Goal: Task Accomplishment & Management: Complete application form

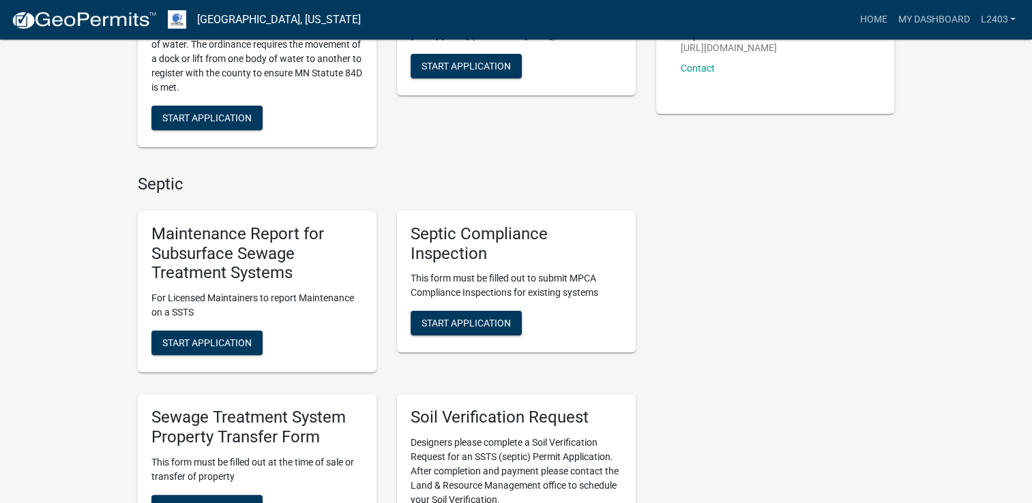
scroll to position [409, 0]
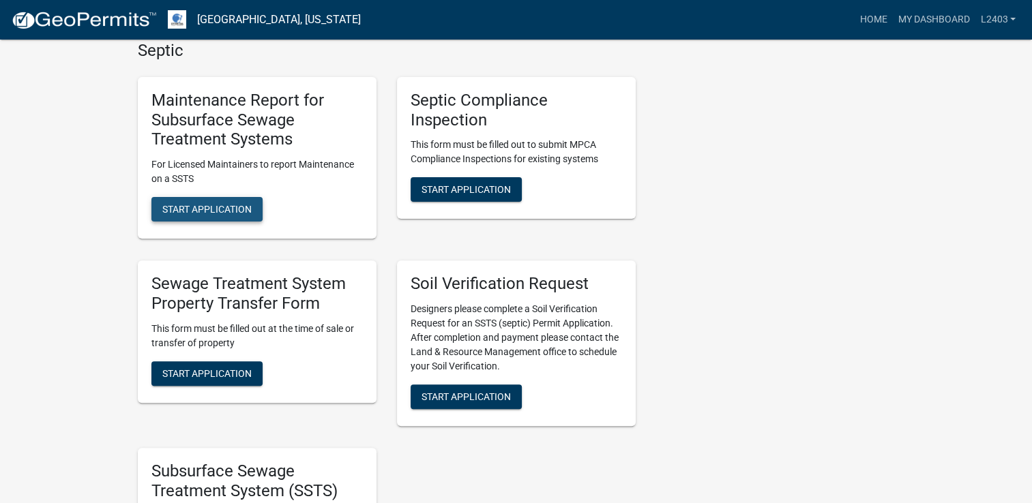
click at [238, 211] on span "Start Application" at bounding box center [206, 209] width 89 height 11
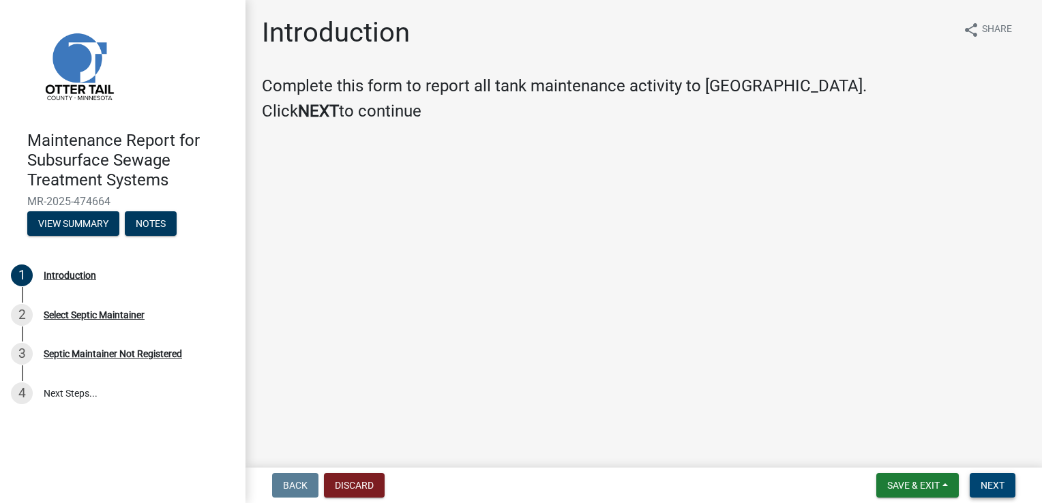
click at [1003, 488] on span "Next" at bounding box center [993, 485] width 24 height 11
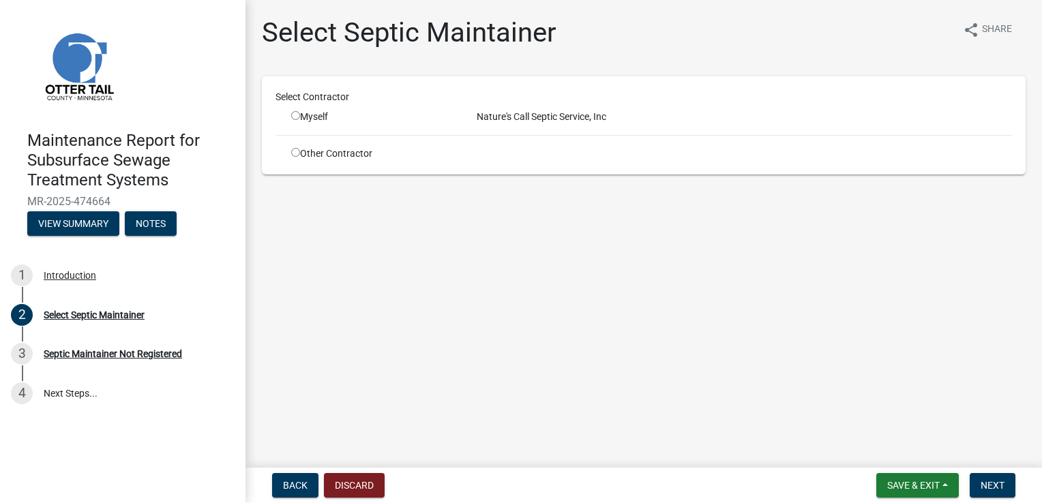
click at [294, 116] on input "radio" at bounding box center [295, 115] width 9 height 9
radio input "true"
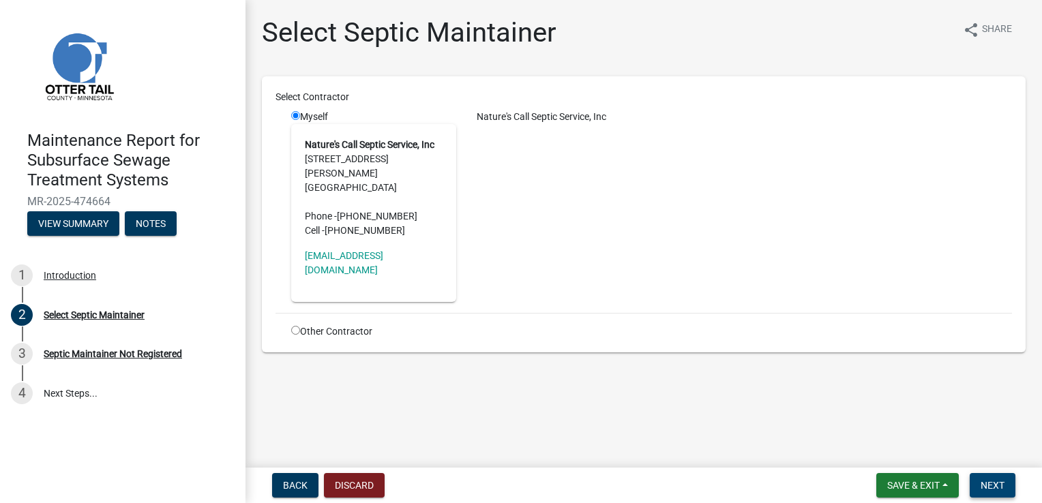
click at [988, 480] on span "Next" at bounding box center [993, 485] width 24 height 11
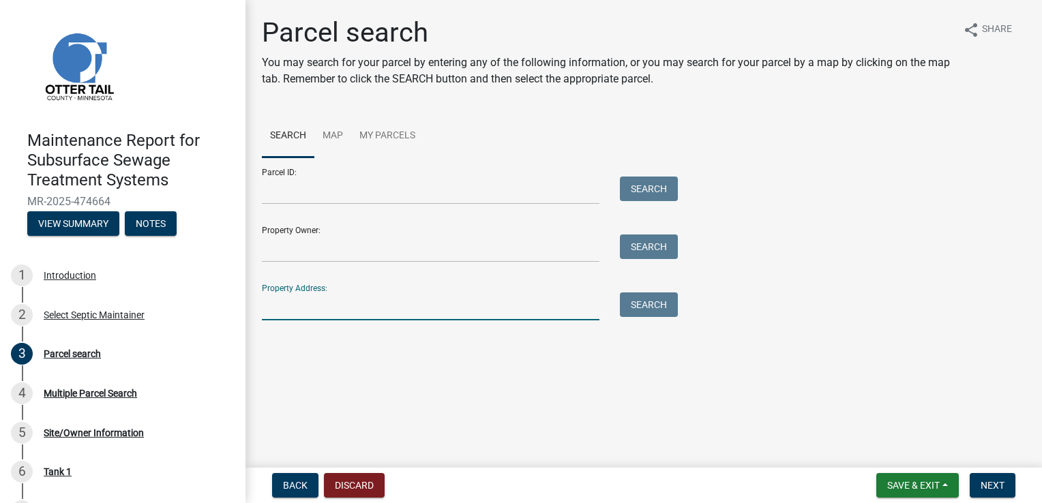
click at [287, 304] on input "Property Address:" at bounding box center [431, 307] width 338 height 28
type input "18458"
click at [992, 488] on span "Next" at bounding box center [993, 485] width 24 height 11
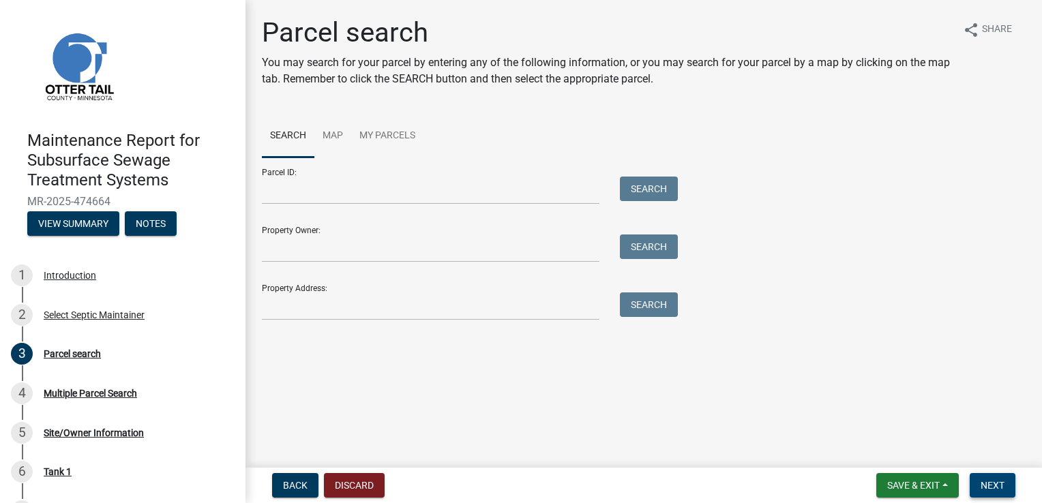
click at [988, 486] on span "Next" at bounding box center [993, 485] width 24 height 11
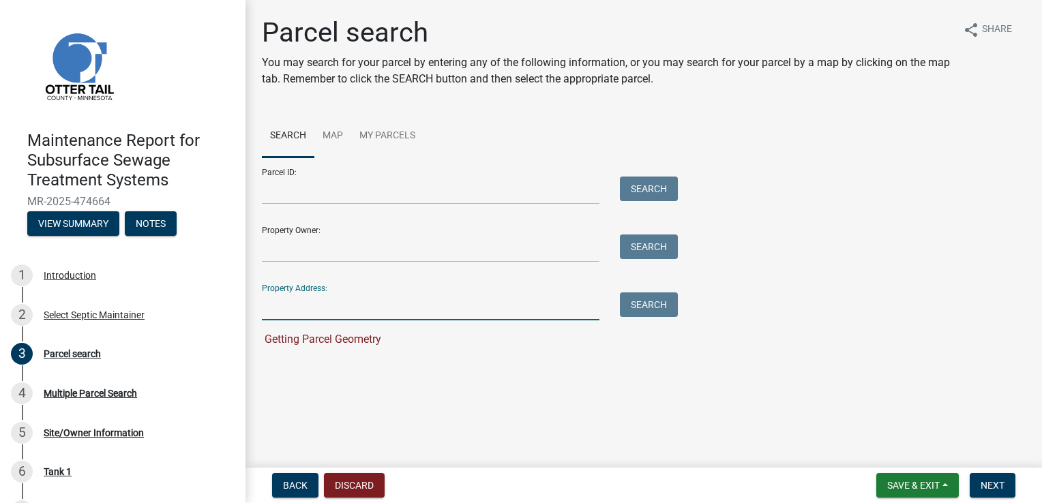
click at [295, 296] on input "Property Address:" at bounding box center [431, 307] width 338 height 28
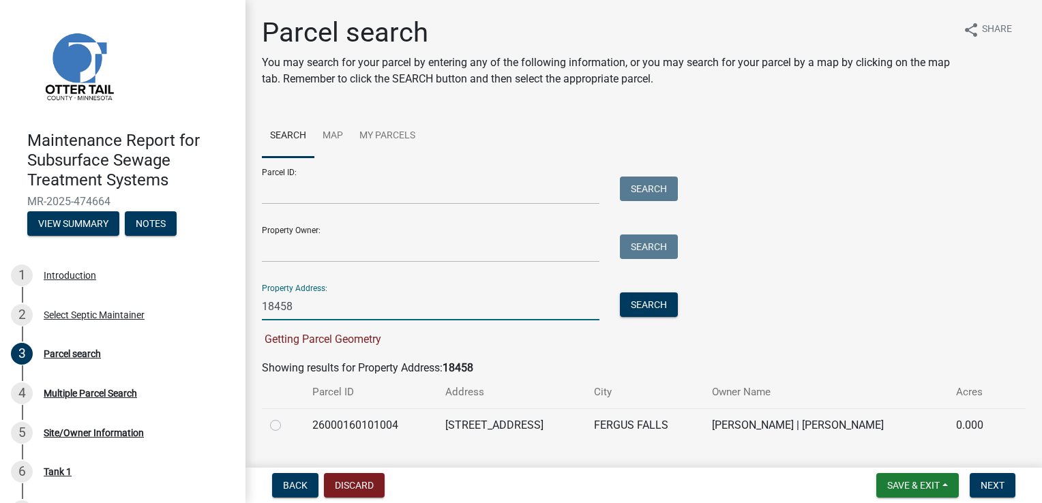
type input "18458"
click at [286, 417] on label at bounding box center [286, 417] width 0 height 0
click at [286, 426] on input "radio" at bounding box center [290, 421] width 9 height 9
radio input "true"
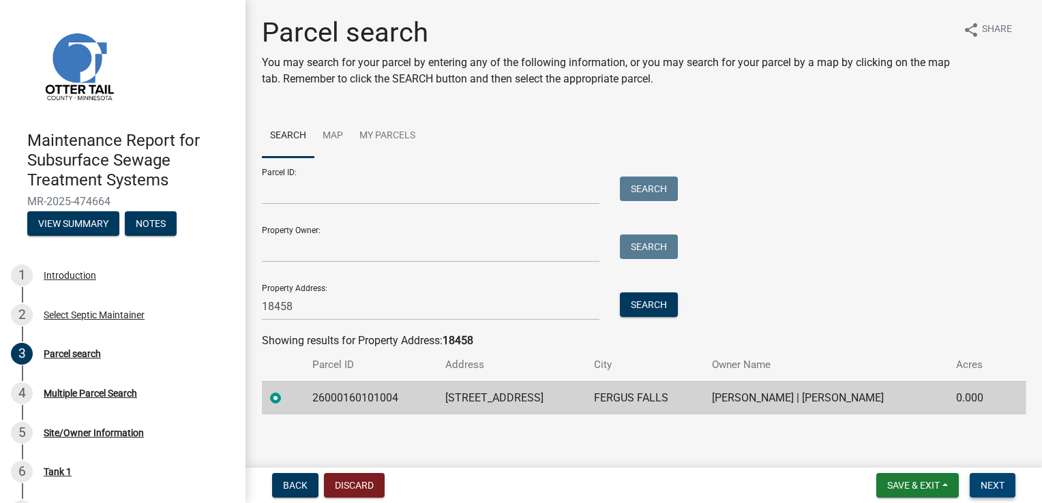
click at [981, 482] on span "Next" at bounding box center [993, 485] width 24 height 11
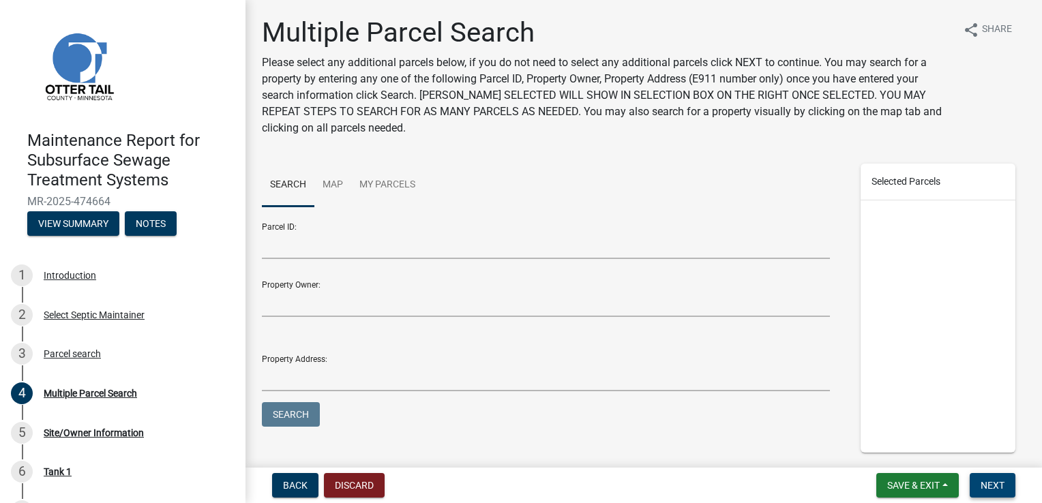
click at [981, 482] on span "Next" at bounding box center [993, 485] width 24 height 11
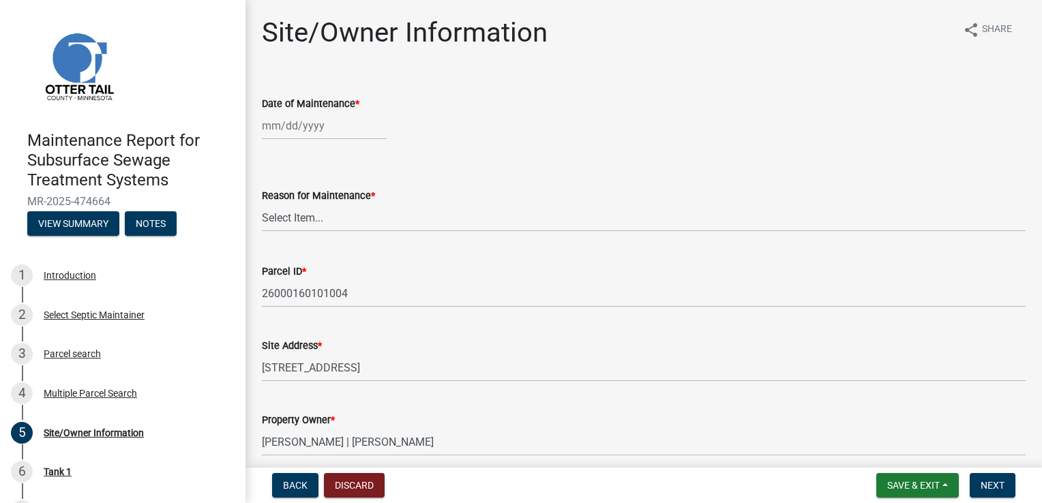
click at [310, 121] on div at bounding box center [324, 126] width 125 height 28
select select "9"
select select "2025"
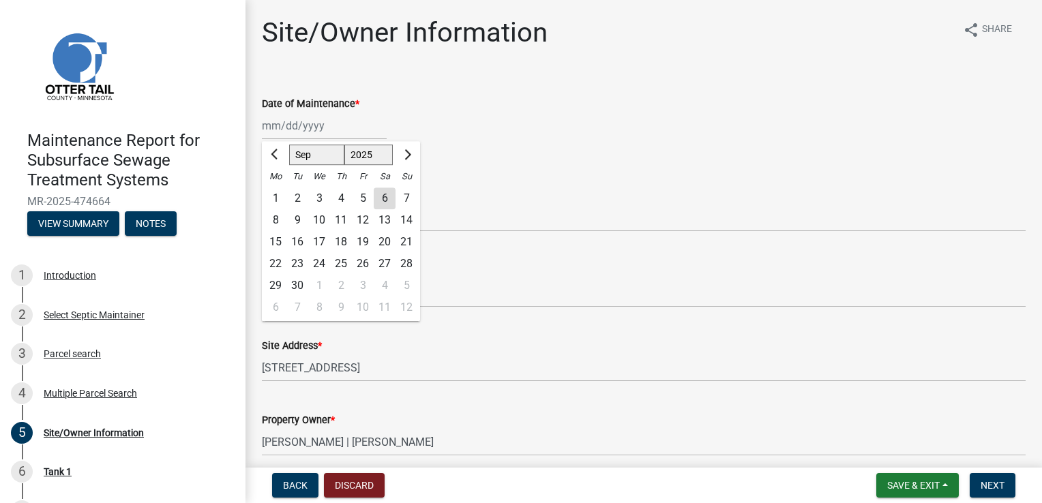
click at [340, 203] on div "4" at bounding box center [341, 199] width 22 height 22
type input "09/04/2025"
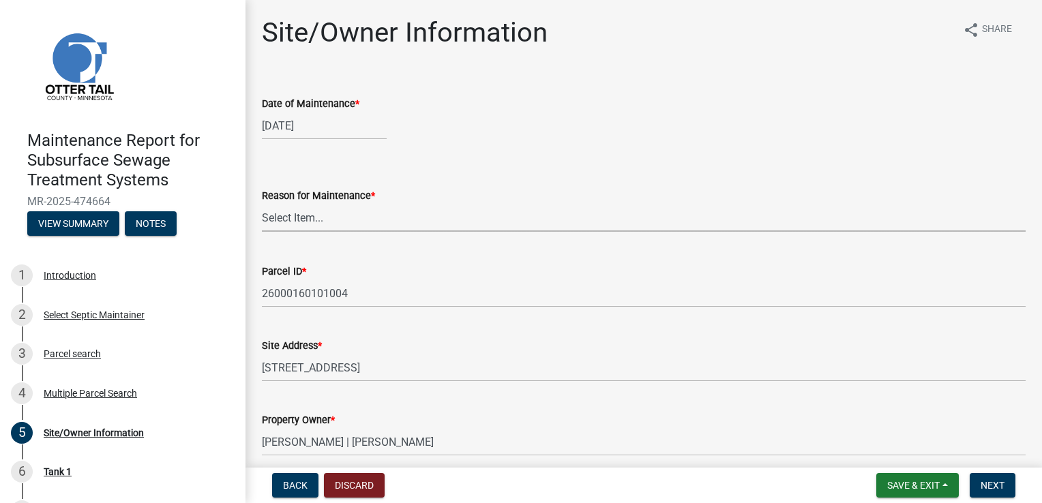
click at [311, 212] on select "Select Item... Called Routine Other" at bounding box center [644, 218] width 764 height 28
click at [262, 204] on select "Select Item... Called Routine Other" at bounding box center [644, 218] width 764 height 28
select select "3ac72b63-7b21-42e4-8192-806faae7a4f1"
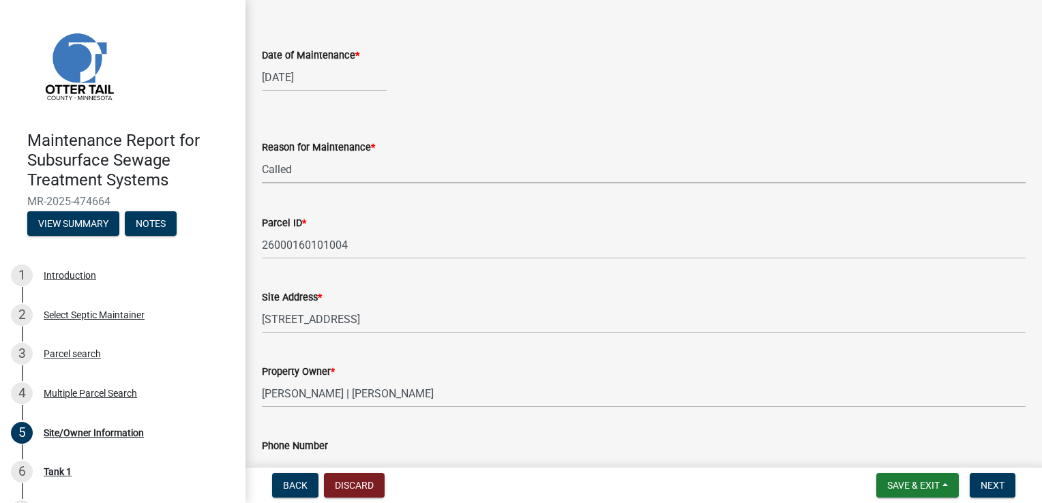
scroll to position [205, 0]
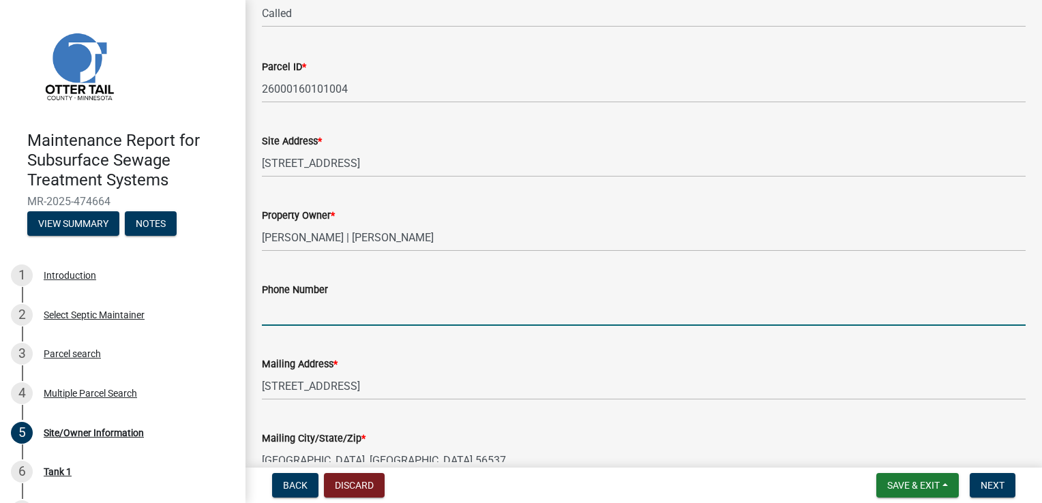
click at [296, 313] on input "Phone Number" at bounding box center [644, 312] width 764 height 28
type input "218-736-3413"
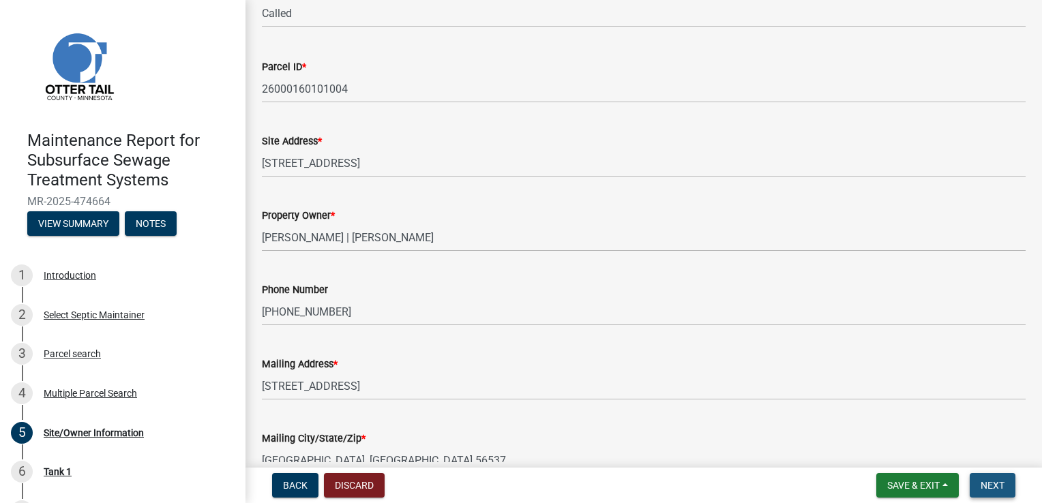
click at [977, 482] on button "Next" at bounding box center [993, 485] width 46 height 25
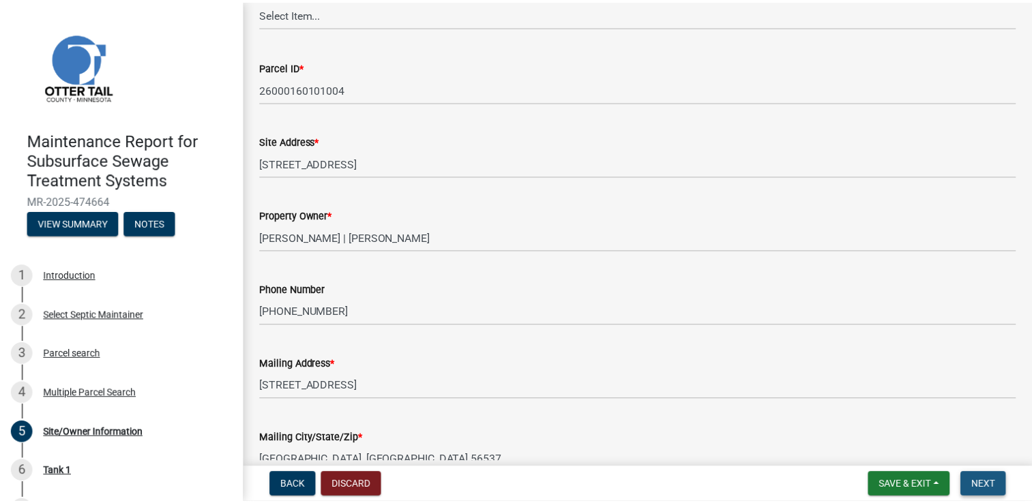
scroll to position [0, 0]
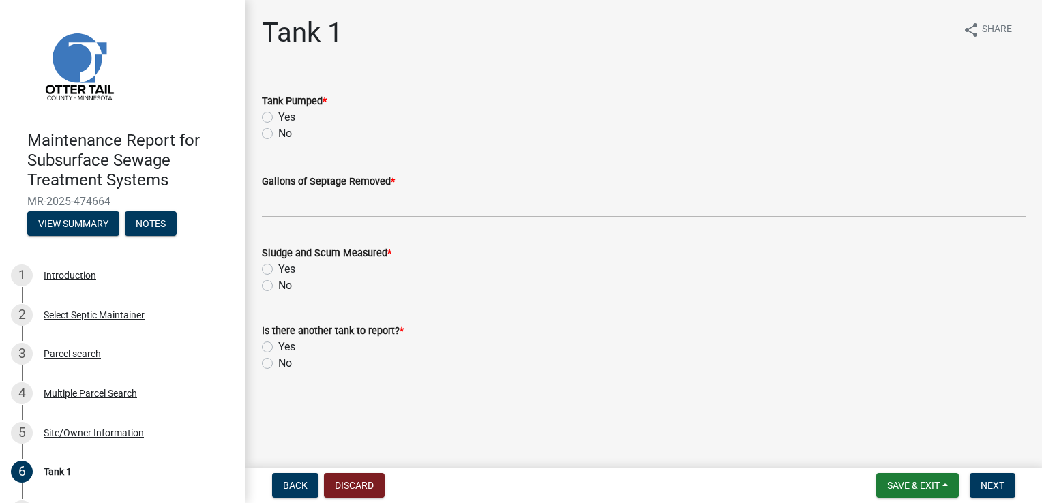
drag, startPoint x: 286, startPoint y: 117, endPoint x: 291, endPoint y: 167, distance: 50.7
click at [286, 117] on label "Yes" at bounding box center [286, 117] width 17 height 16
click at [286, 117] on input "Yes" at bounding box center [282, 113] width 9 height 9
radio input "true"
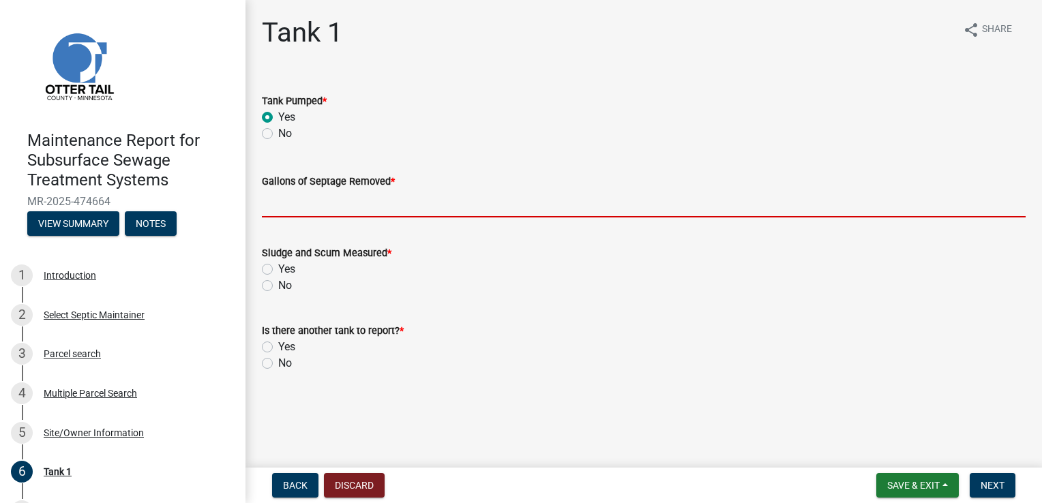
click at [294, 199] on input "Gallons of Septage Removed *" at bounding box center [644, 204] width 764 height 28
type input "1000"
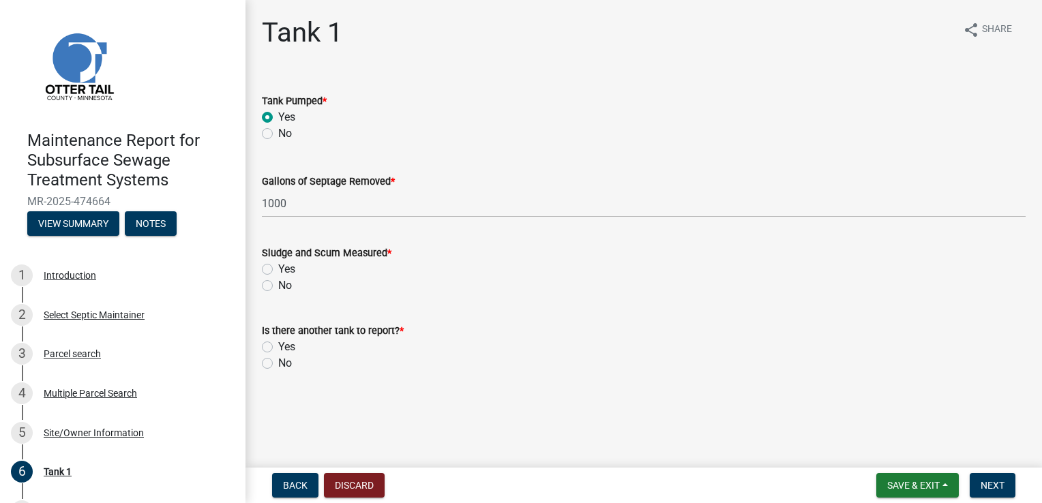
click at [283, 272] on label "Yes" at bounding box center [286, 269] width 17 height 16
click at [283, 270] on input "Yes" at bounding box center [282, 265] width 9 height 9
radio input "true"
drag, startPoint x: 281, startPoint y: 364, endPoint x: 355, endPoint y: 383, distance: 76.1
click at [281, 364] on label "No" at bounding box center [285, 363] width 14 height 16
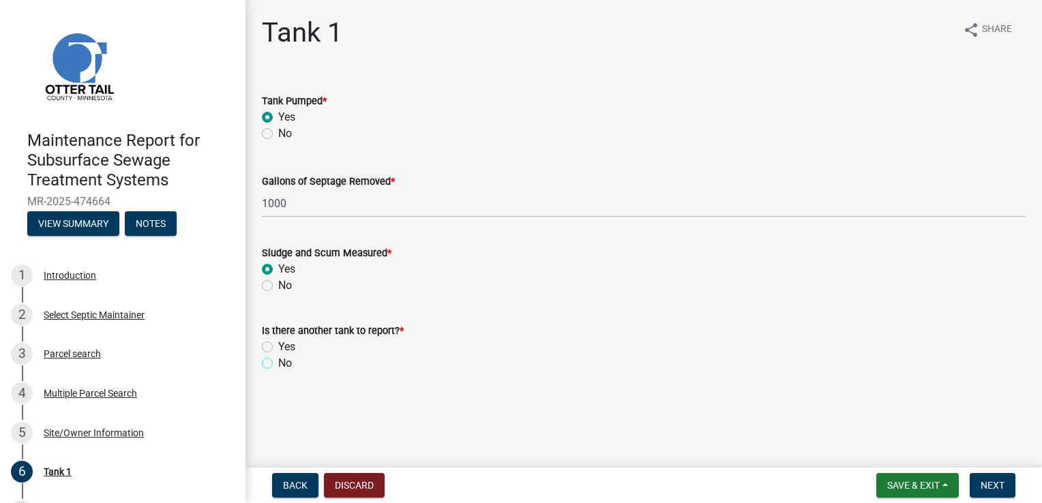
click at [281, 364] on input "No" at bounding box center [282, 359] width 9 height 9
radio input "true"
click at [988, 490] on span "Next" at bounding box center [993, 485] width 24 height 11
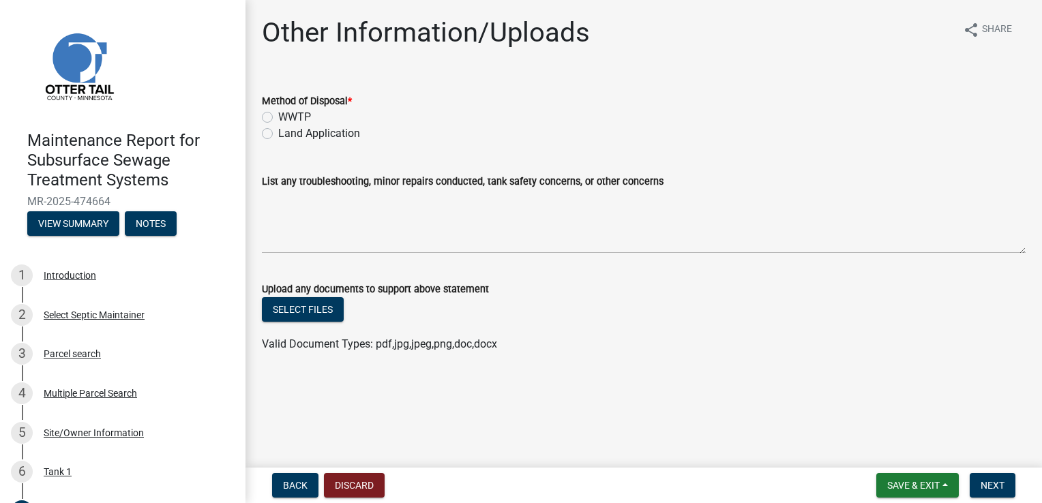
click at [315, 132] on label "Land Application" at bounding box center [319, 133] width 82 height 16
click at [287, 132] on input "Land Application" at bounding box center [282, 129] width 9 height 9
radio input "true"
click at [994, 484] on span "Next" at bounding box center [993, 485] width 24 height 11
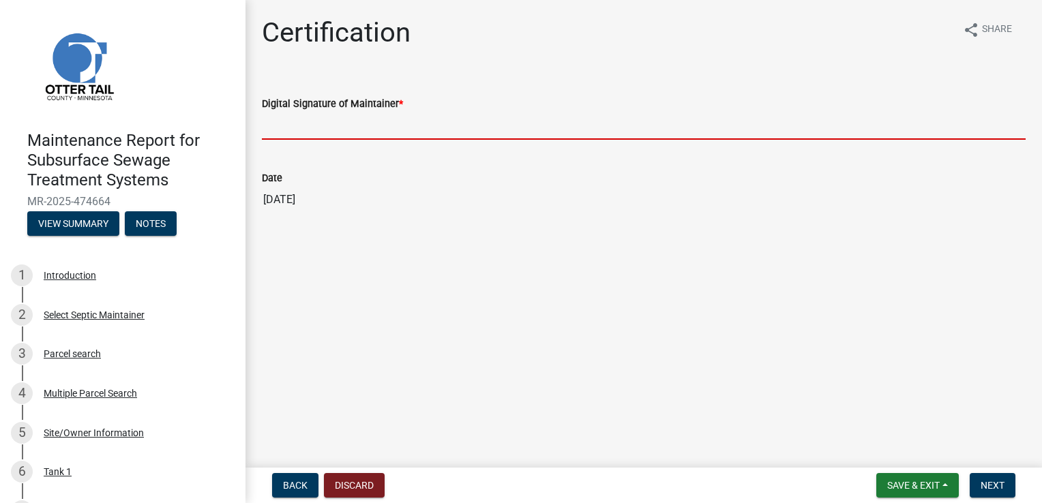
click at [314, 127] on input "Digital Signature of Maintainer *" at bounding box center [644, 126] width 764 height 28
type input "Doug Green"
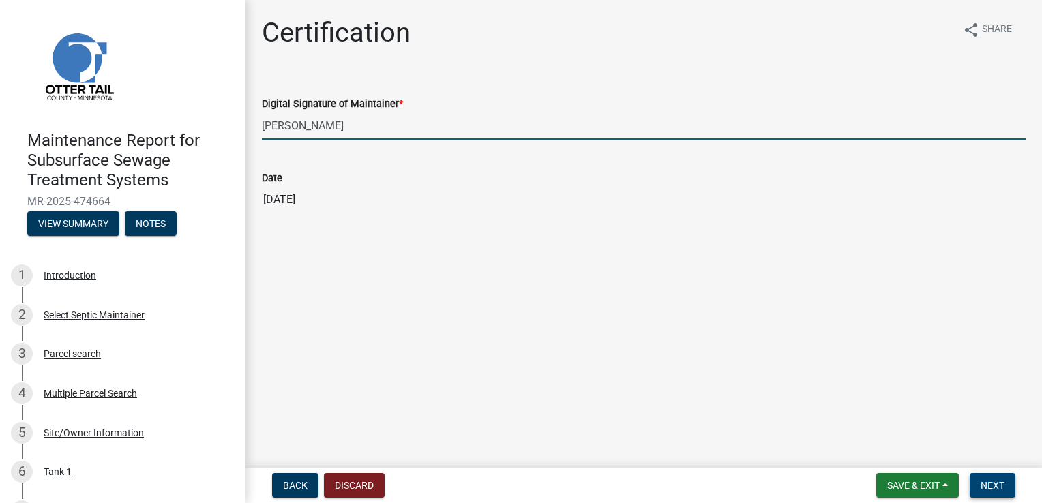
click at [998, 488] on span "Next" at bounding box center [993, 485] width 24 height 11
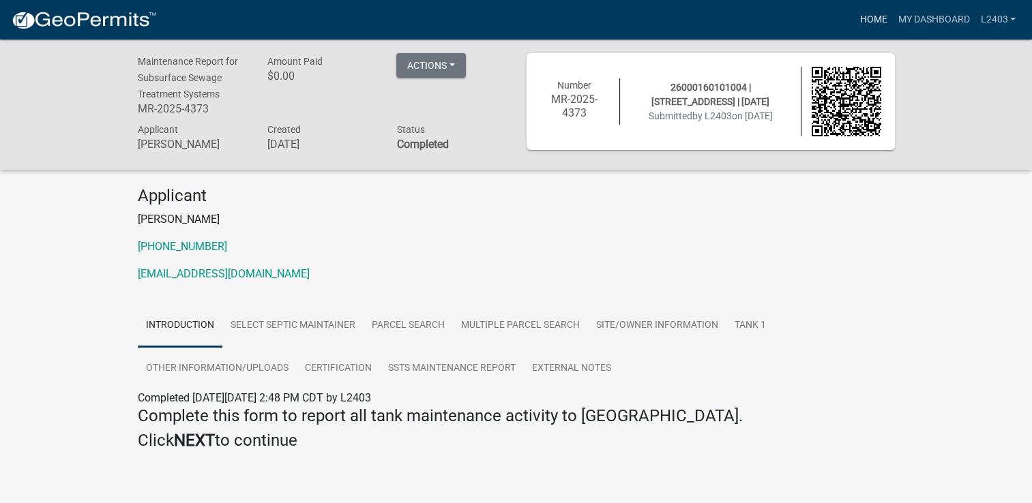
click at [855, 15] on link "Home" at bounding box center [873, 20] width 38 height 26
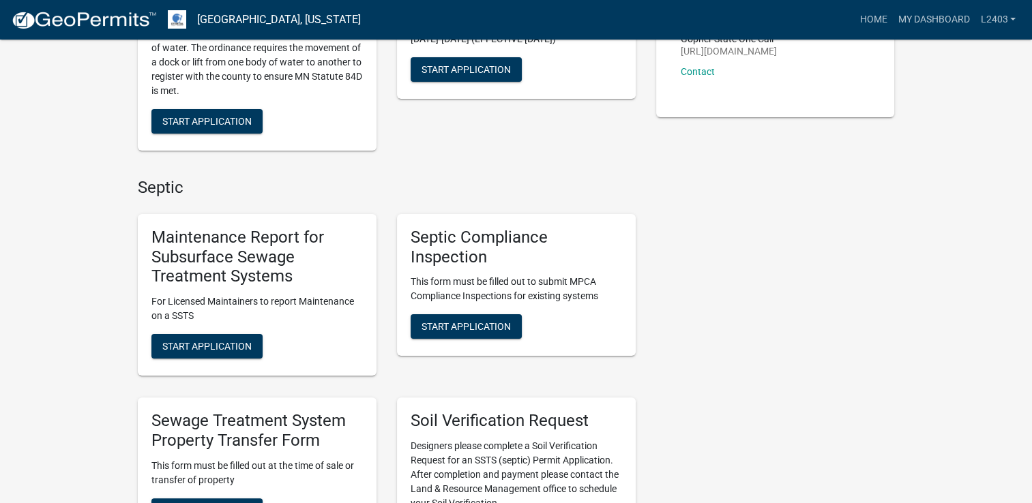
scroll to position [273, 0]
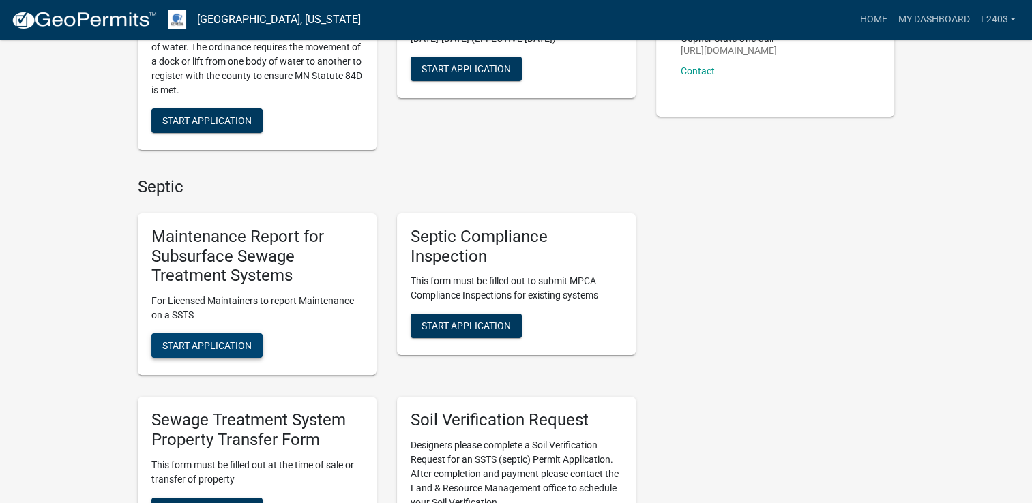
click at [211, 350] on span "Start Application" at bounding box center [206, 345] width 89 height 11
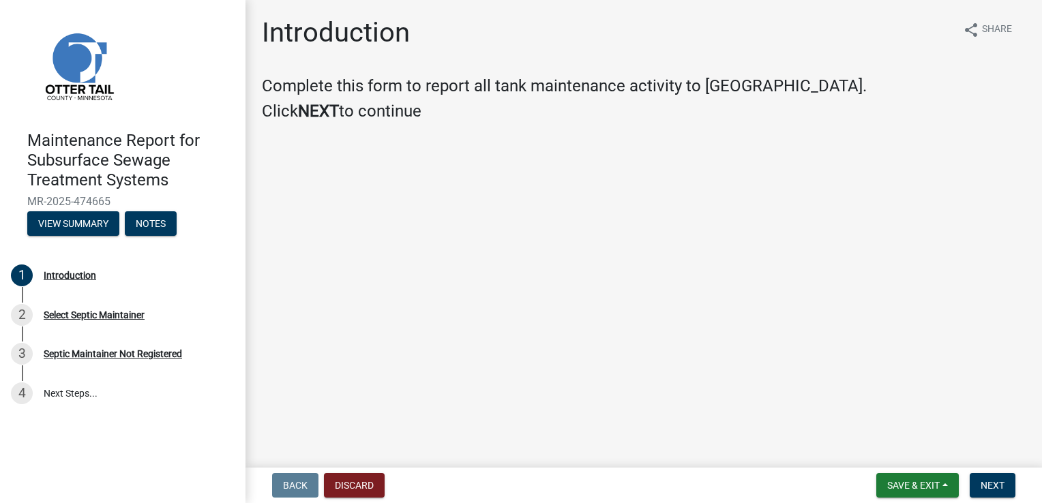
click at [999, 499] on nav "Back Discard Save & Exit Save Save & Exit Next" at bounding box center [644, 485] width 797 height 35
drag, startPoint x: 990, startPoint y: 487, endPoint x: 996, endPoint y: 441, distance: 46.0
click at [991, 486] on span "Next" at bounding box center [993, 485] width 24 height 11
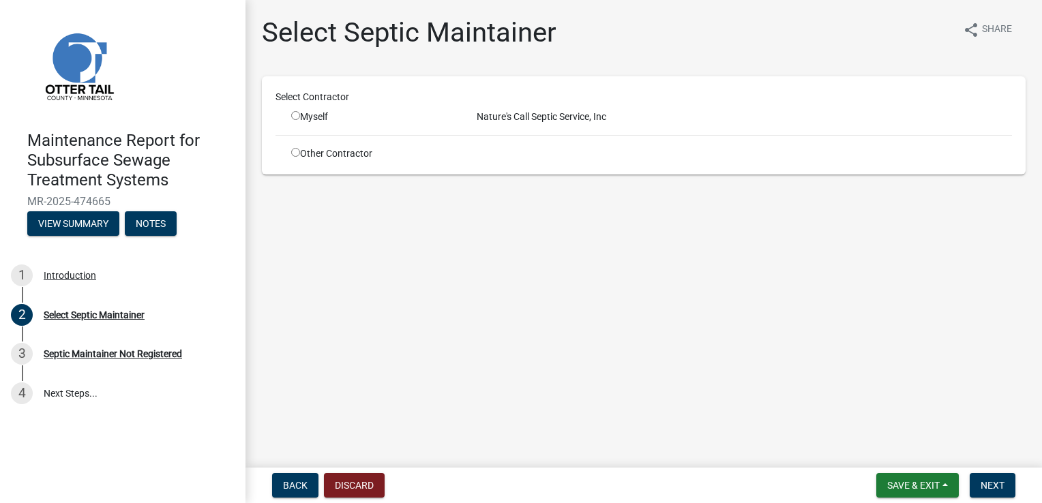
drag, startPoint x: 296, startPoint y: 113, endPoint x: 412, endPoint y: 123, distance: 116.3
click at [295, 112] on input "radio" at bounding box center [295, 115] width 9 height 9
radio input "true"
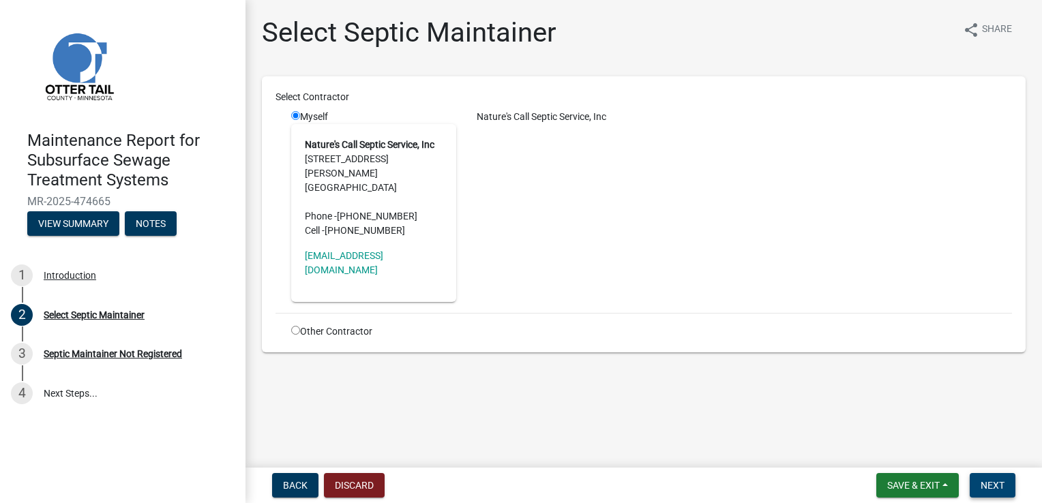
click at [996, 480] on span "Next" at bounding box center [993, 485] width 24 height 11
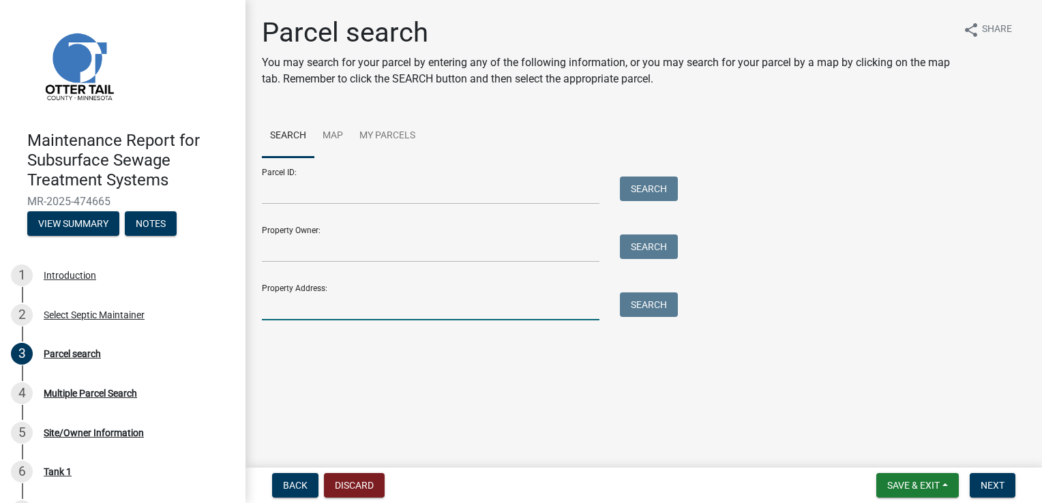
click at [297, 310] on input "Property Address:" at bounding box center [431, 307] width 338 height 28
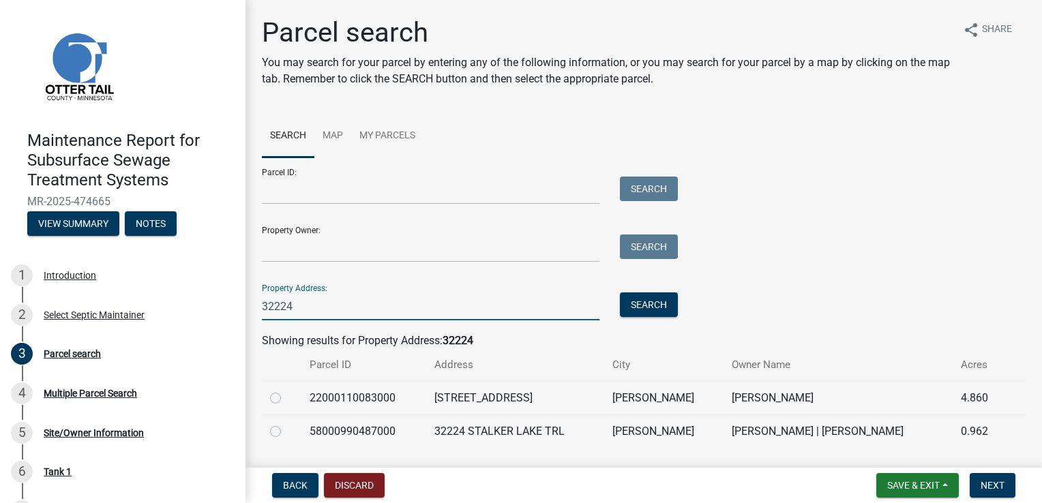
type input "32224"
drag, startPoint x: 274, startPoint y: 399, endPoint x: 452, endPoint y: 403, distance: 178.1
click at [286, 390] on label at bounding box center [286, 390] width 0 height 0
click at [286, 399] on input "radio" at bounding box center [290, 394] width 9 height 9
radio input "true"
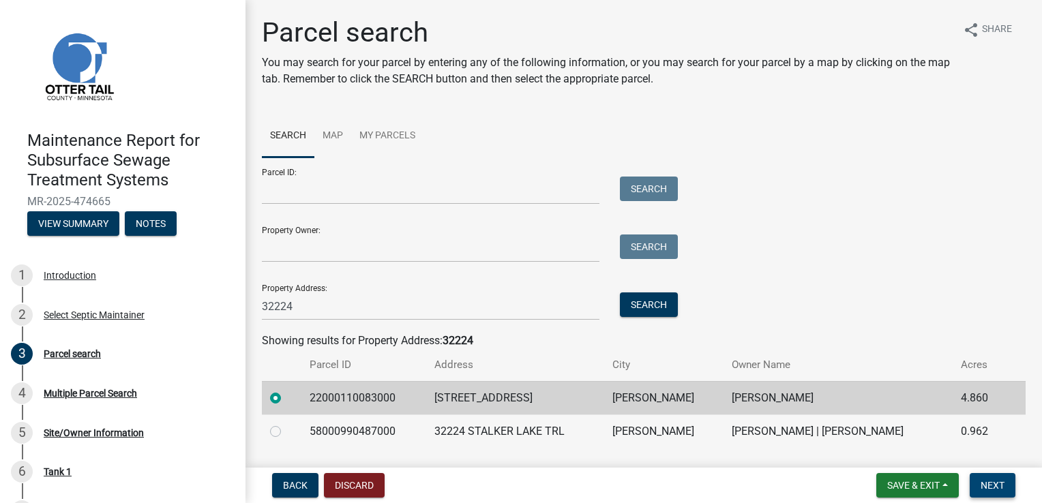
click at [989, 484] on span "Next" at bounding box center [993, 485] width 24 height 11
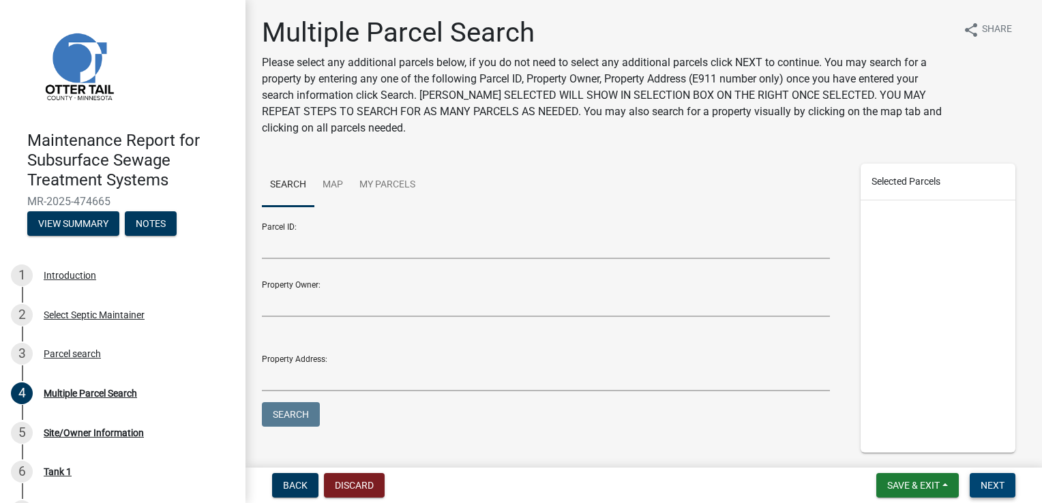
click at [989, 484] on span "Next" at bounding box center [993, 485] width 24 height 11
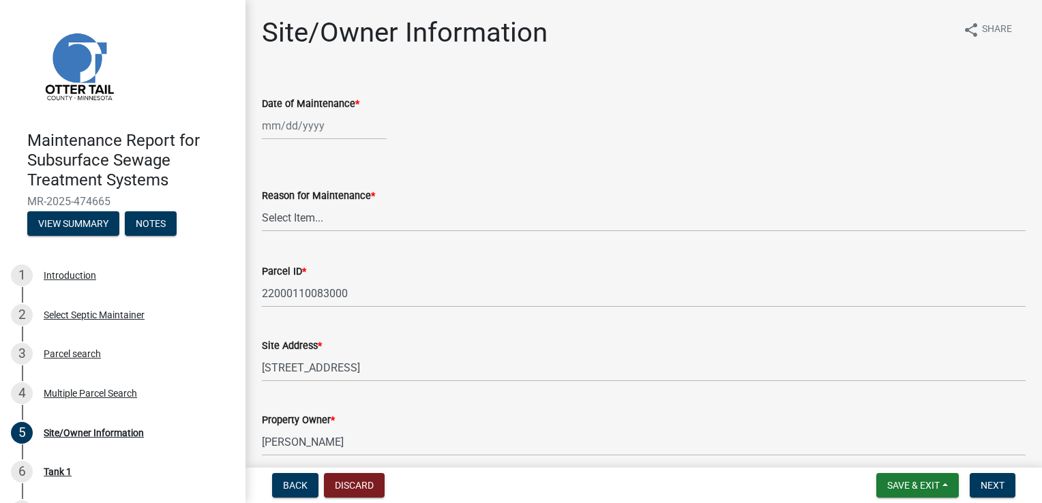
click at [304, 125] on div at bounding box center [324, 126] width 125 height 28
select select "9"
select select "2025"
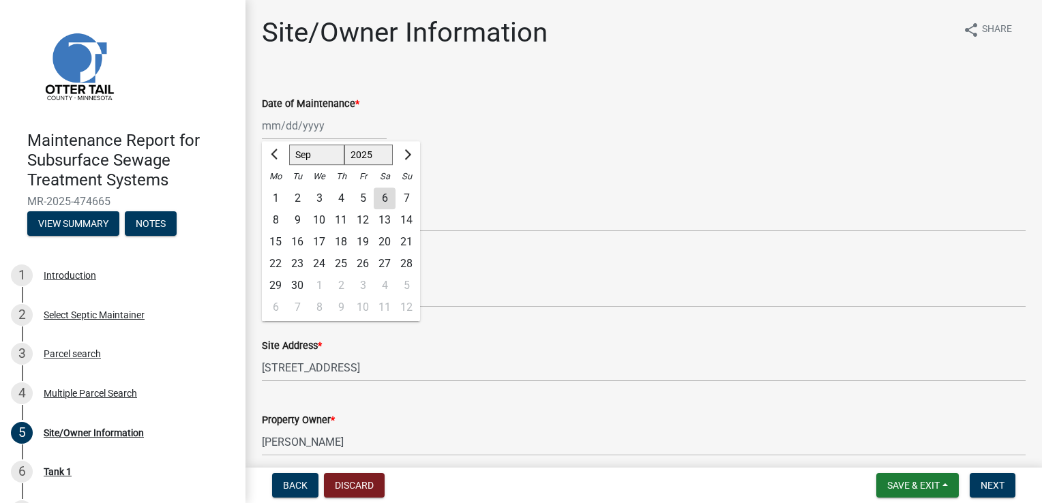
click at [341, 194] on div "4" at bounding box center [341, 199] width 22 height 22
type input "09/04/2025"
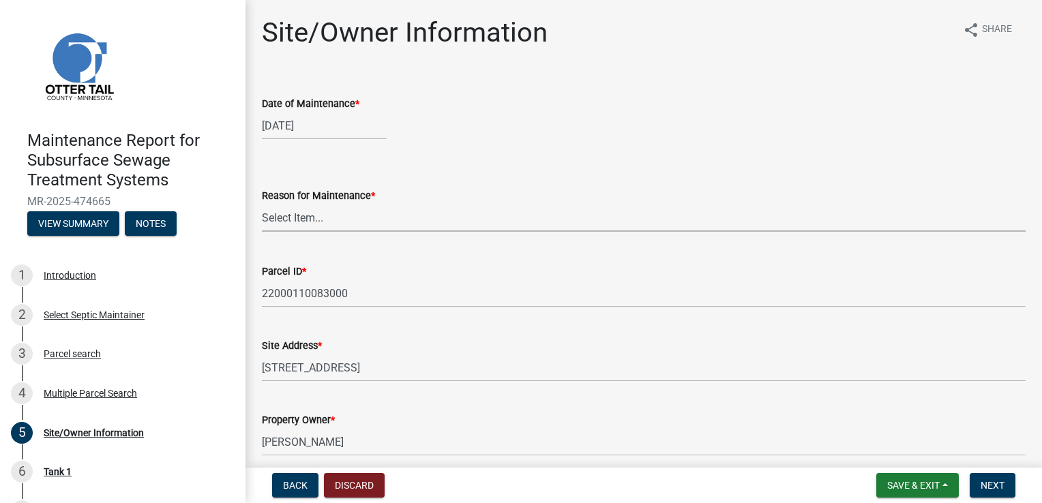
click at [306, 224] on select "Select Item... Called Routine Other" at bounding box center [644, 218] width 764 height 28
click at [262, 204] on select "Select Item... Called Routine Other" at bounding box center [644, 218] width 764 height 28
select select "3ac72b63-7b21-42e4-8192-806faae7a4f1"
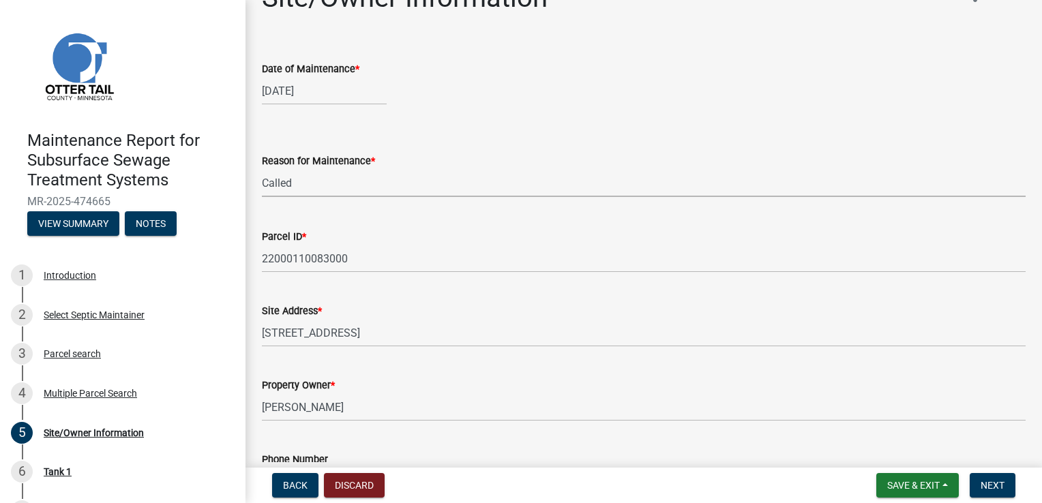
scroll to position [205, 0]
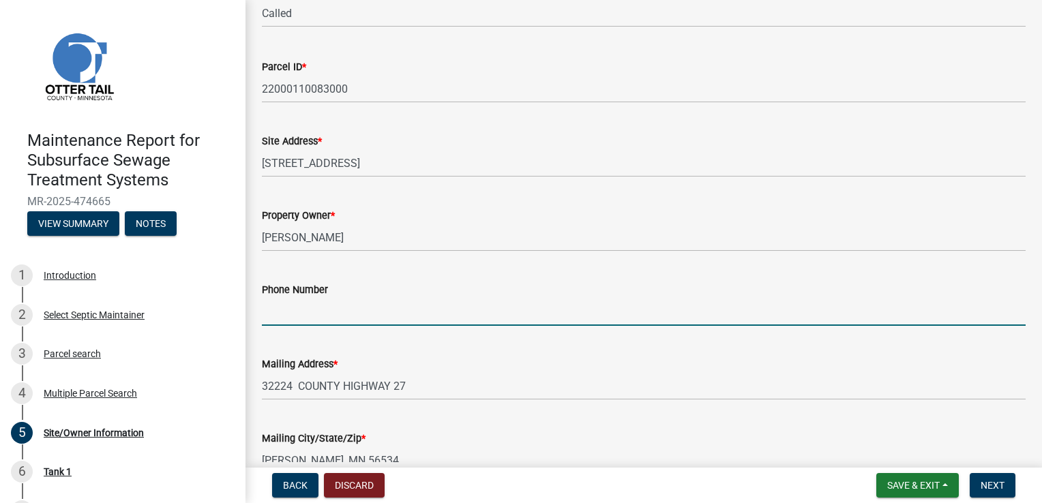
click at [293, 317] on input "Phone Number" at bounding box center [644, 312] width 764 height 28
type input "218-531-0247"
click at [999, 492] on button "Next" at bounding box center [993, 485] width 46 height 25
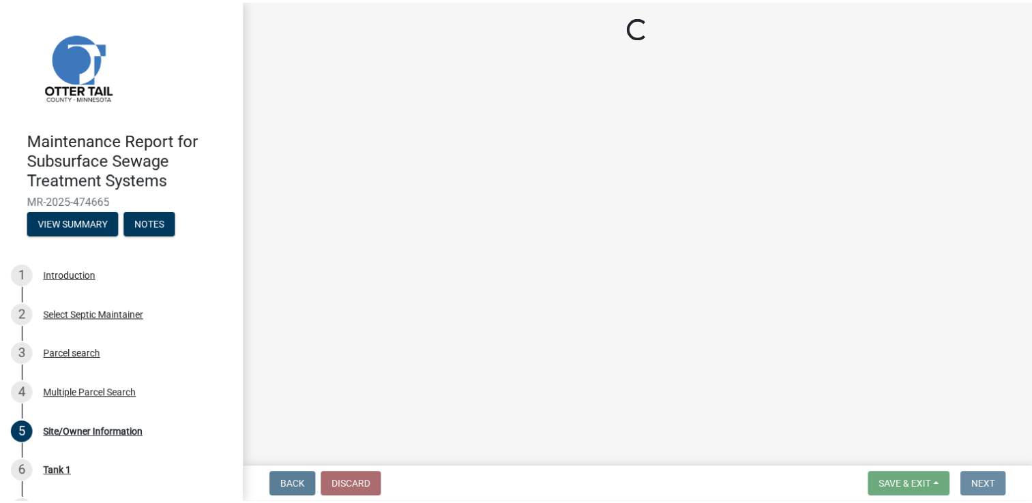
scroll to position [0, 0]
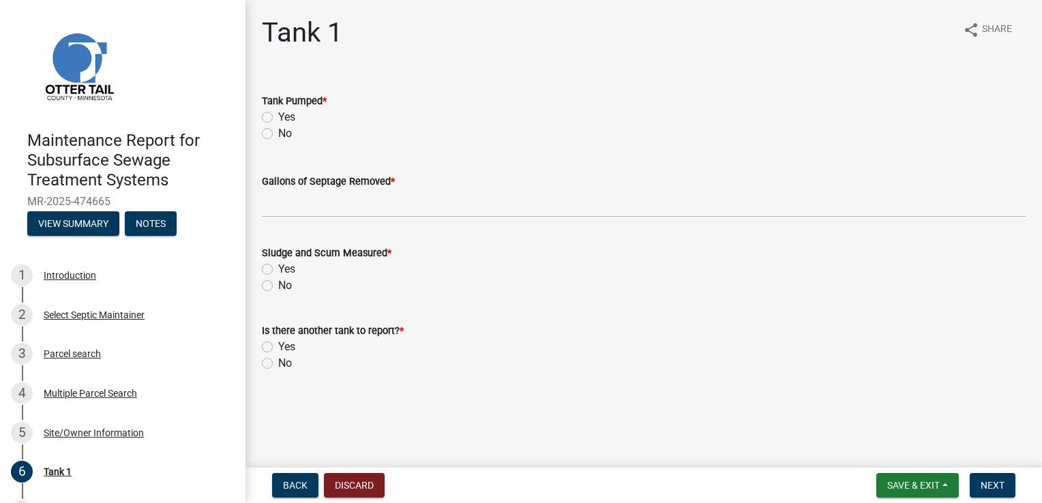
click at [289, 113] on label "Yes" at bounding box center [286, 117] width 17 height 16
click at [287, 113] on input "Yes" at bounding box center [282, 113] width 9 height 9
radio input "true"
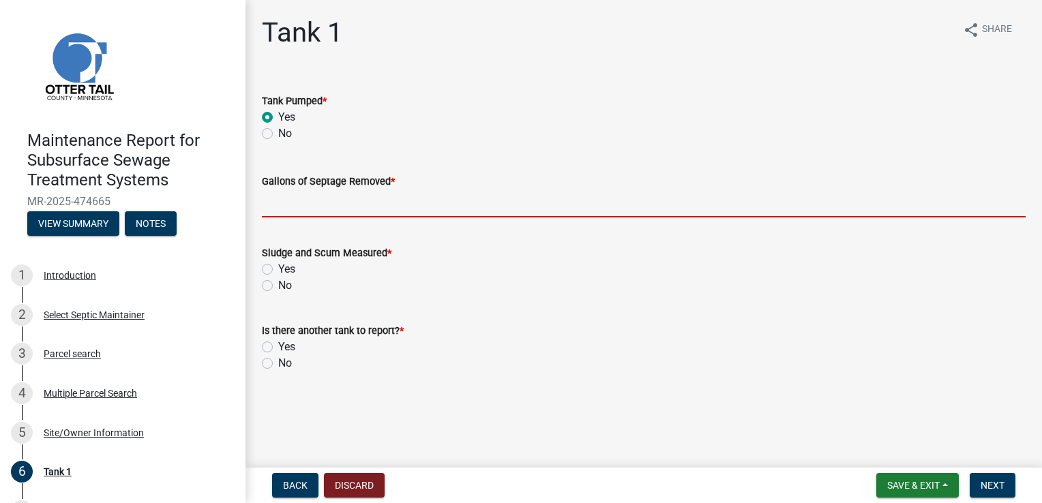
click at [297, 196] on input "Gallons of Septage Removed *" at bounding box center [644, 204] width 764 height 28
type input "1000"
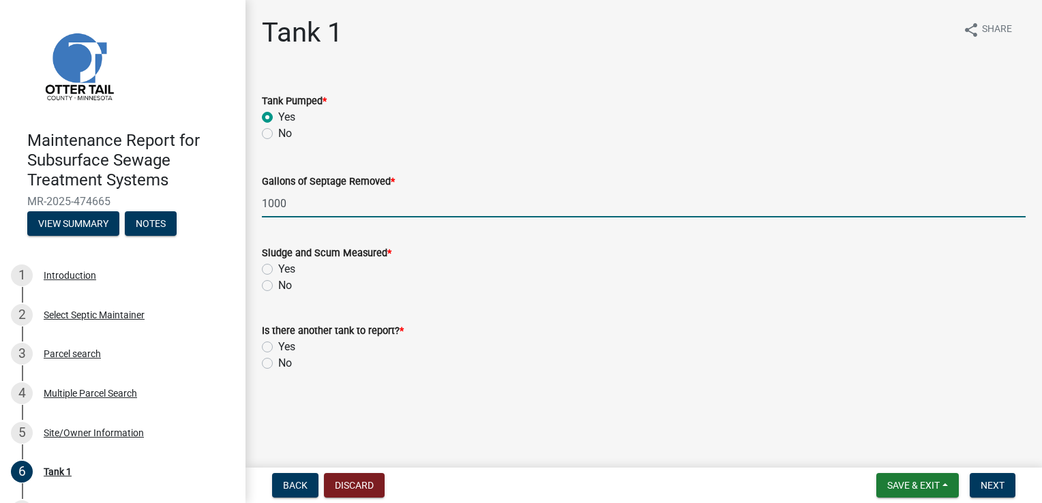
click at [295, 272] on label "Yes" at bounding box center [286, 269] width 17 height 16
click at [287, 270] on input "Yes" at bounding box center [282, 265] width 9 height 9
radio input "true"
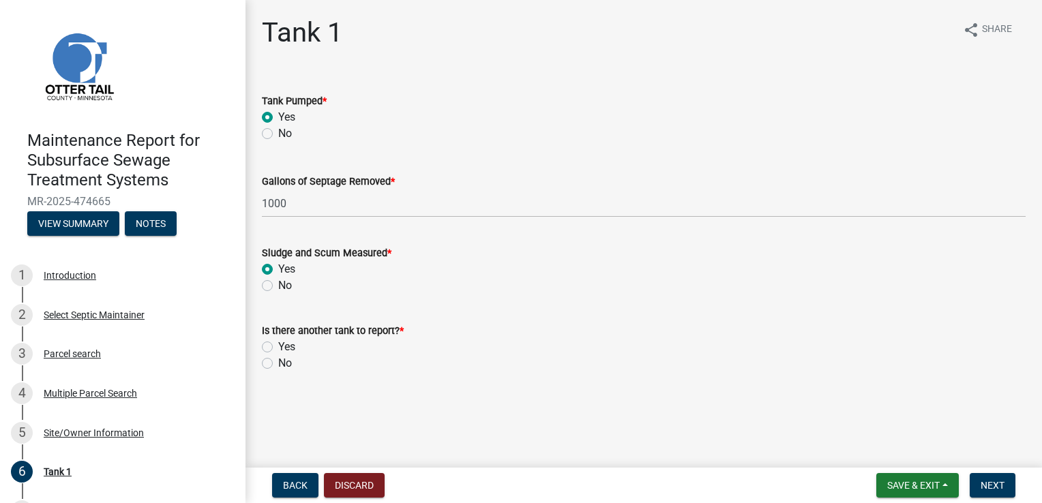
drag, startPoint x: 283, startPoint y: 366, endPoint x: 349, endPoint y: 371, distance: 66.4
click at [283, 366] on label "No" at bounding box center [285, 363] width 14 height 16
click at [283, 364] on input "No" at bounding box center [282, 359] width 9 height 9
radio input "true"
click at [992, 490] on span "Next" at bounding box center [993, 485] width 24 height 11
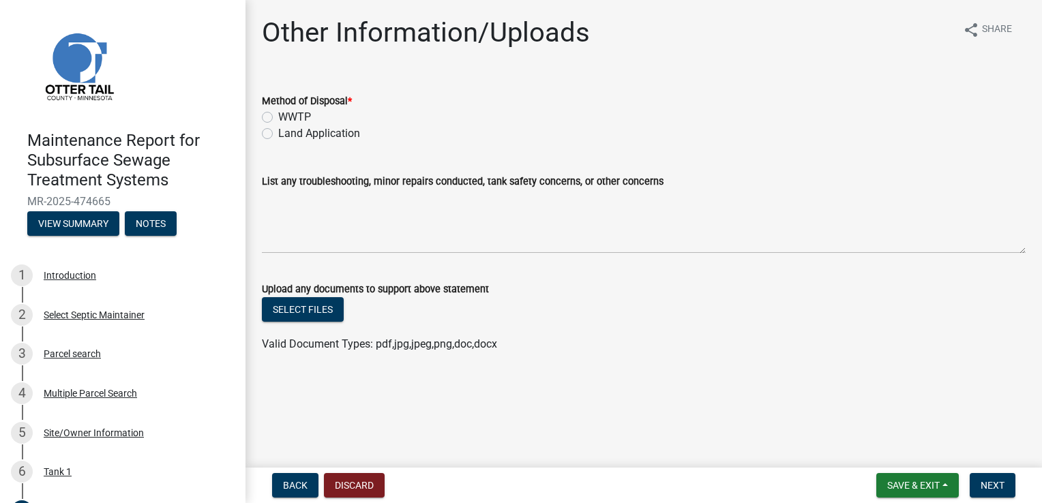
click at [329, 132] on label "Land Application" at bounding box center [319, 133] width 82 height 16
click at [287, 132] on input "Land Application" at bounding box center [282, 129] width 9 height 9
radio input "true"
click at [1020, 490] on form "Save & Exit Save Save & Exit Next" at bounding box center [946, 485] width 150 height 25
click at [989, 482] on span "Next" at bounding box center [993, 485] width 24 height 11
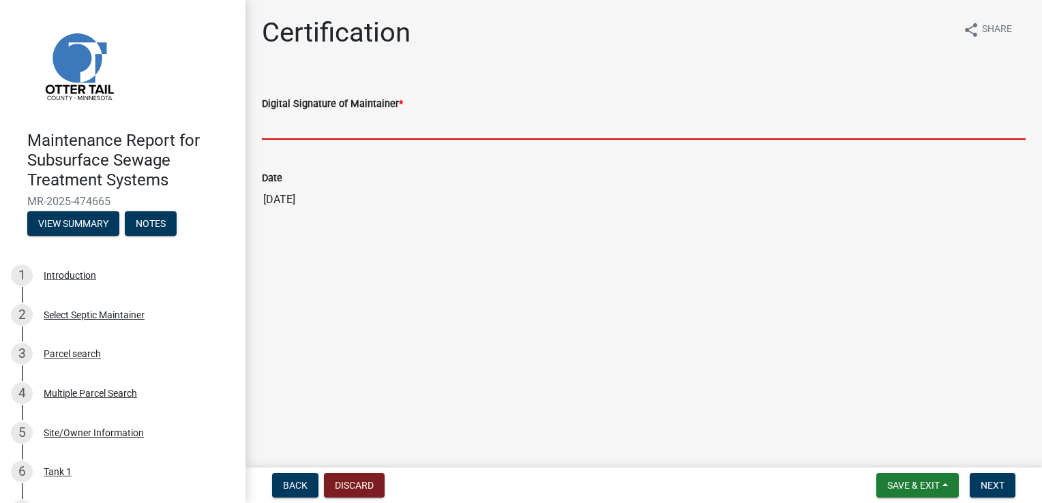
click at [342, 126] on input "Digital Signature of Maintainer *" at bounding box center [644, 126] width 764 height 28
type input "Doug Green"
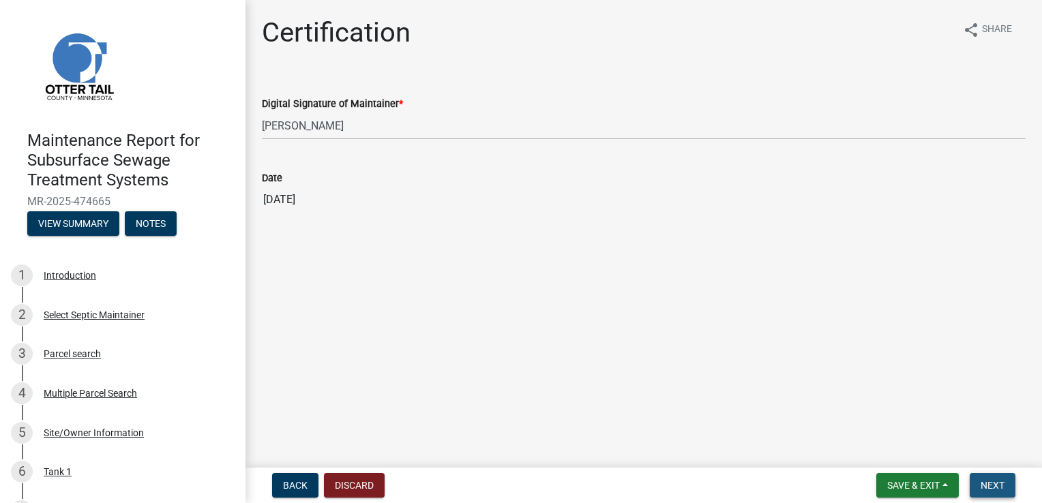
click at [988, 486] on span "Next" at bounding box center [993, 485] width 24 height 11
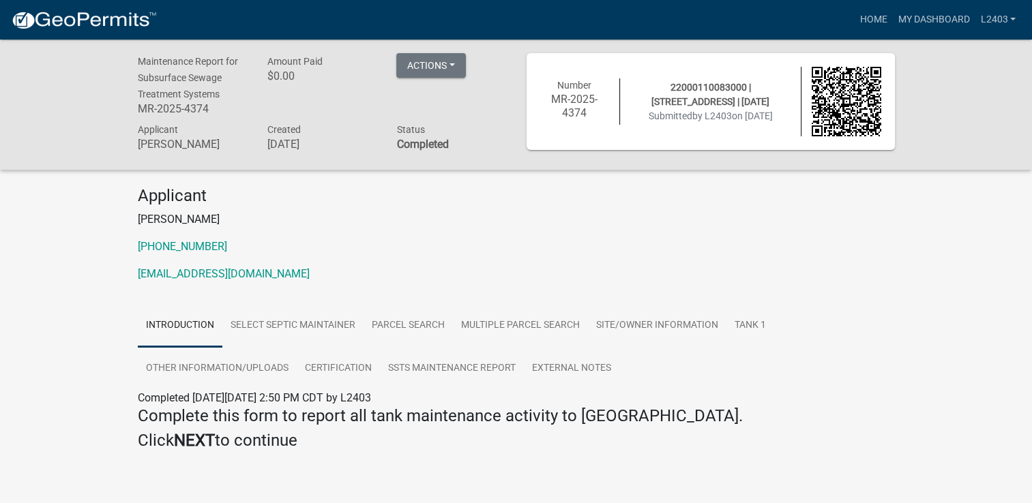
click at [666, 221] on p "Jacob Bigelow" at bounding box center [516, 219] width 757 height 16
click at [879, 20] on link "Home" at bounding box center [873, 20] width 38 height 26
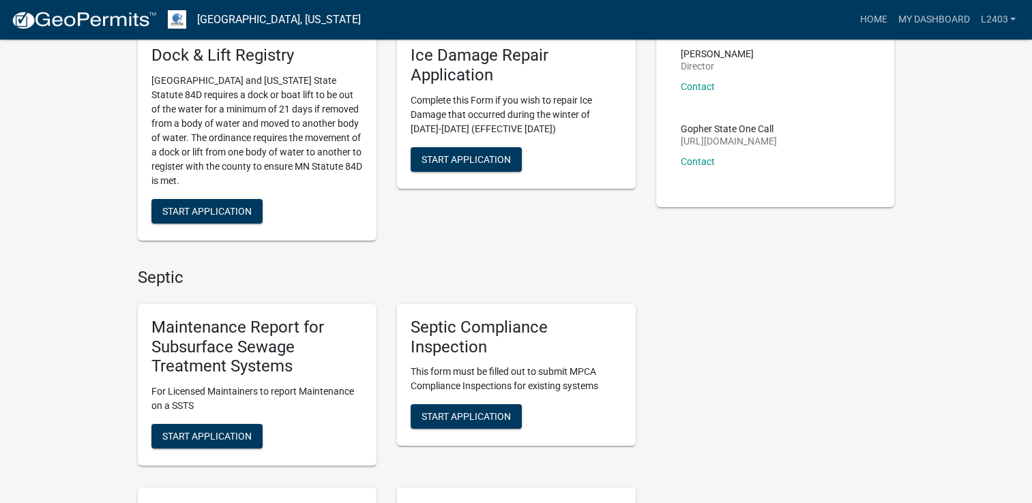
scroll to position [205, 0]
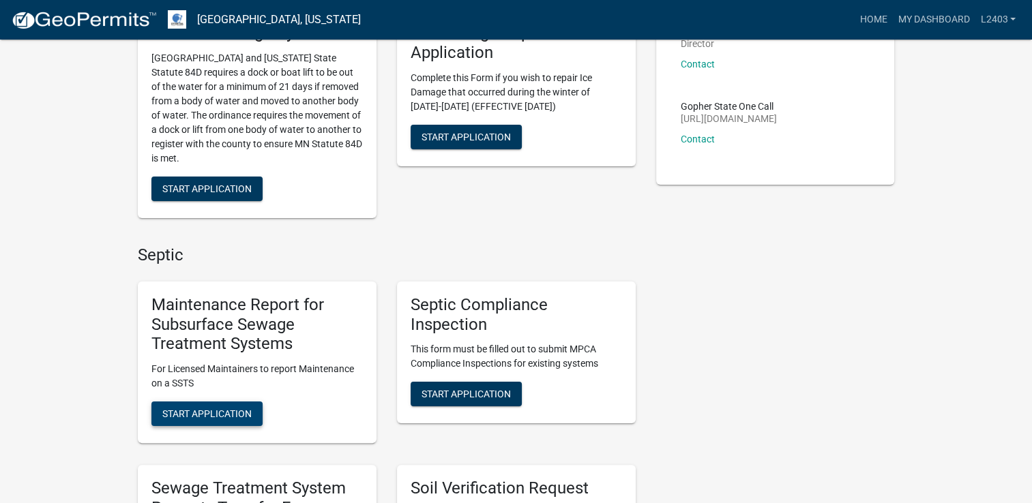
click at [176, 414] on span "Start Application" at bounding box center [206, 414] width 89 height 11
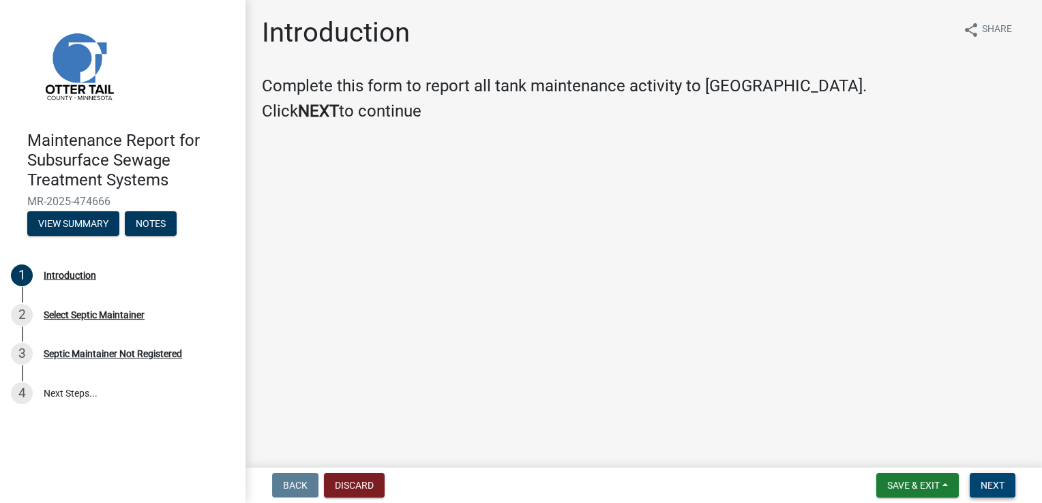
click at [977, 485] on button "Next" at bounding box center [993, 485] width 46 height 25
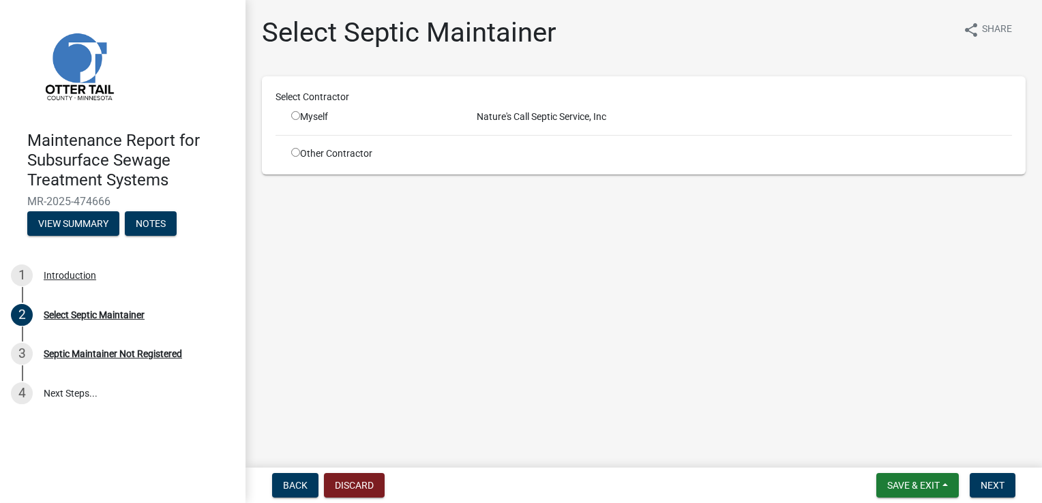
click at [302, 110] on div "Myself" at bounding box center [373, 117] width 165 height 14
drag, startPoint x: 297, startPoint y: 115, endPoint x: 354, endPoint y: 122, distance: 57.8
click at [298, 115] on input "radio" at bounding box center [295, 115] width 9 height 9
radio input "true"
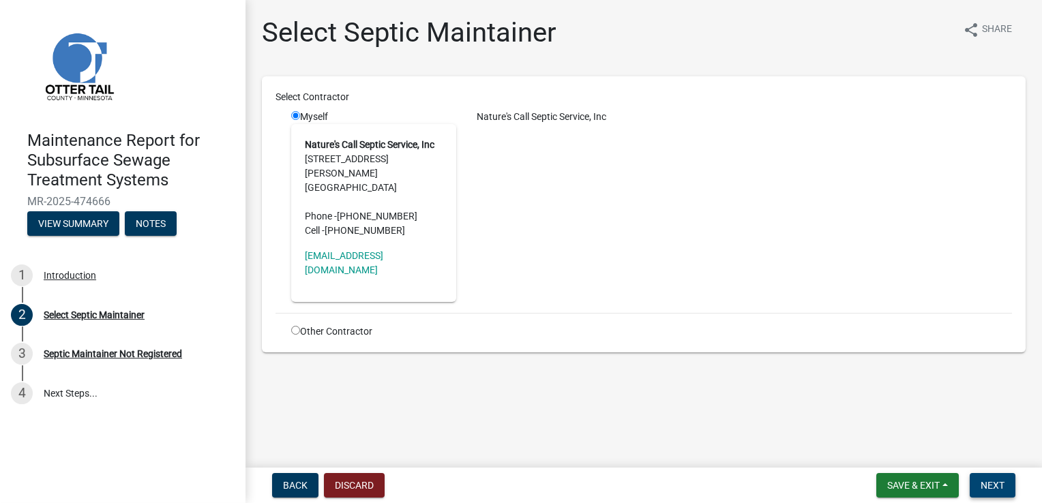
click at [1005, 487] on button "Next" at bounding box center [993, 485] width 46 height 25
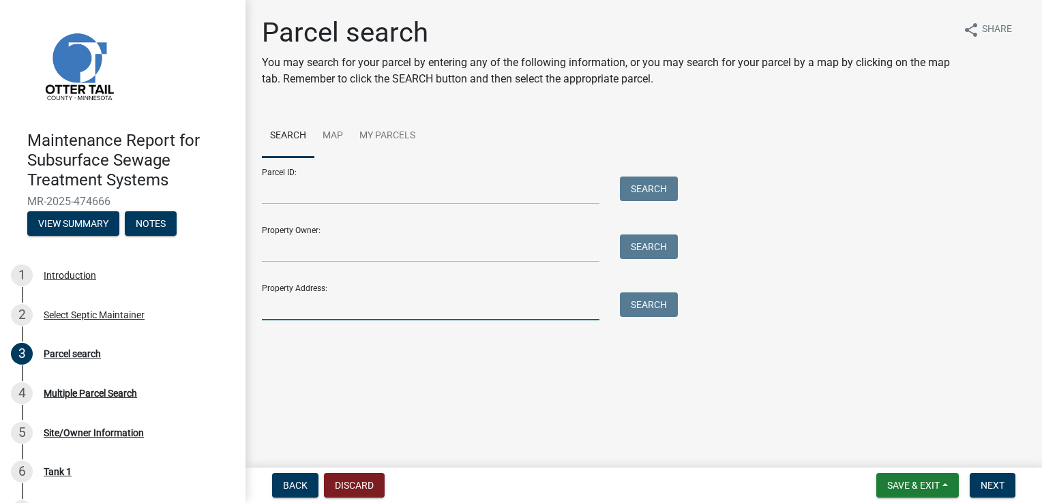
click at [309, 300] on input "Property Address:" at bounding box center [431, 307] width 338 height 28
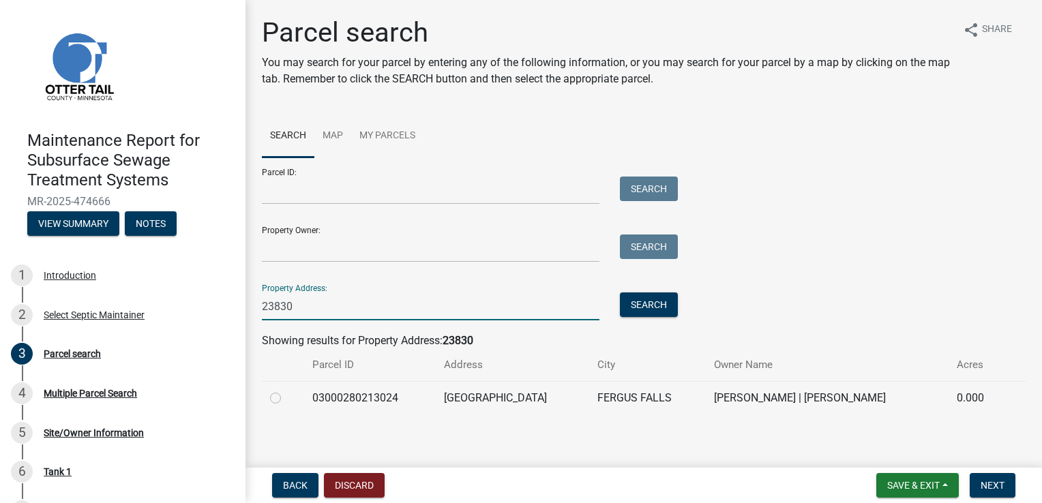
type input "23830"
click at [286, 390] on label at bounding box center [286, 390] width 0 height 0
click at [286, 397] on input "radio" at bounding box center [290, 394] width 9 height 9
radio input "true"
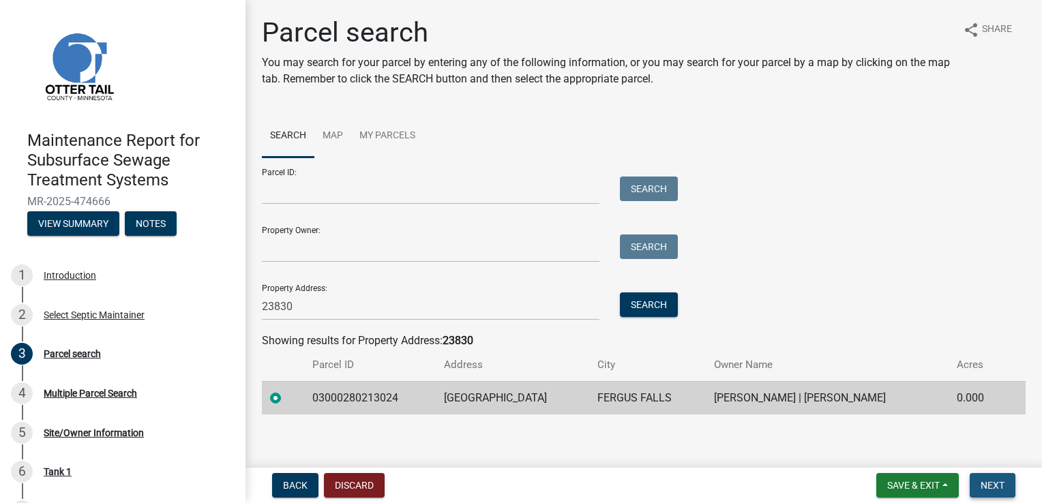
click at [991, 492] on button "Next" at bounding box center [993, 485] width 46 height 25
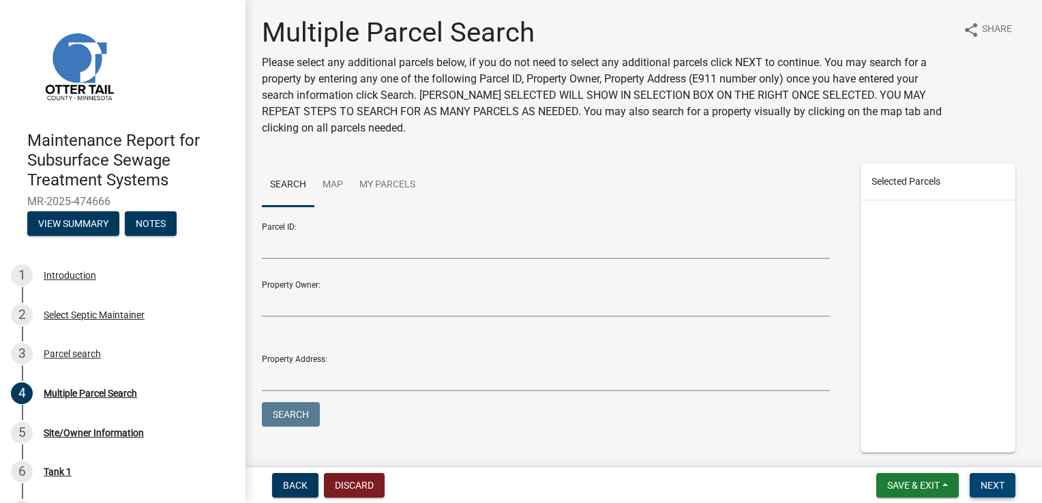
click at [986, 486] on span "Next" at bounding box center [993, 485] width 24 height 11
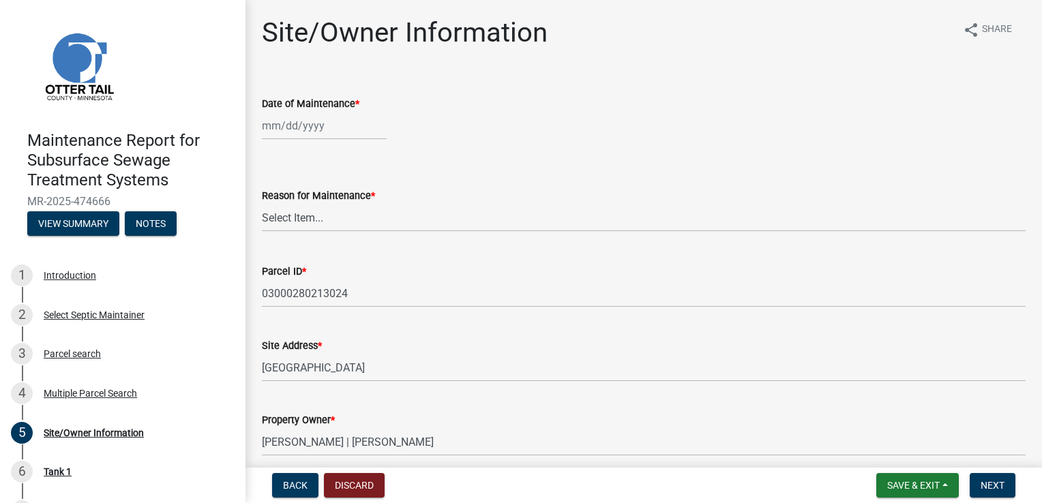
click at [302, 125] on div at bounding box center [324, 126] width 125 height 28
select select "9"
select select "2025"
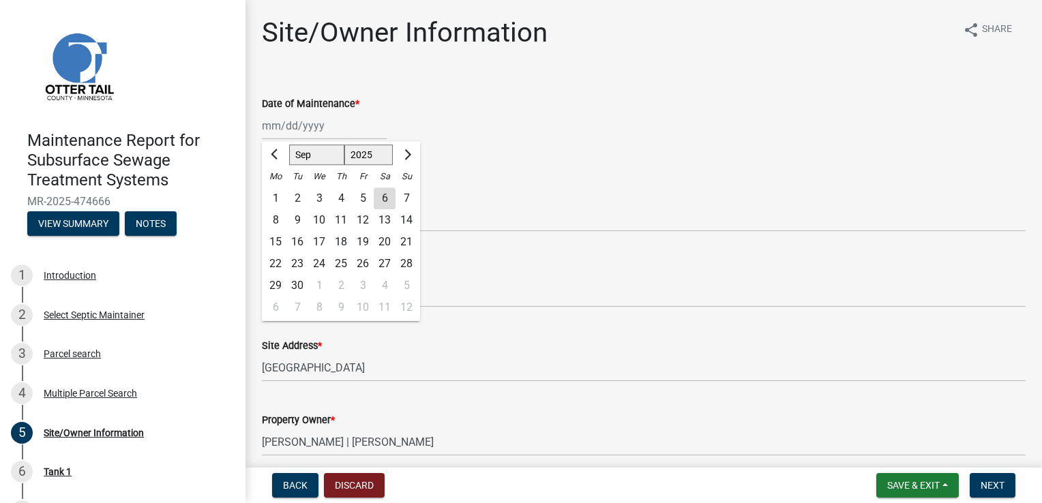
click at [363, 201] on div "5" at bounding box center [363, 199] width 22 height 22
type input "09/05/2025"
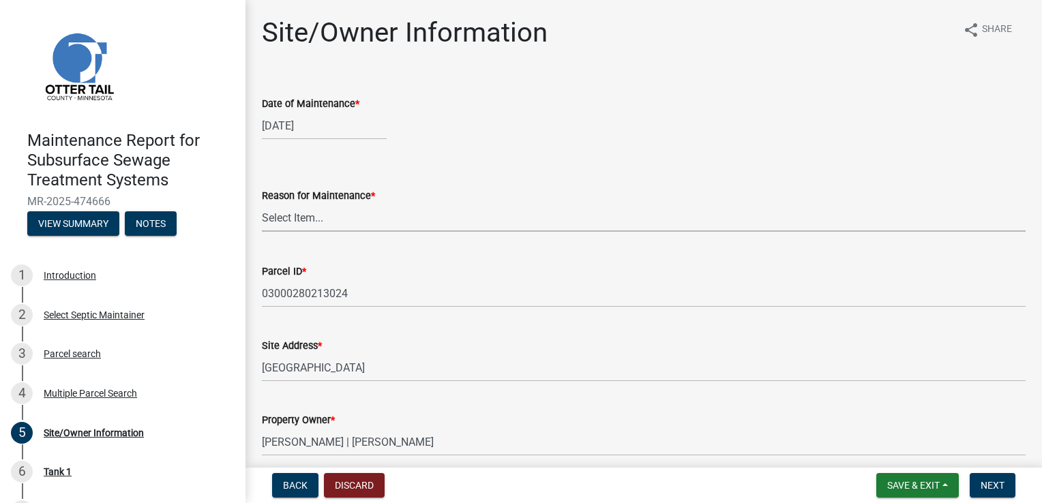
click at [303, 220] on select "Select Item... Called Routine Other" at bounding box center [644, 218] width 764 height 28
click at [262, 204] on select "Select Item... Called Routine Other" at bounding box center [644, 218] width 764 height 28
select select "3ac72b63-7b21-42e4-8192-806faae7a4f1"
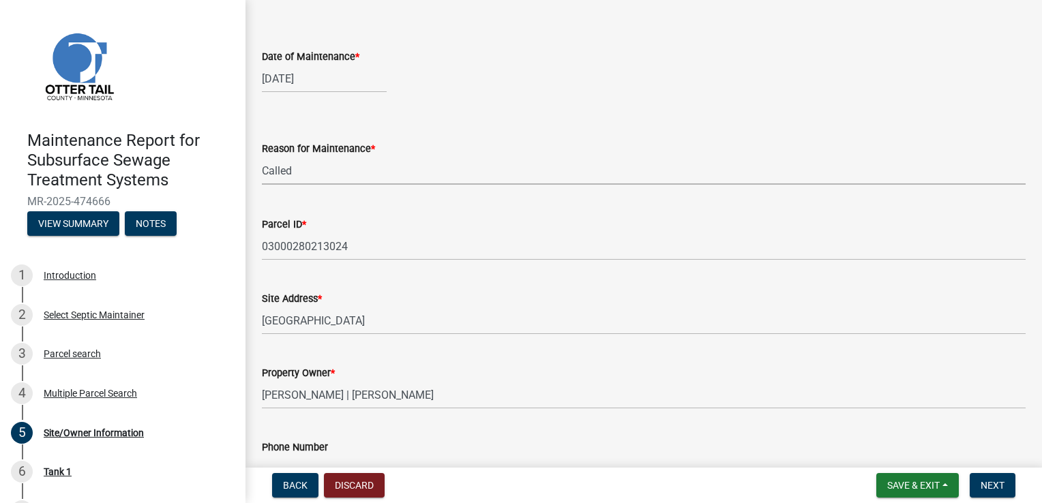
scroll to position [205, 0]
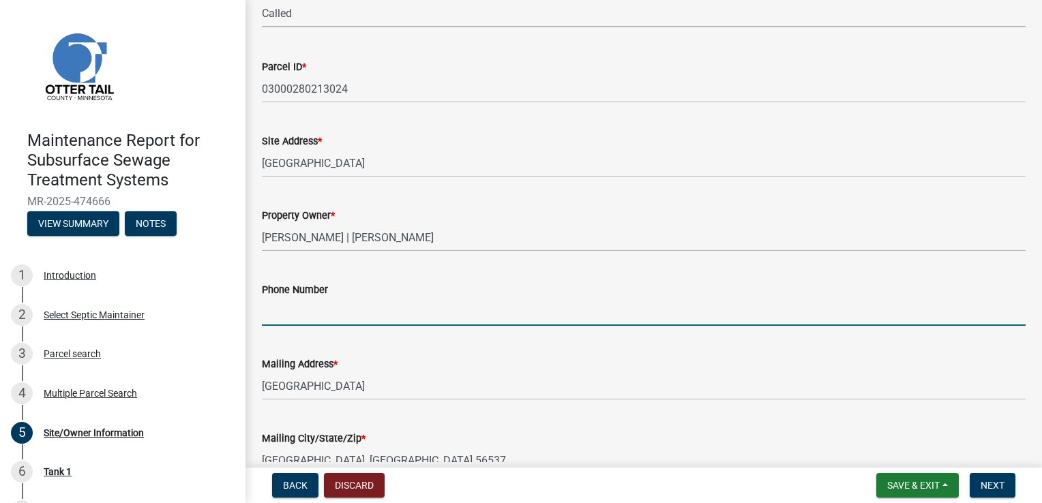
click at [298, 315] on input "Phone Number" at bounding box center [644, 312] width 764 height 28
type input "218-770-8878"
click at [1003, 482] on span "Next" at bounding box center [993, 485] width 24 height 11
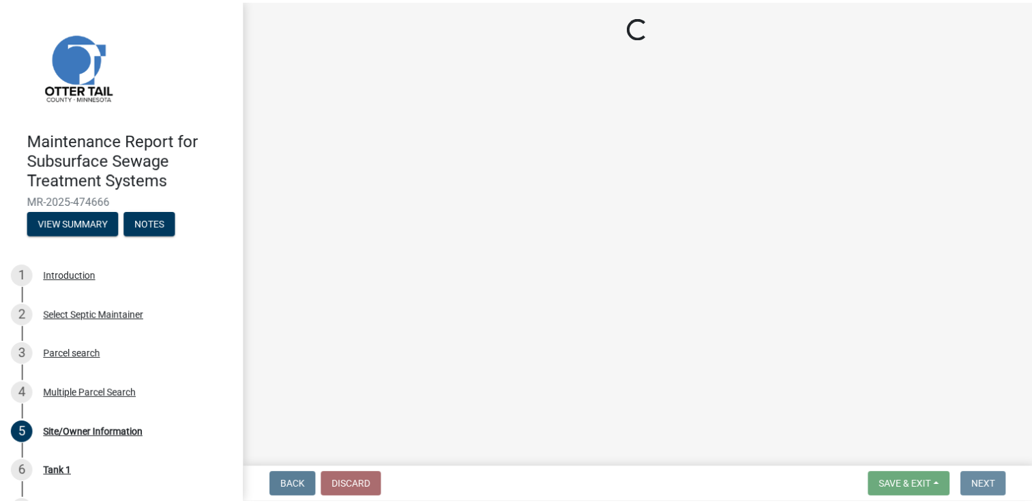
scroll to position [0, 0]
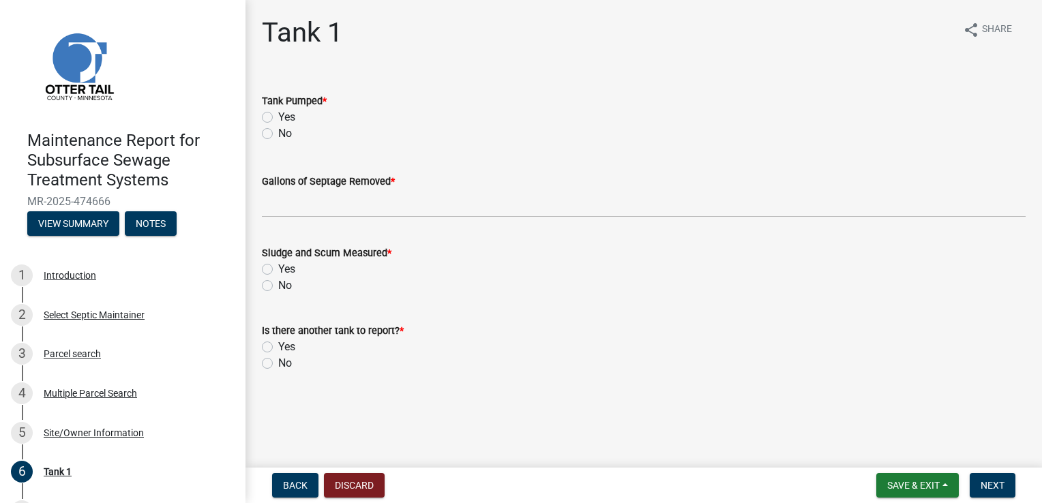
click at [284, 116] on label "Yes" at bounding box center [286, 117] width 17 height 16
click at [284, 116] on input "Yes" at bounding box center [282, 113] width 9 height 9
radio input "true"
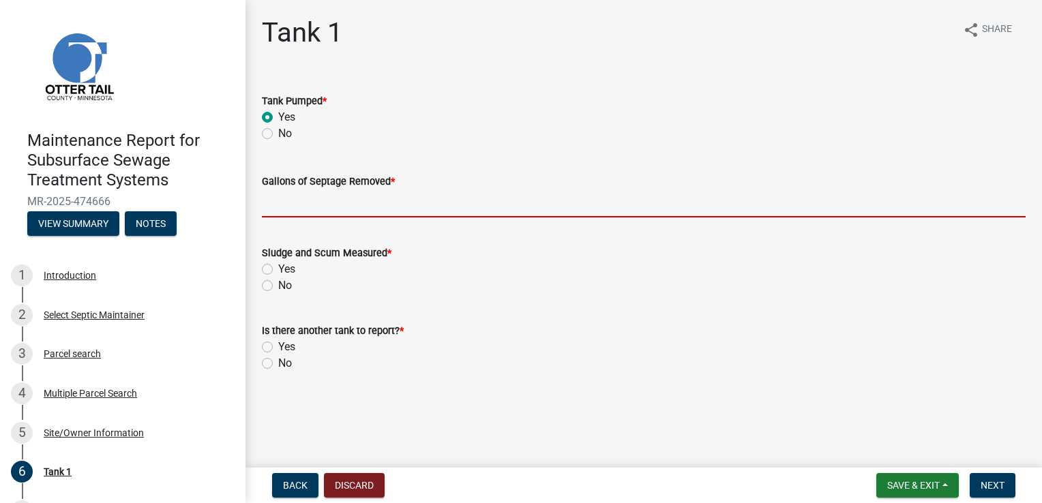
click at [328, 196] on input "Gallons of Septage Removed *" at bounding box center [644, 204] width 764 height 28
type input "1500"
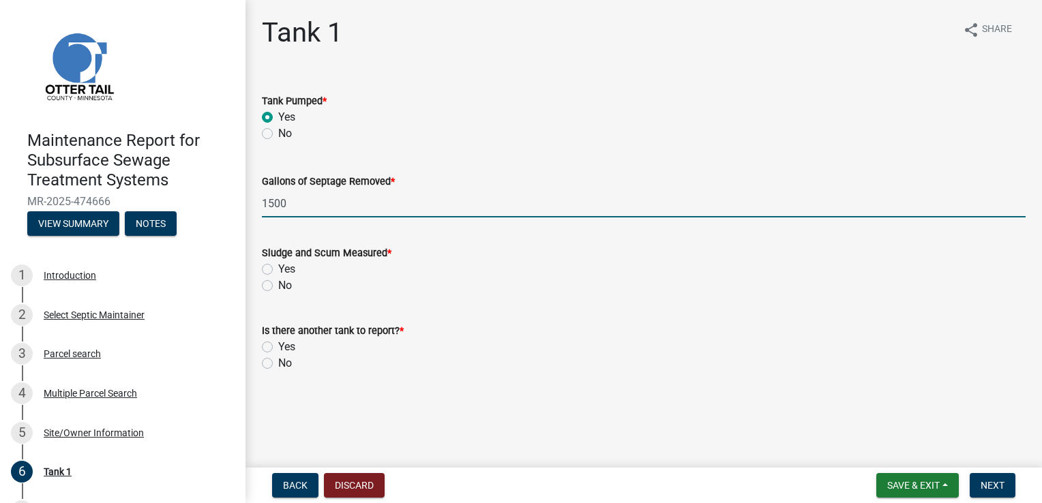
click at [284, 266] on label "Yes" at bounding box center [286, 269] width 17 height 16
click at [284, 266] on input "Yes" at bounding box center [282, 265] width 9 height 9
radio input "true"
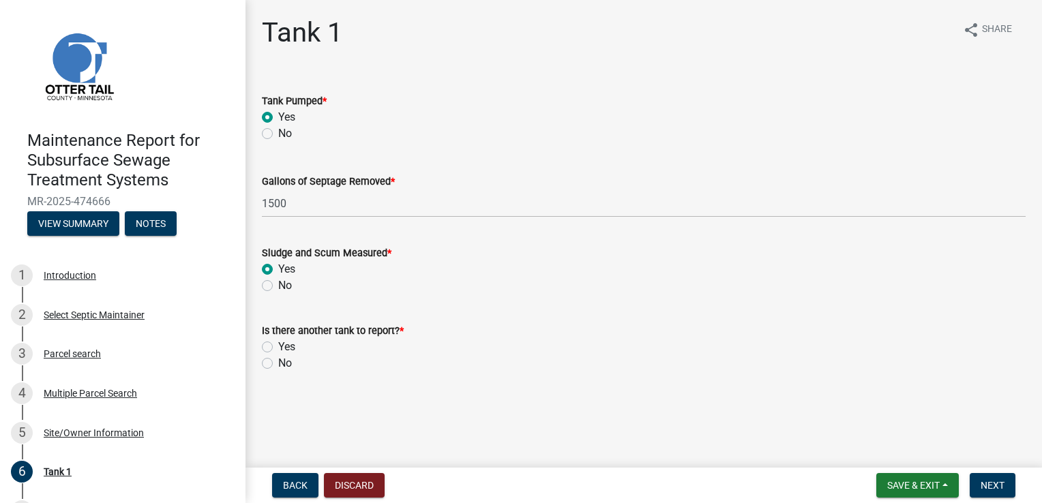
click at [279, 366] on label "No" at bounding box center [285, 363] width 14 height 16
click at [279, 364] on input "No" at bounding box center [282, 359] width 9 height 9
radio input "true"
click at [1000, 488] on span "Next" at bounding box center [993, 485] width 24 height 11
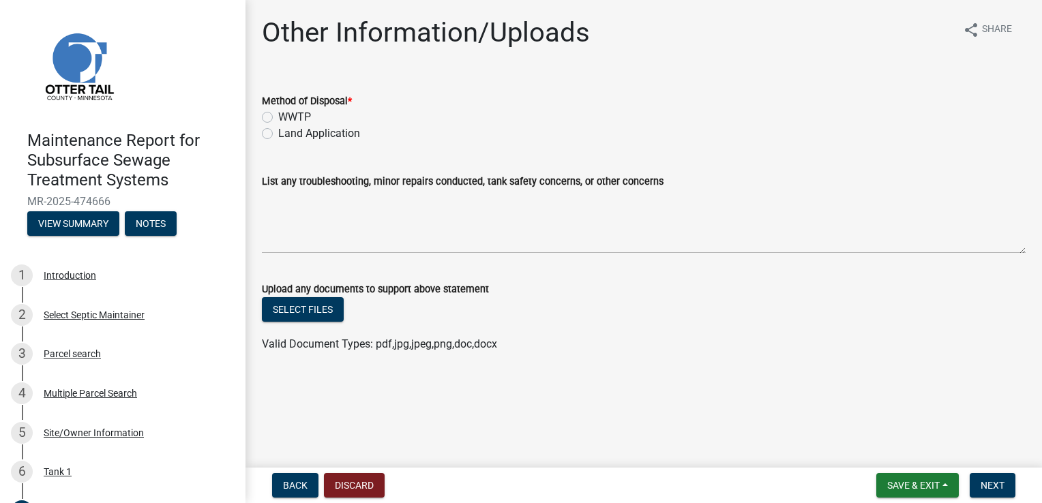
click at [331, 135] on label "Land Application" at bounding box center [319, 133] width 82 height 16
click at [287, 134] on input "Land Application" at bounding box center [282, 129] width 9 height 9
radio input "true"
click at [1004, 480] on button "Next" at bounding box center [993, 485] width 46 height 25
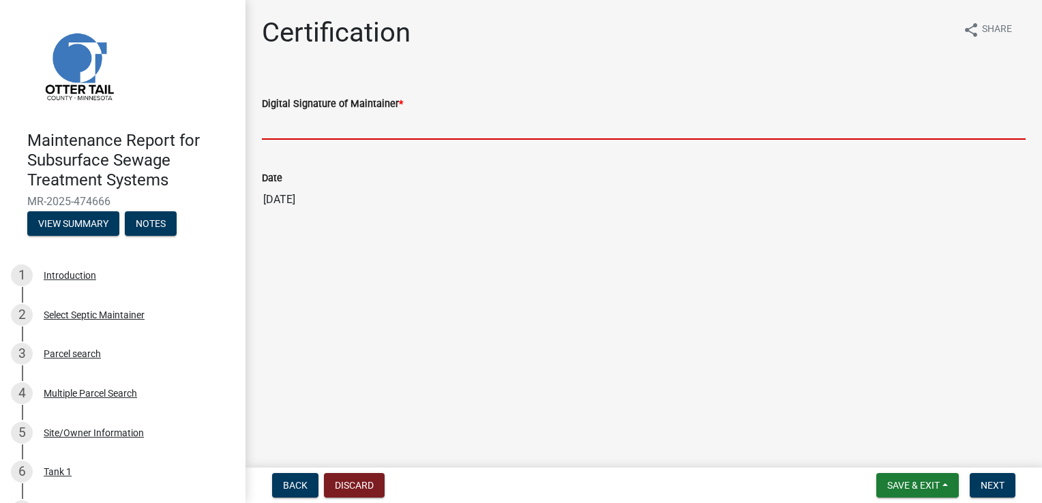
drag, startPoint x: 330, startPoint y: 123, endPoint x: 333, endPoint y: 134, distance: 10.6
click at [330, 123] on input "Digital Signature of Maintainer *" at bounding box center [644, 126] width 764 height 28
type input "Doug Green"
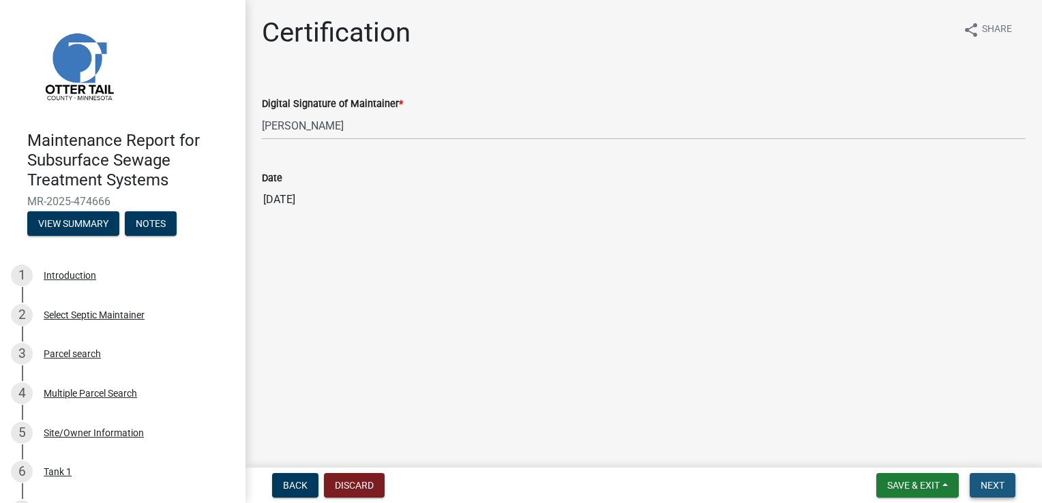
click at [988, 482] on span "Next" at bounding box center [993, 485] width 24 height 11
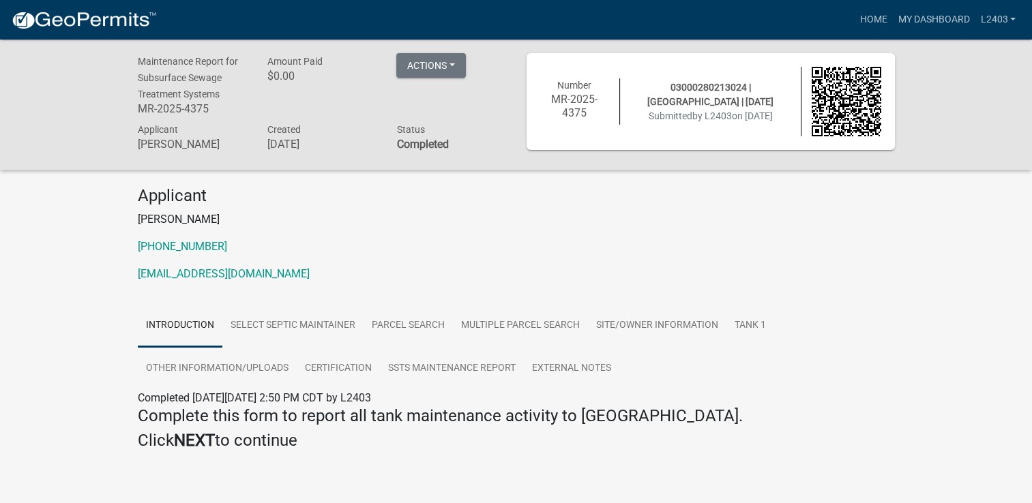
click at [627, 231] on div "Applicant Jacob Bigelow 218-739-4320 naturescallseptic@gmail.com" at bounding box center [517, 239] width 778 height 107
click at [859, 26] on link "Home" at bounding box center [873, 20] width 38 height 26
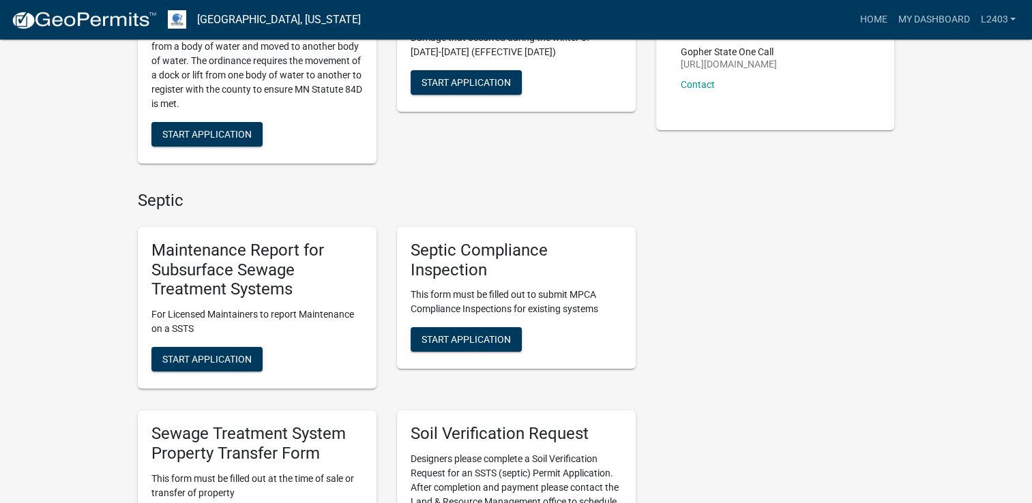
scroll to position [273, 0]
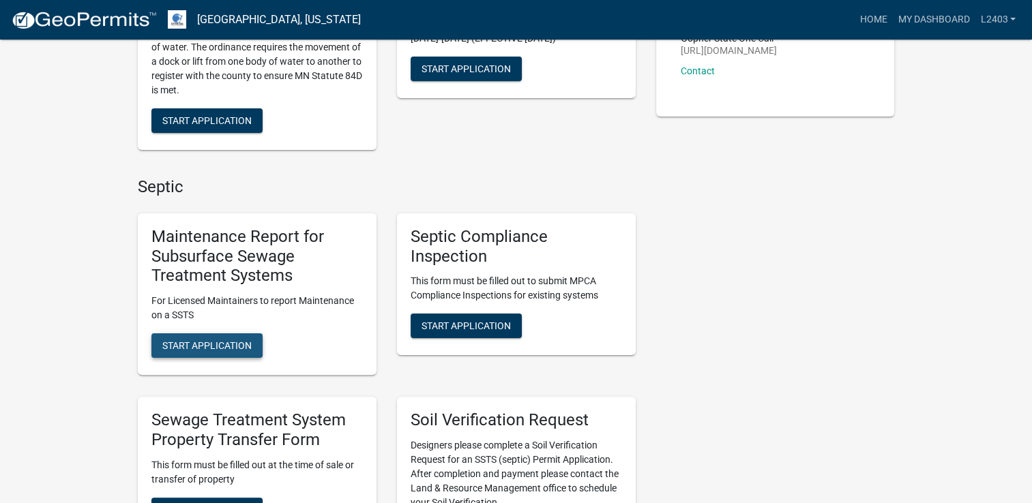
drag, startPoint x: 249, startPoint y: 357, endPoint x: 411, endPoint y: 345, distance: 162.8
click at [249, 357] on button "Start Application" at bounding box center [206, 346] width 111 height 25
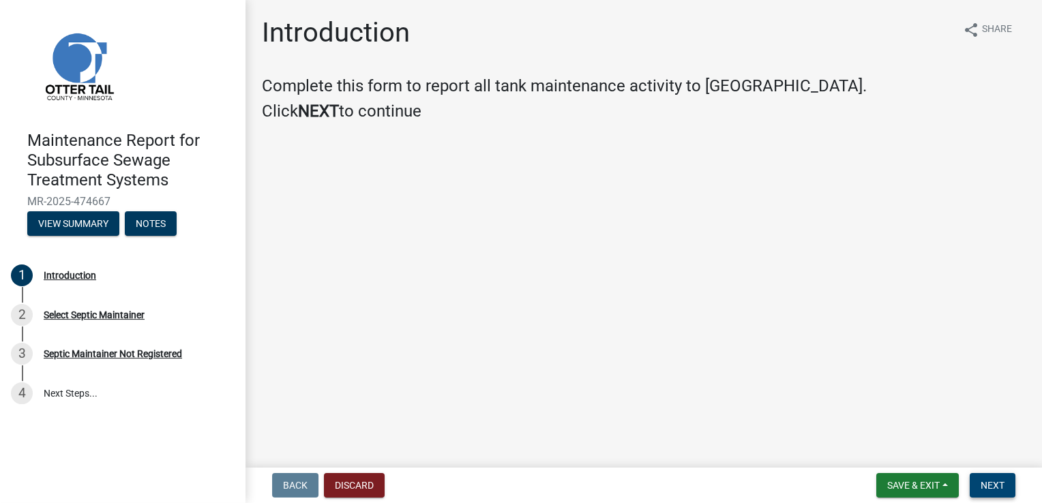
click at [994, 484] on span "Next" at bounding box center [993, 485] width 24 height 11
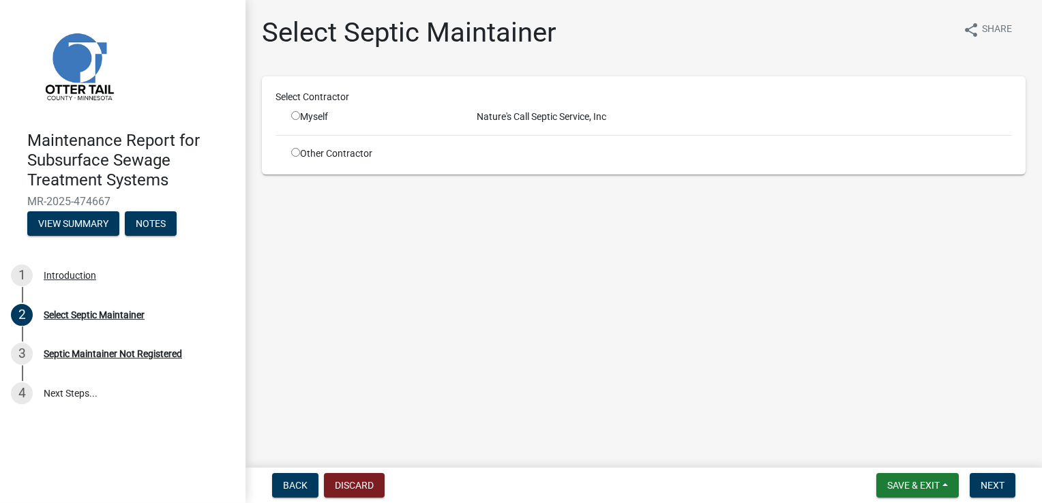
click at [319, 115] on div "Myself" at bounding box center [373, 117] width 165 height 14
click at [505, 119] on div "Nature's Call Septic Service, Inc" at bounding box center [745, 117] width 556 height 14
click at [295, 117] on input "radio" at bounding box center [295, 115] width 9 height 9
radio input "true"
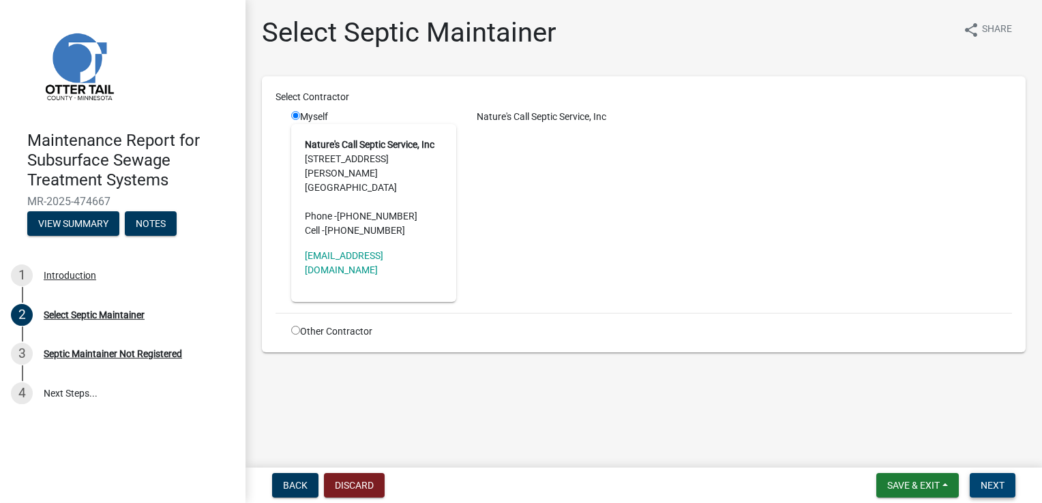
click at [988, 482] on span "Next" at bounding box center [993, 485] width 24 height 11
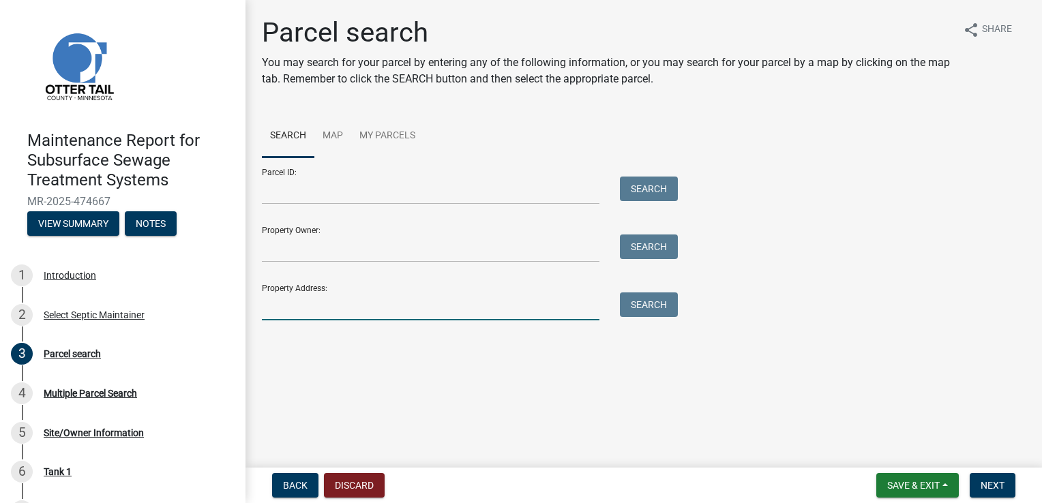
click at [270, 302] on input "Property Address:" at bounding box center [431, 307] width 338 height 28
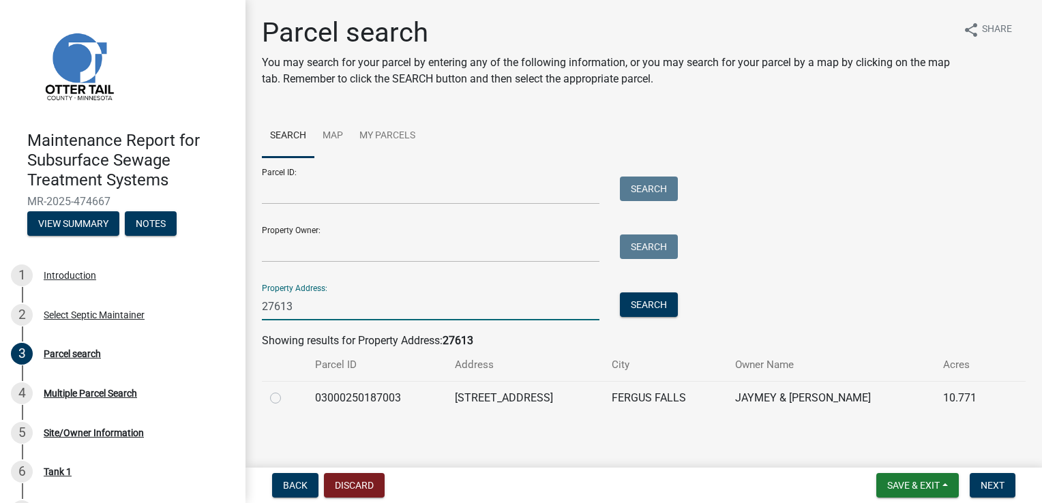
type input "27613"
drag, startPoint x: 274, startPoint y: 400, endPoint x: 289, endPoint y: 398, distance: 14.4
click at [286, 390] on label at bounding box center [286, 390] width 0 height 0
click at [286, 399] on input "radio" at bounding box center [290, 394] width 9 height 9
radio input "true"
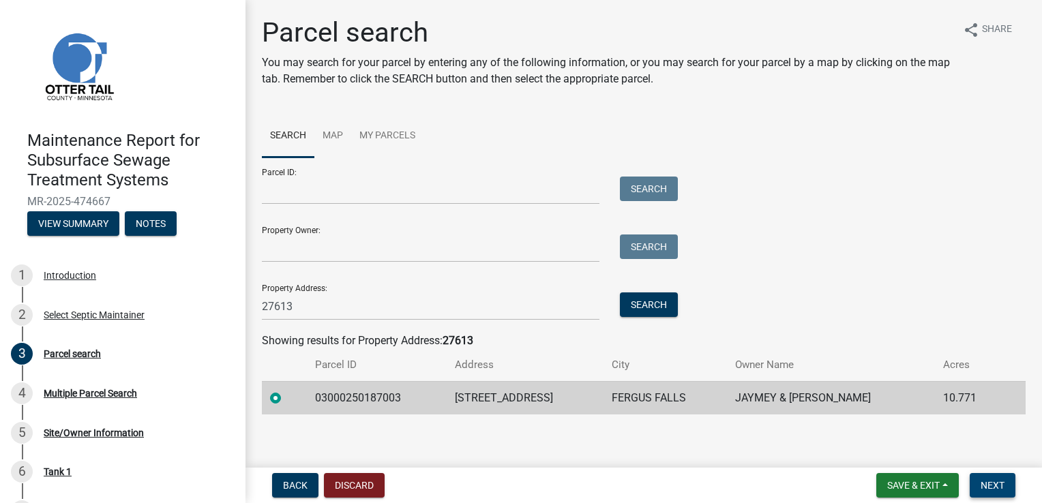
click at [991, 492] on button "Next" at bounding box center [993, 485] width 46 height 25
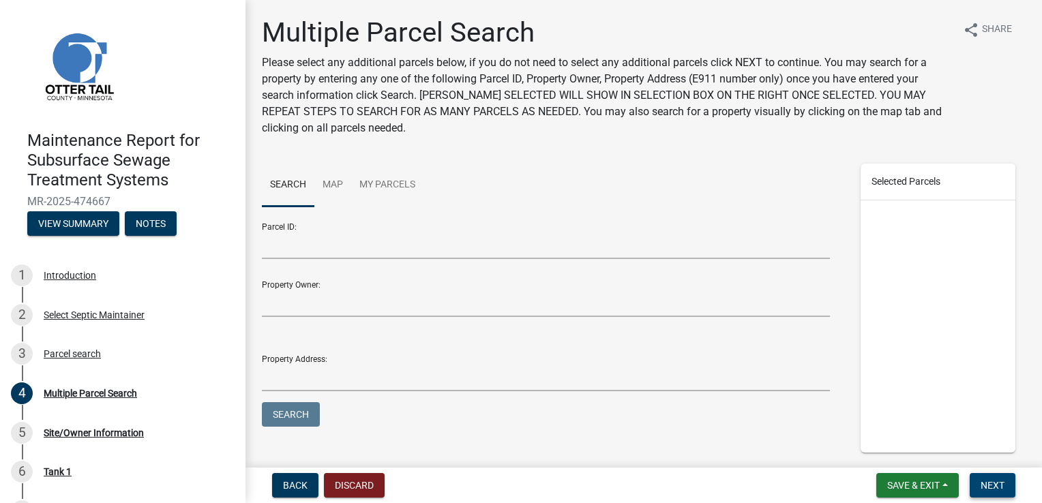
click at [990, 479] on button "Next" at bounding box center [993, 485] width 46 height 25
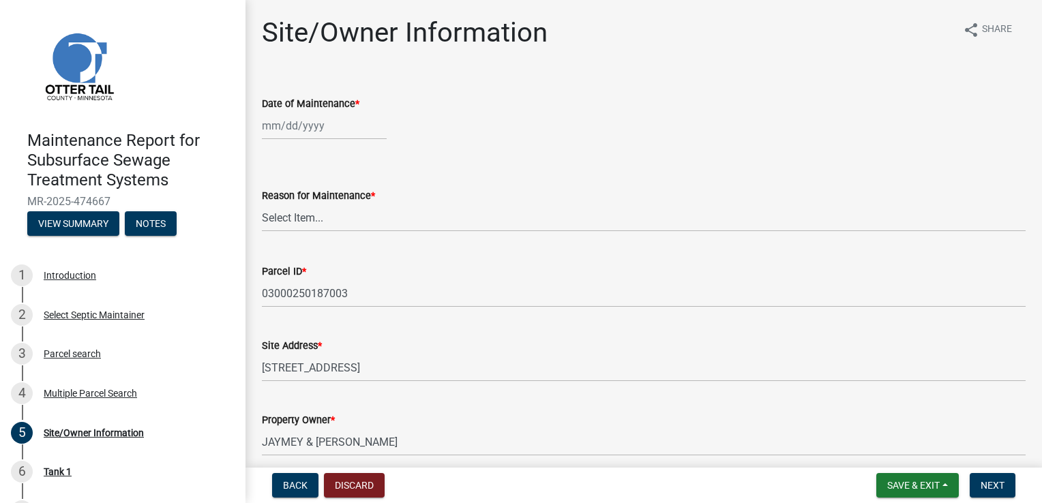
click at [283, 127] on div at bounding box center [324, 126] width 125 height 28
select select "9"
select select "2025"
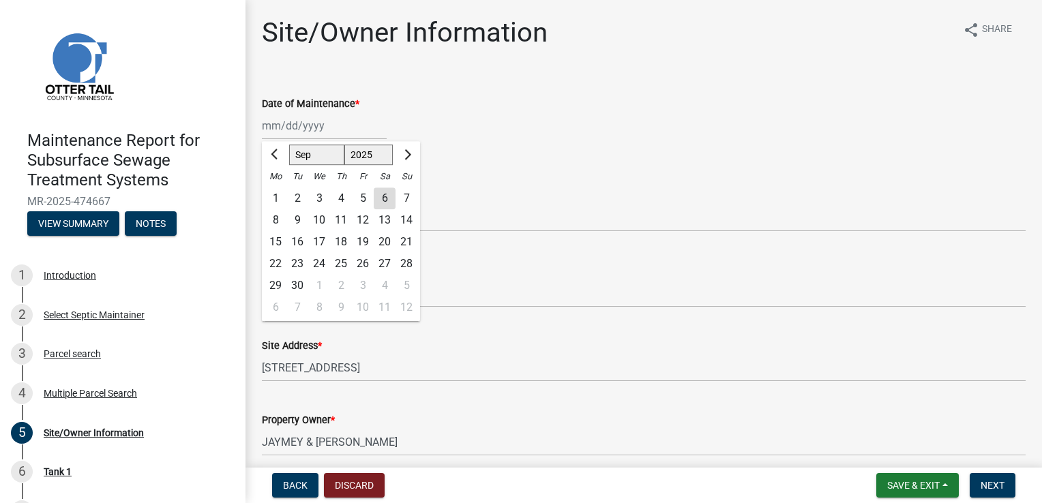
click at [361, 201] on div "5" at bounding box center [363, 199] width 22 height 22
type input "09/05/2025"
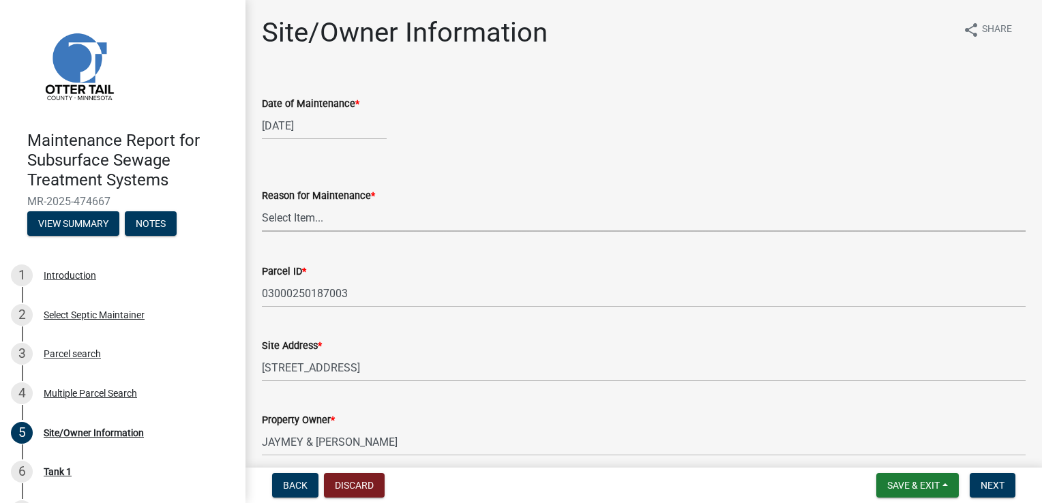
drag, startPoint x: 299, startPoint y: 222, endPoint x: 299, endPoint y: 231, distance: 8.9
click at [299, 222] on select "Select Item... Called Routine Other" at bounding box center [644, 218] width 764 height 28
click at [262, 204] on select "Select Item... Called Routine Other" at bounding box center [644, 218] width 764 height 28
select select "3ac72b63-7b21-42e4-8192-806faae7a4f1"
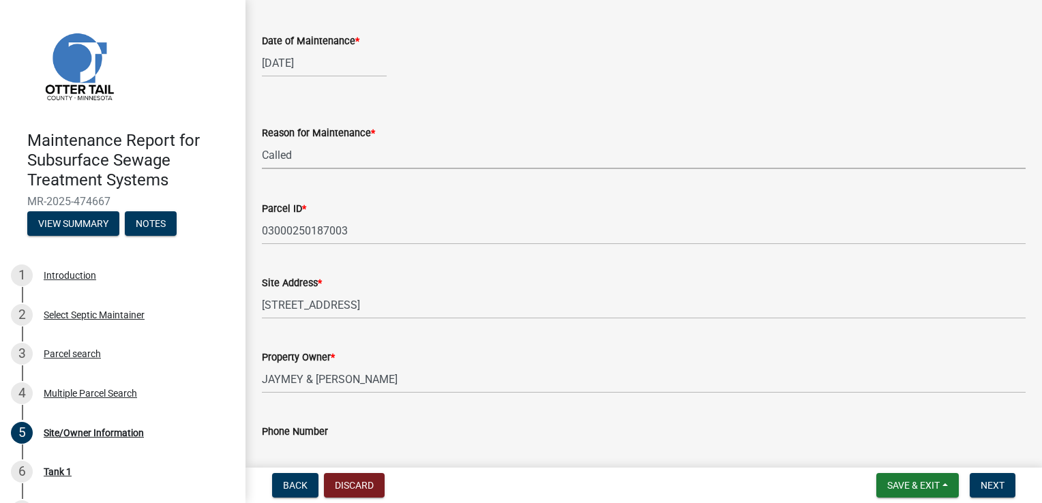
scroll to position [205, 0]
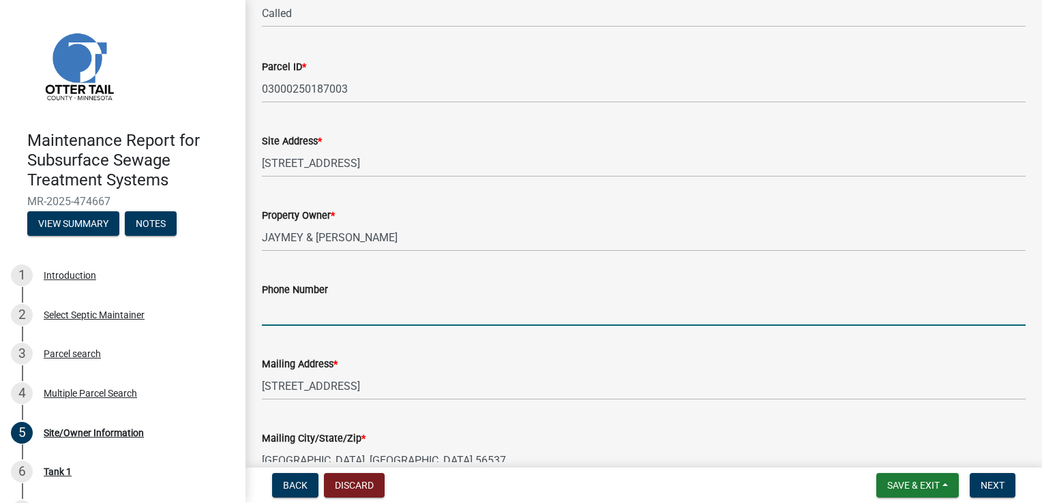
click at [283, 306] on input "Phone Number" at bounding box center [644, 312] width 764 height 28
type input "218-770-6100"
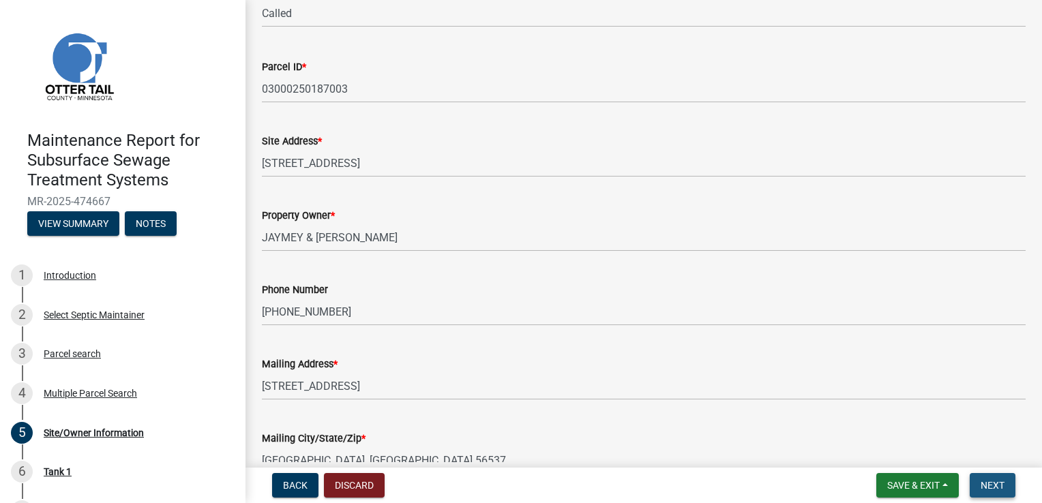
click at [993, 487] on span "Next" at bounding box center [993, 485] width 24 height 11
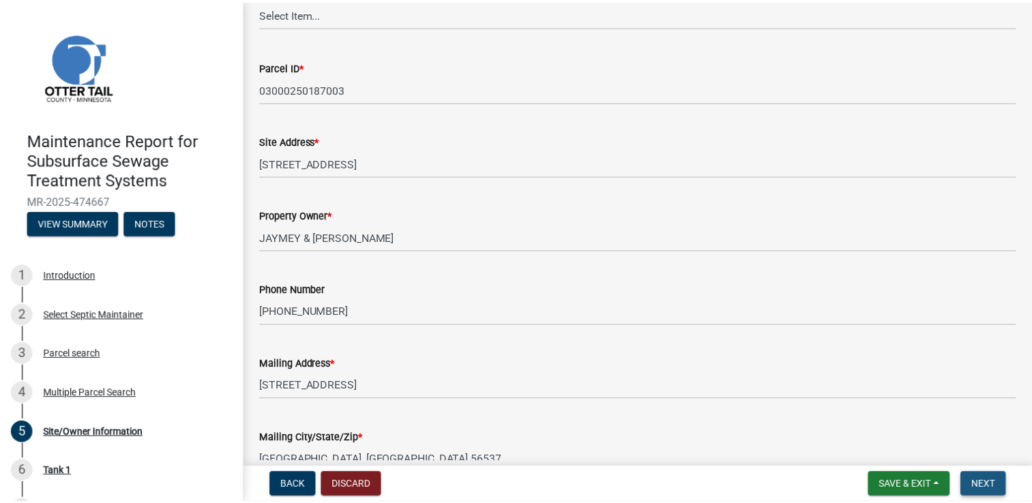
scroll to position [0, 0]
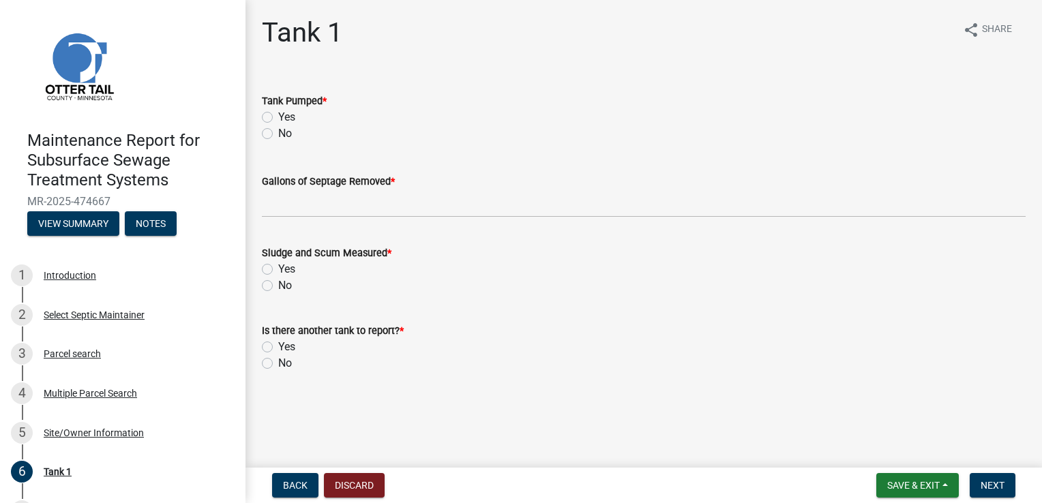
click at [296, 117] on div "Yes" at bounding box center [644, 117] width 764 height 16
click at [279, 119] on label "Yes" at bounding box center [286, 117] width 17 height 16
click at [279, 118] on input "Yes" at bounding box center [282, 113] width 9 height 9
radio input "true"
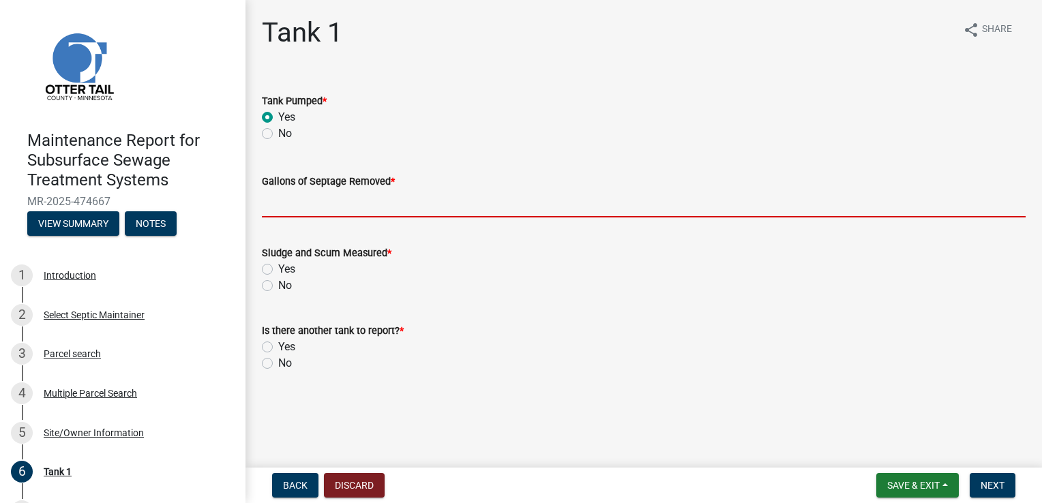
click at [279, 201] on input "Gallons of Septage Removed *" at bounding box center [644, 204] width 764 height 28
type input "1500"
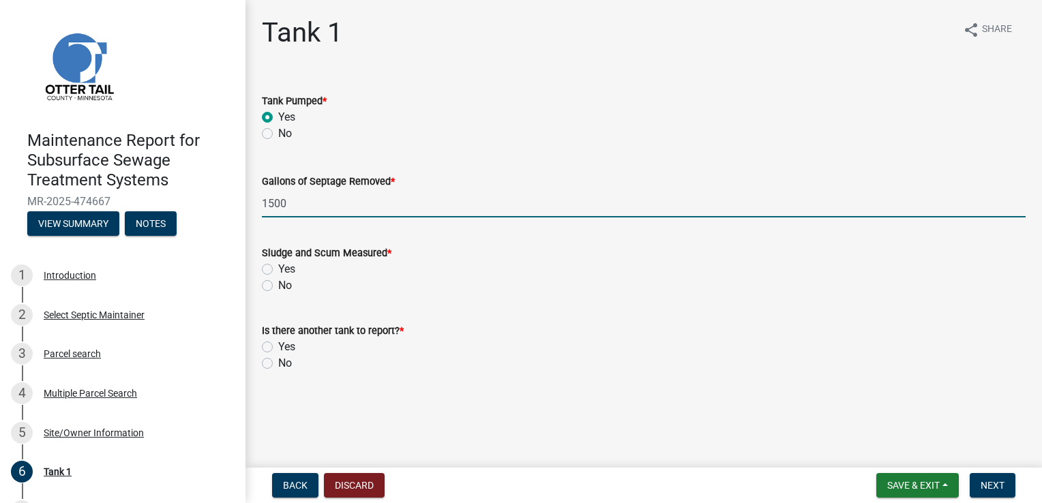
click at [289, 269] on label "Yes" at bounding box center [286, 269] width 17 height 16
click at [287, 269] on input "Yes" at bounding box center [282, 265] width 9 height 9
radio input "true"
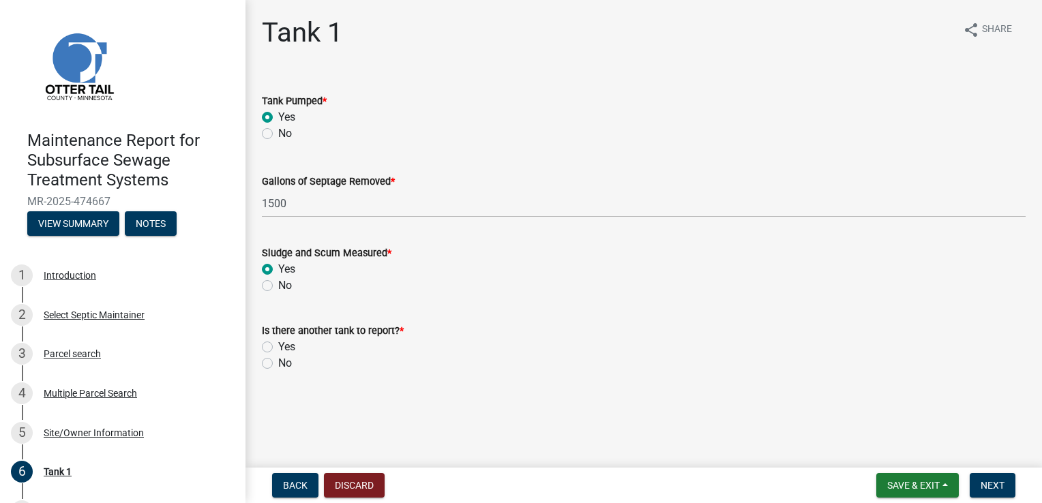
click at [278, 362] on div "No" at bounding box center [644, 363] width 764 height 16
click at [288, 366] on label "No" at bounding box center [285, 363] width 14 height 16
click at [287, 364] on input "No" at bounding box center [282, 359] width 9 height 9
radio input "true"
click at [987, 487] on span "Next" at bounding box center [993, 485] width 24 height 11
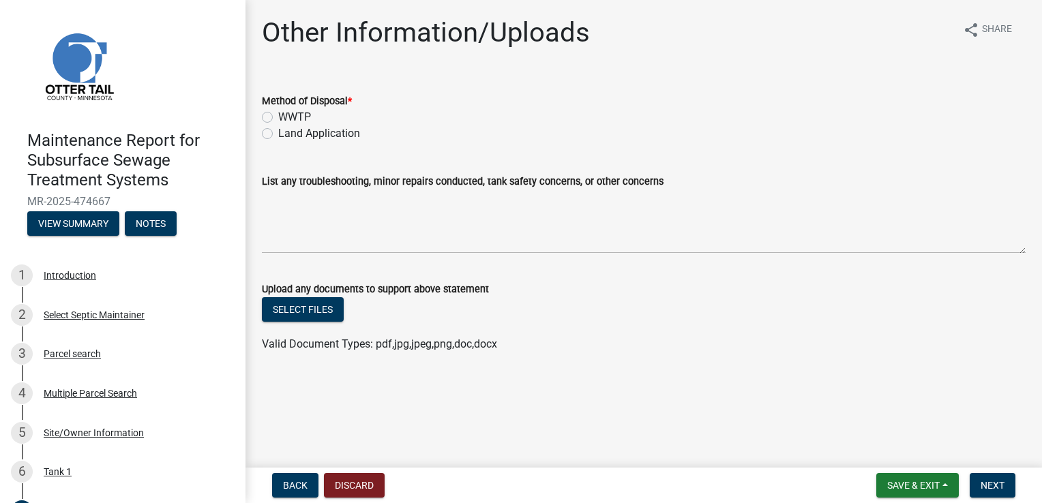
click at [335, 134] on label "Land Application" at bounding box center [319, 133] width 82 height 16
click at [287, 134] on input "Land Application" at bounding box center [282, 129] width 9 height 9
radio input "true"
click at [994, 484] on span "Next" at bounding box center [993, 485] width 24 height 11
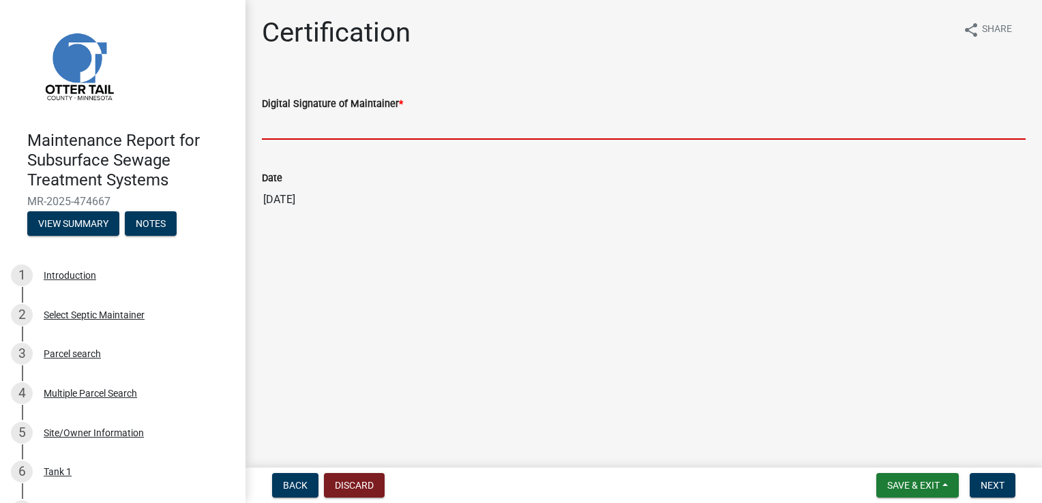
click at [308, 129] on input "Digital Signature of Maintainer *" at bounding box center [644, 126] width 764 height 28
type input "Doug Green"
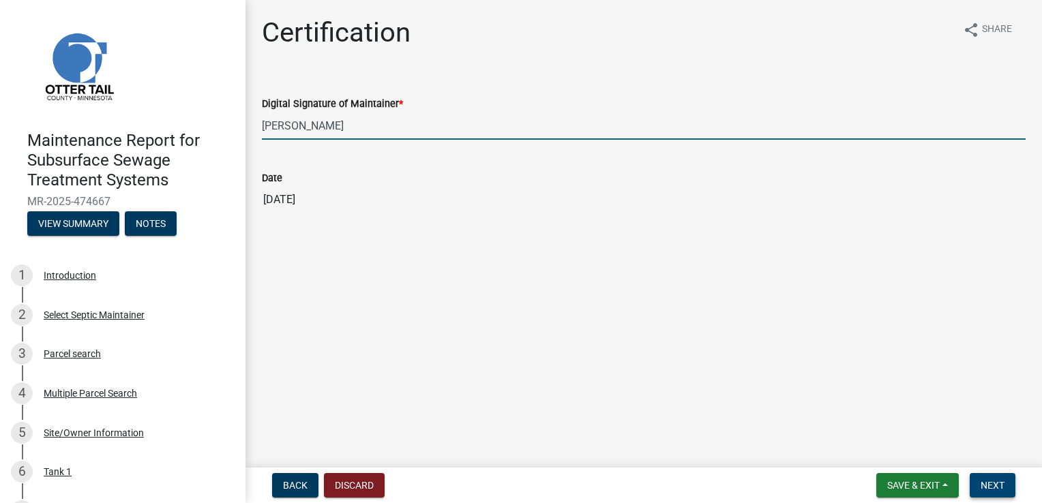
click at [996, 492] on button "Next" at bounding box center [993, 485] width 46 height 25
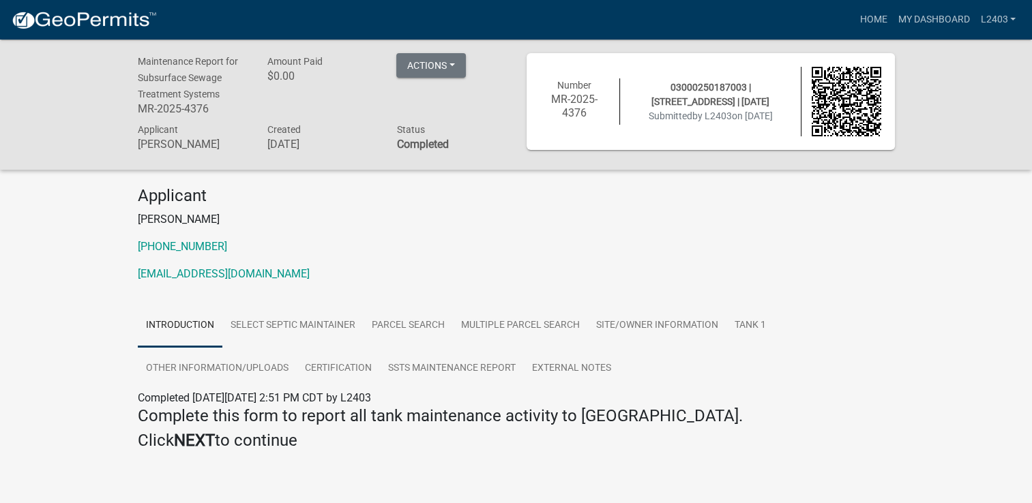
drag, startPoint x: 906, startPoint y: 337, endPoint x: 905, endPoint y: 329, distance: 7.5
click at [906, 336] on div "Maintenance Report for Subsurface Sewage Treatment Systems MR-2025-4376 Amount …" at bounding box center [516, 271] width 1032 height 463
click at [863, 25] on link "Home" at bounding box center [873, 20] width 38 height 26
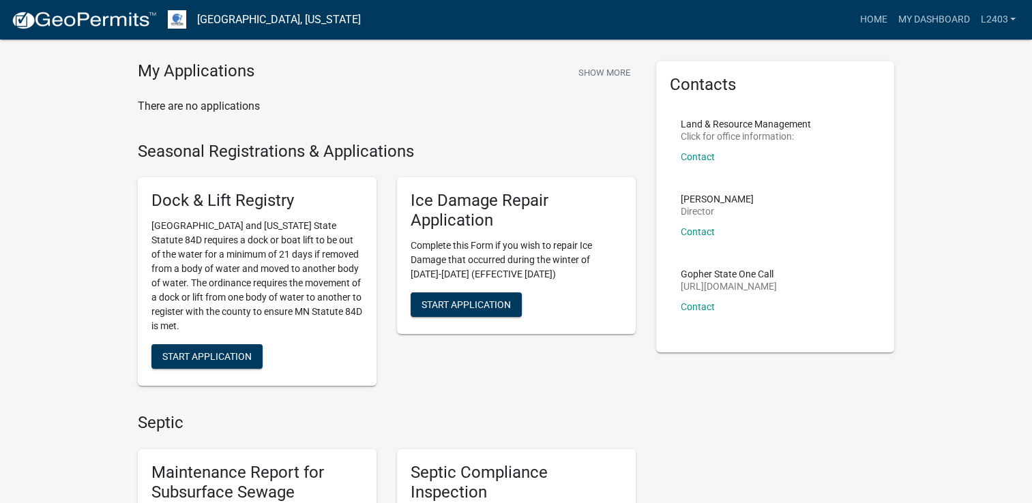
scroll to position [205, 0]
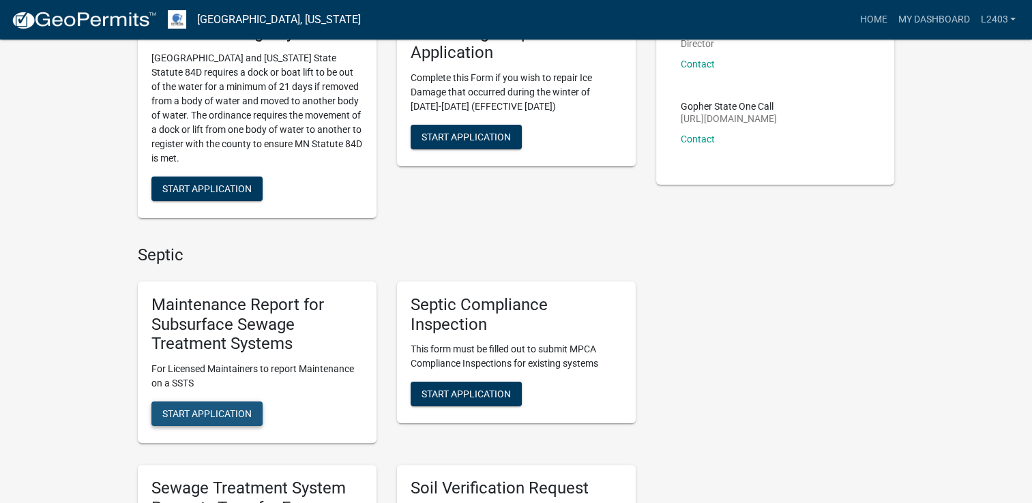
click at [209, 409] on span "Start Application" at bounding box center [206, 414] width 89 height 11
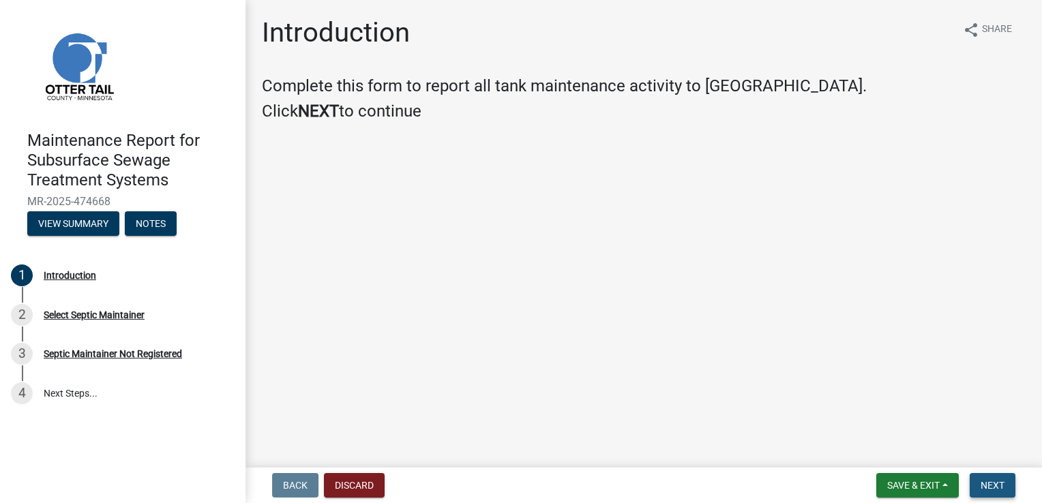
click at [1001, 482] on span "Next" at bounding box center [993, 485] width 24 height 11
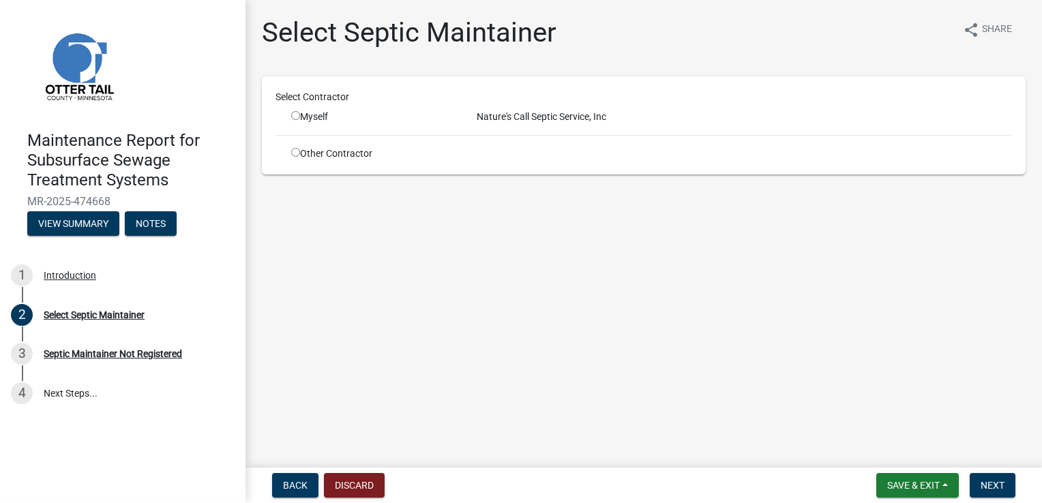
click at [296, 116] on input "radio" at bounding box center [295, 115] width 9 height 9
radio input "true"
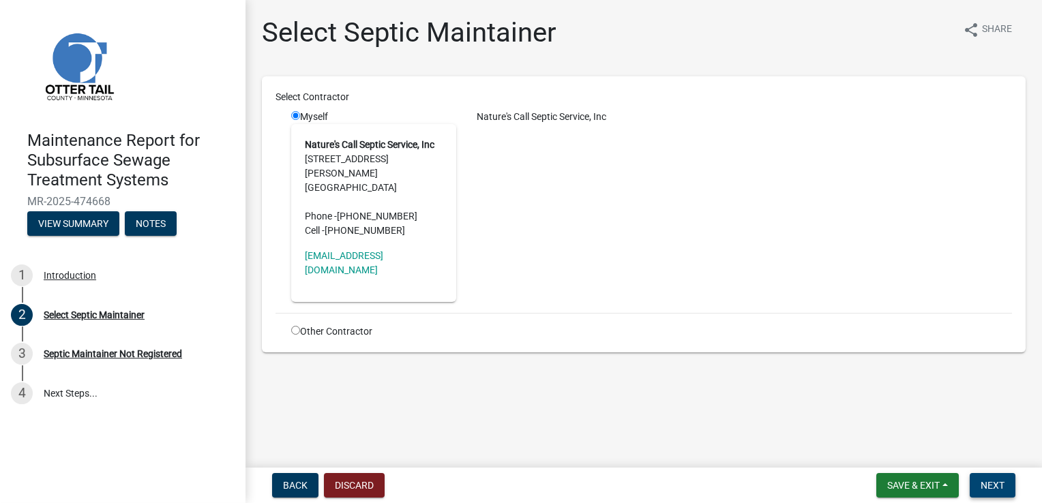
click at [999, 485] on span "Next" at bounding box center [993, 485] width 24 height 11
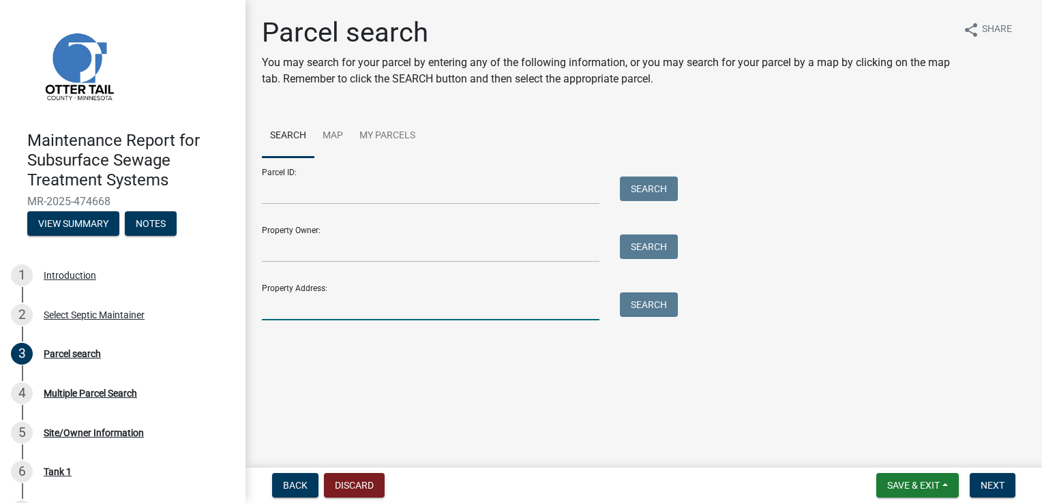
click at [300, 301] on input "Property Address:" at bounding box center [431, 307] width 338 height 28
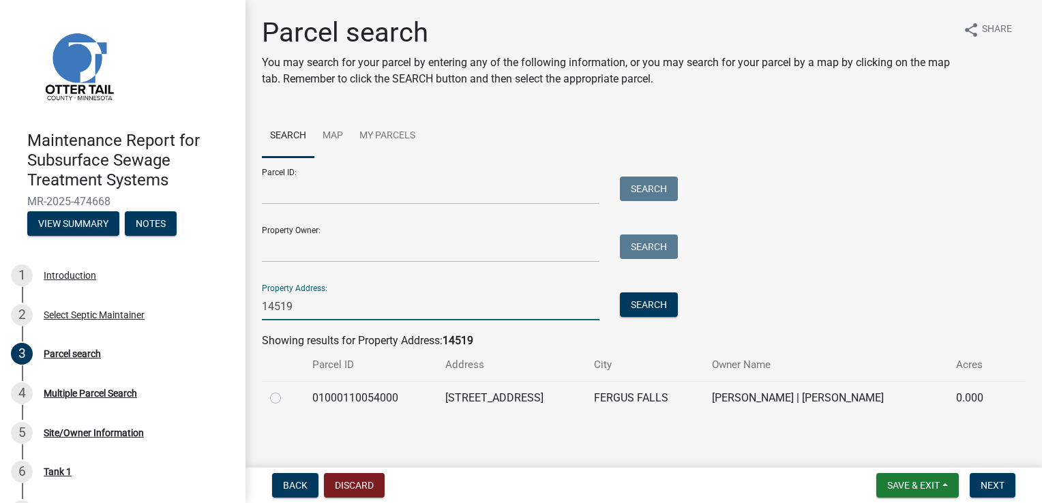
type input "14519"
click at [286, 390] on label at bounding box center [286, 390] width 0 height 0
click at [286, 395] on input "radio" at bounding box center [290, 394] width 9 height 9
radio input "true"
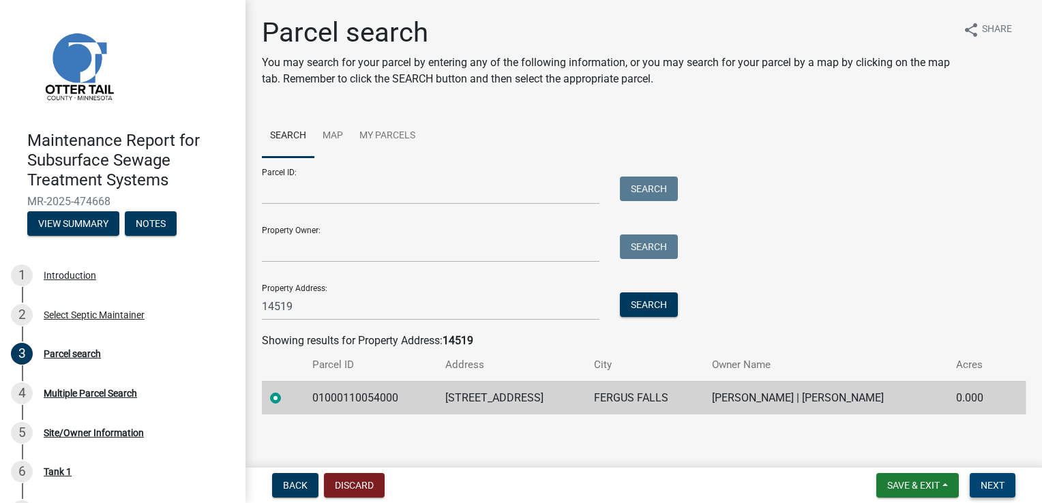
click at [1003, 490] on span "Next" at bounding box center [993, 485] width 24 height 11
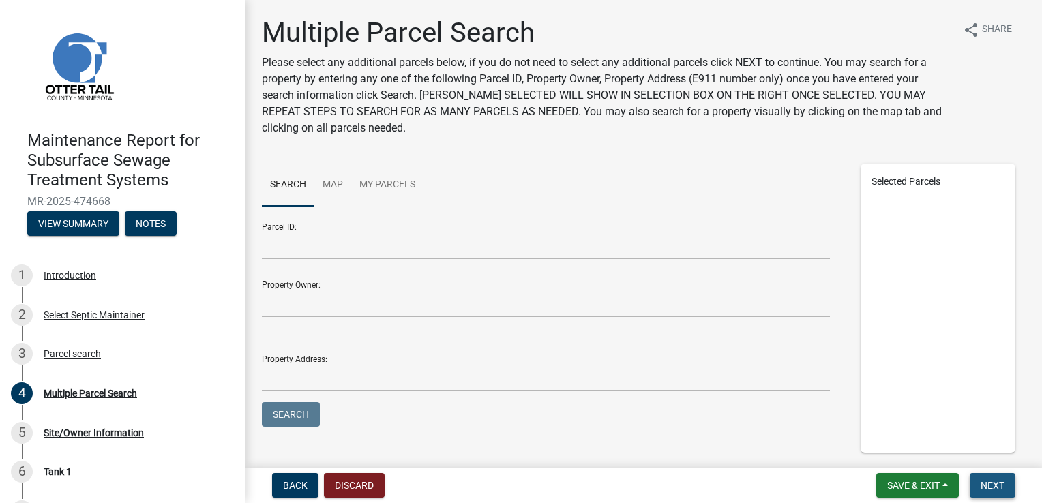
click at [1004, 490] on button "Next" at bounding box center [993, 485] width 46 height 25
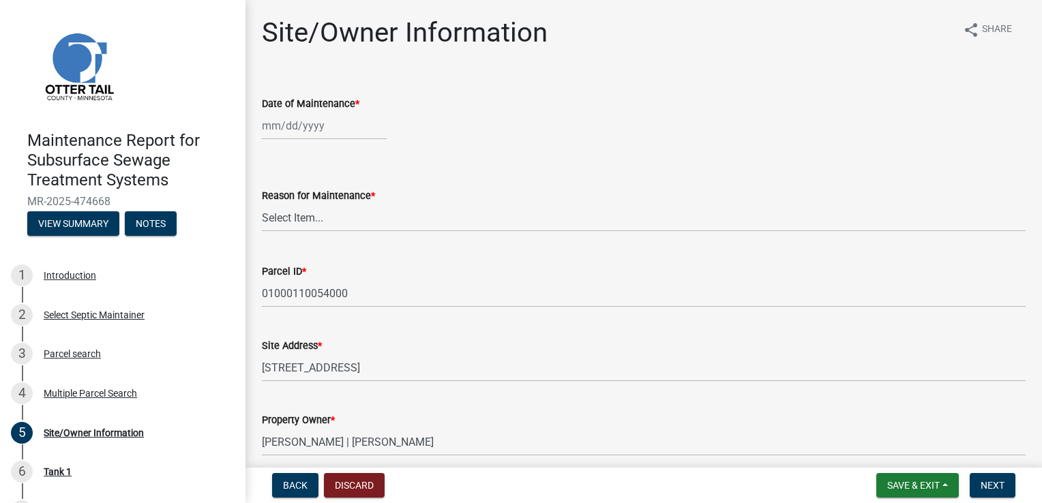
click at [293, 123] on div at bounding box center [324, 126] width 125 height 28
select select "9"
select select "2025"
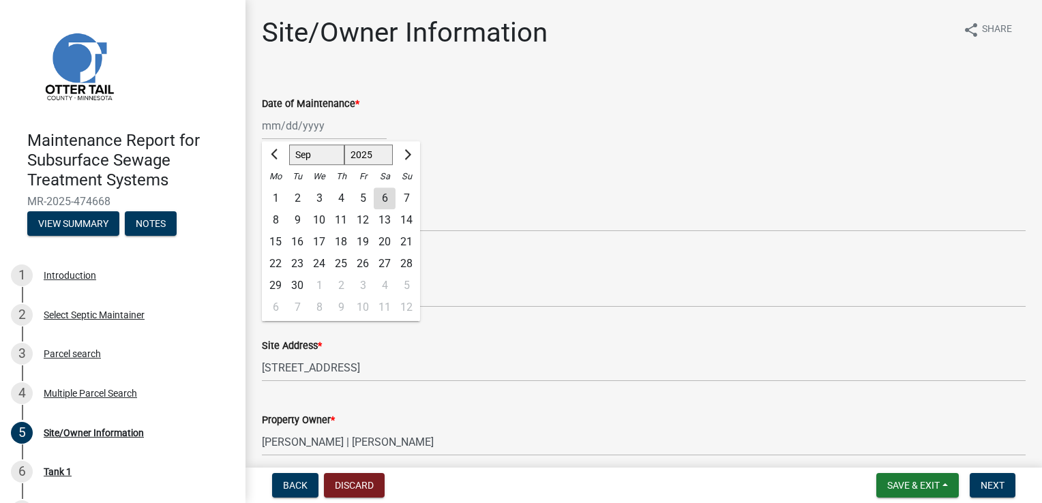
click at [340, 201] on div "4" at bounding box center [341, 199] width 22 height 22
type input "09/04/2025"
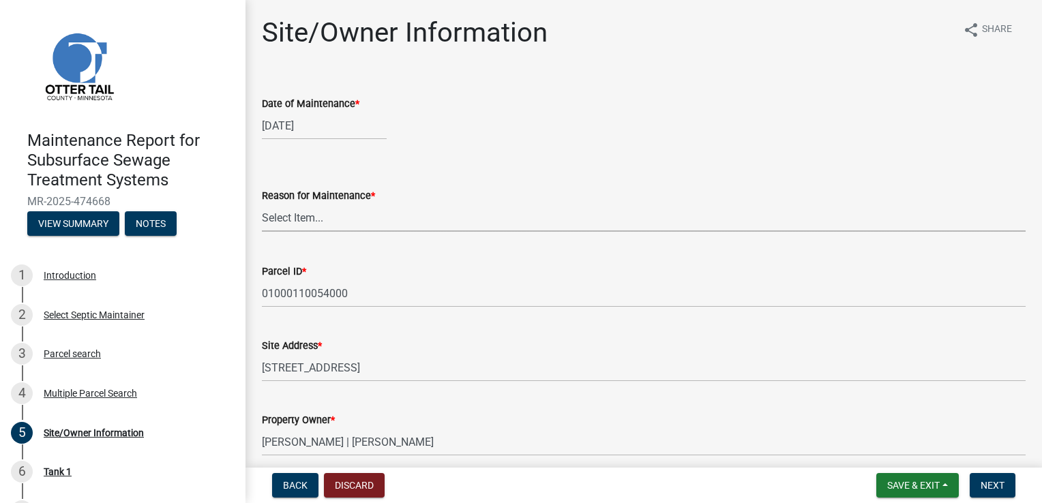
click at [314, 217] on select "Select Item... Called Routine Other" at bounding box center [644, 218] width 764 height 28
click at [262, 204] on select "Select Item... Called Routine Other" at bounding box center [644, 218] width 764 height 28
select select "3ac72b63-7b21-42e4-8192-806faae7a4f1"
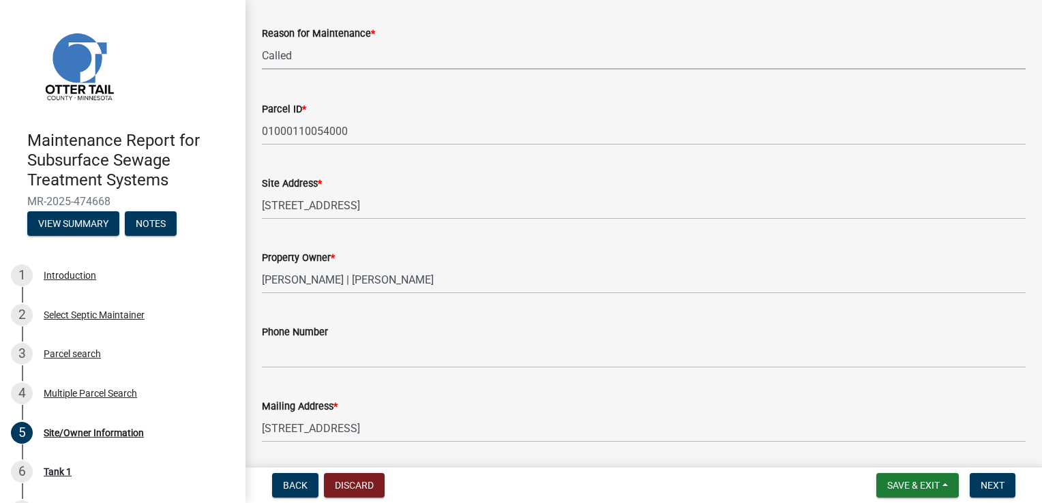
scroll to position [205, 0]
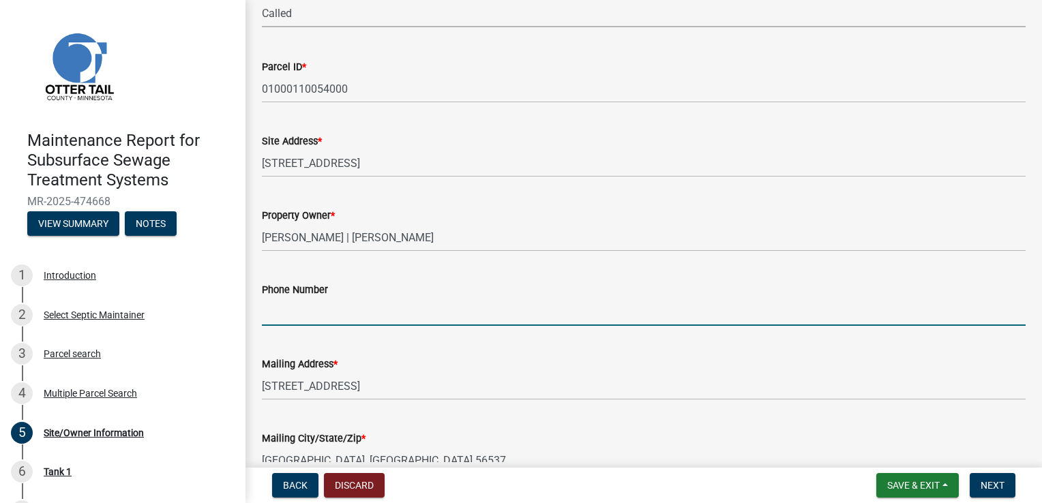
click at [291, 314] on input "Phone Number" at bounding box center [644, 312] width 764 height 28
type input "612-702-0955"
click at [993, 485] on span "Next" at bounding box center [993, 485] width 24 height 11
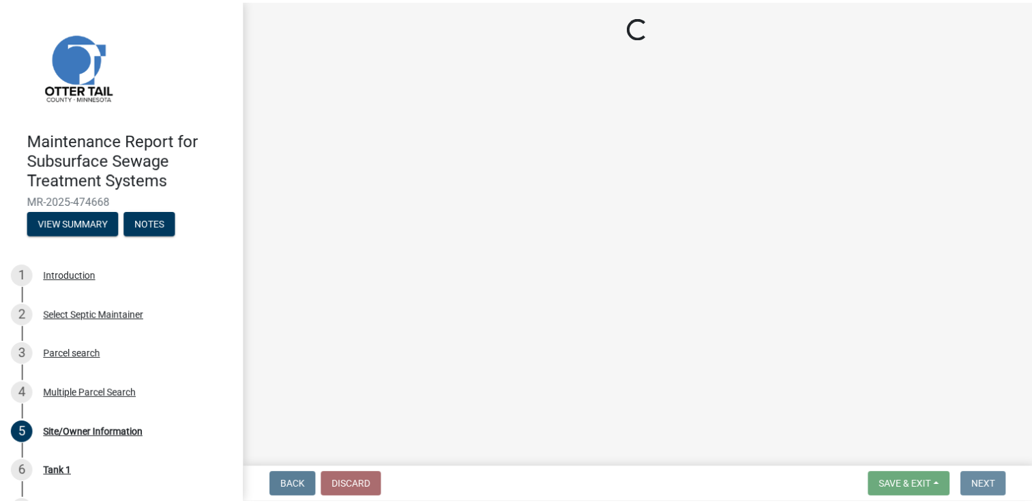
scroll to position [0, 0]
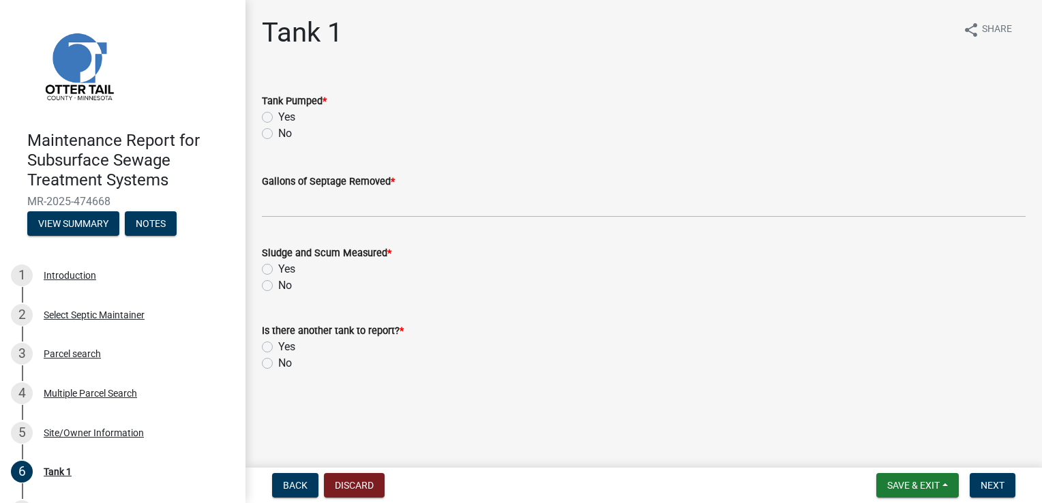
click at [286, 116] on label "Yes" at bounding box center [286, 117] width 17 height 16
click at [286, 116] on input "Yes" at bounding box center [282, 113] width 9 height 9
radio input "true"
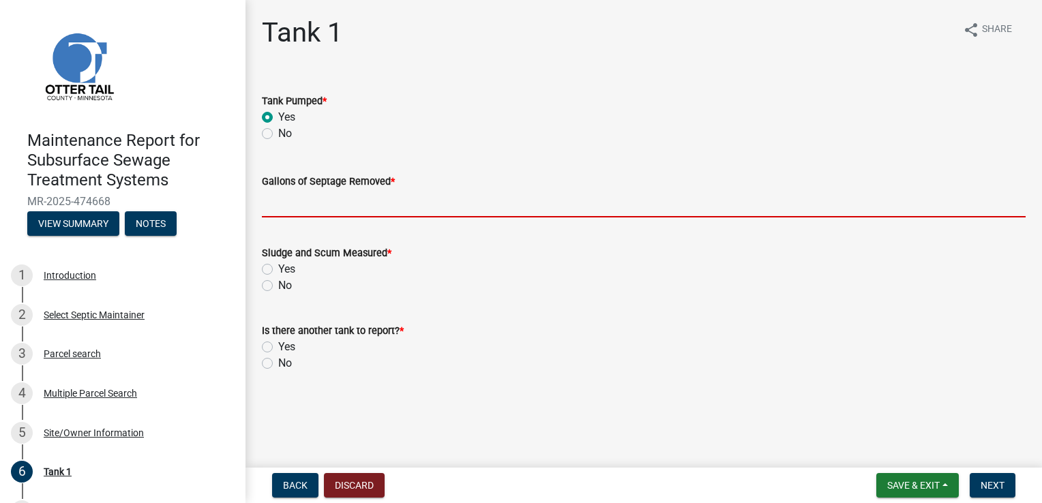
drag, startPoint x: 286, startPoint y: 191, endPoint x: 286, endPoint y: 199, distance: 8.2
click at [286, 192] on input "Gallons of Septage Removed *" at bounding box center [644, 204] width 764 height 28
type input "1000"
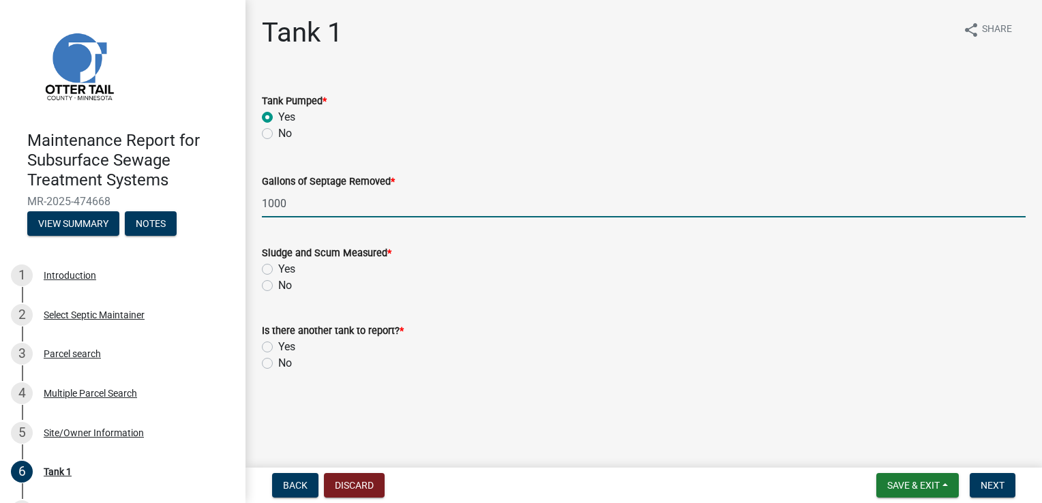
click at [285, 269] on label "Yes" at bounding box center [286, 269] width 17 height 16
click at [285, 269] on input "Yes" at bounding box center [282, 265] width 9 height 9
radio input "true"
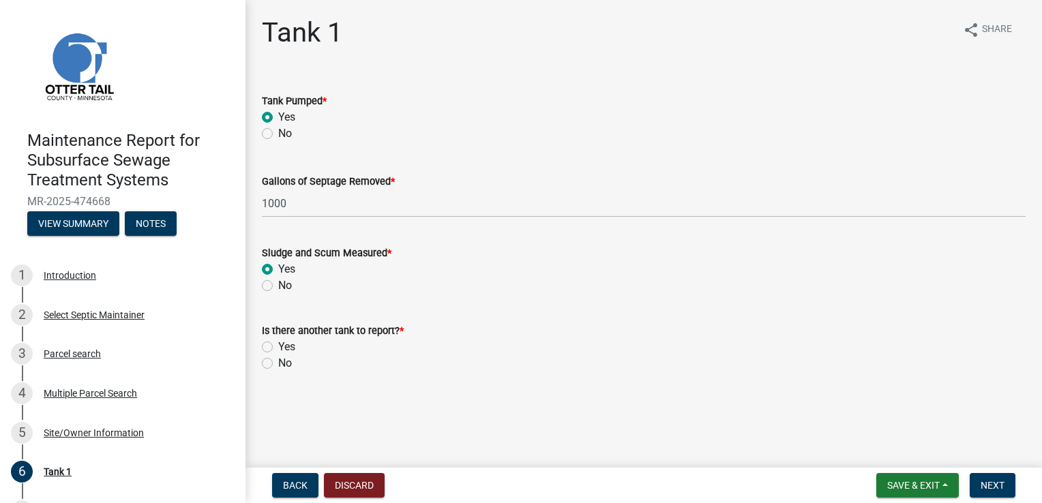
click at [286, 362] on label "No" at bounding box center [285, 363] width 14 height 16
click at [286, 362] on input "No" at bounding box center [282, 359] width 9 height 9
radio input "true"
click at [995, 477] on button "Next" at bounding box center [993, 485] width 46 height 25
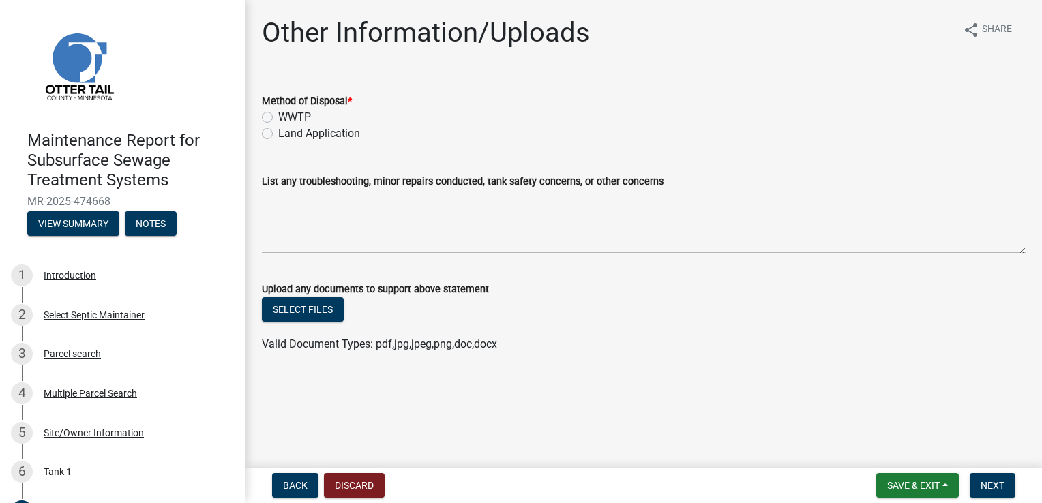
click at [306, 132] on label "Land Application" at bounding box center [319, 133] width 82 height 16
click at [287, 132] on input "Land Application" at bounding box center [282, 129] width 9 height 9
radio input "true"
click at [991, 484] on span "Next" at bounding box center [993, 485] width 24 height 11
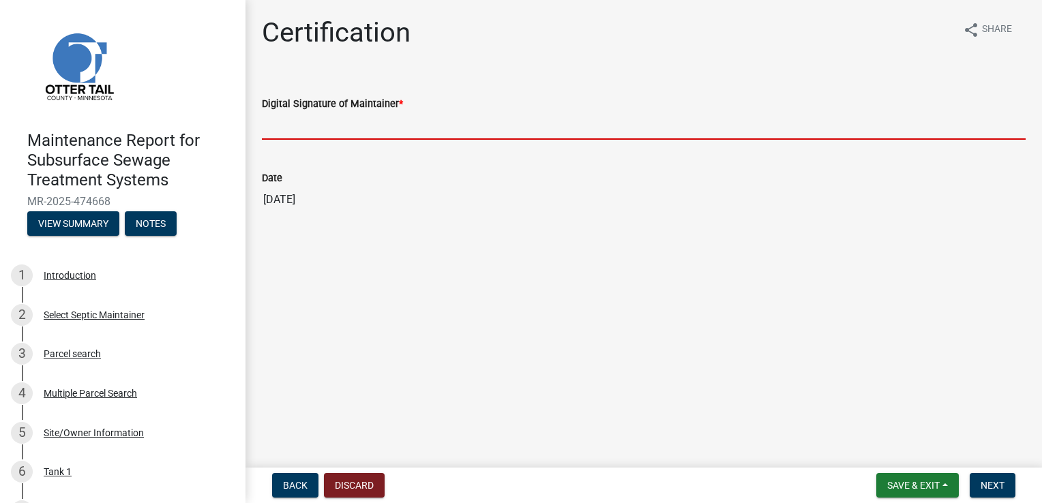
click at [321, 127] on input "Digital Signature of Maintainer *" at bounding box center [644, 126] width 764 height 28
type input "Doug Green"
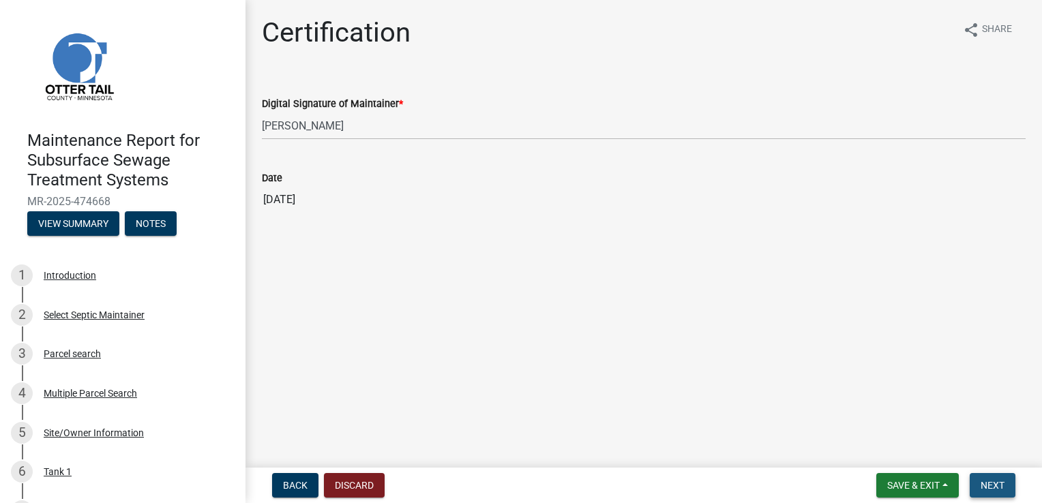
click at [982, 475] on button "Next" at bounding box center [993, 485] width 46 height 25
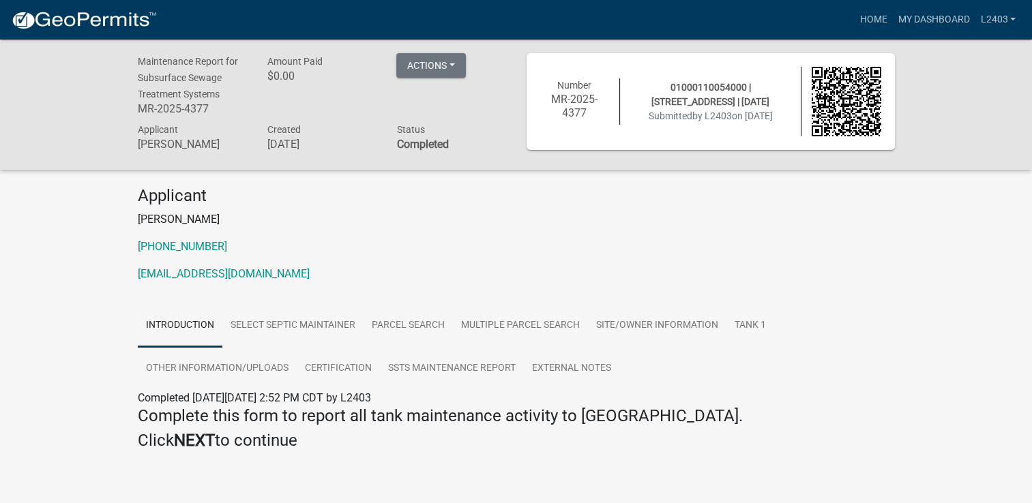
drag, startPoint x: 752, startPoint y: 243, endPoint x: 779, endPoint y: 214, distance: 39.6
click at [752, 242] on p "218-739-4320" at bounding box center [516, 247] width 757 height 16
click at [870, 20] on link "Home" at bounding box center [873, 20] width 38 height 26
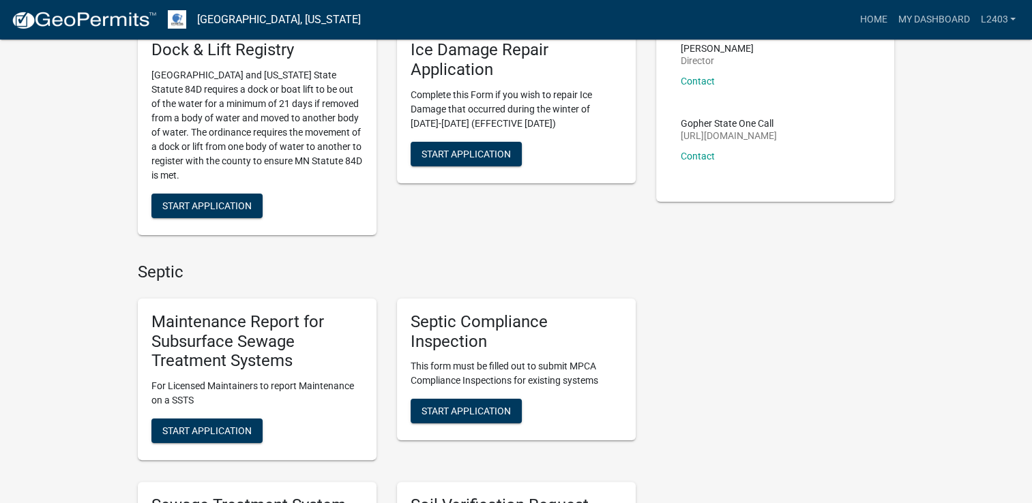
scroll to position [205, 0]
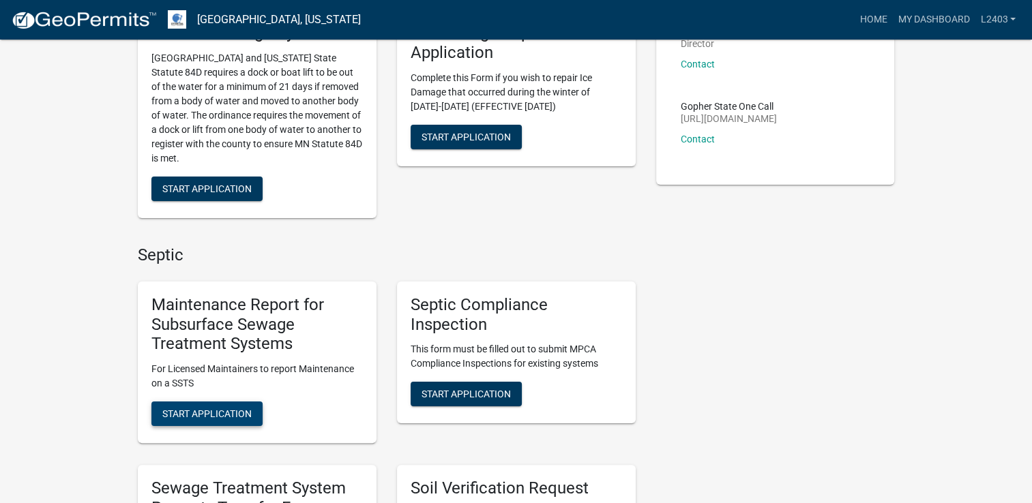
click at [207, 411] on span "Start Application" at bounding box center [206, 414] width 89 height 11
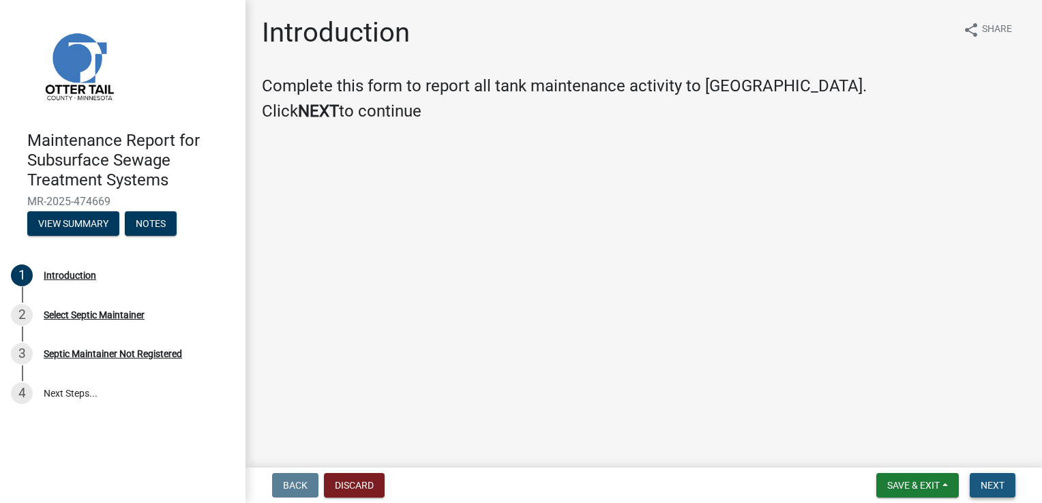
click at [990, 488] on span "Next" at bounding box center [993, 485] width 24 height 11
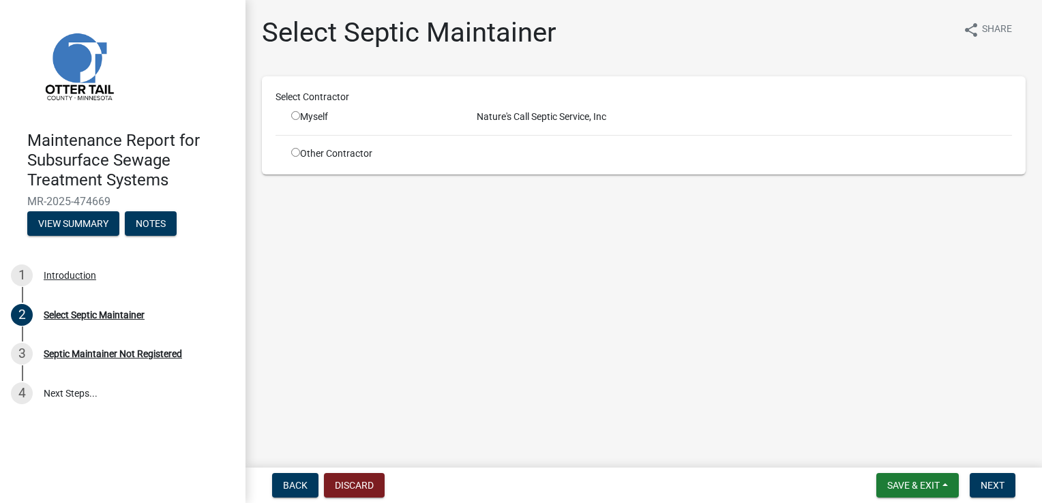
drag, startPoint x: 293, startPoint y: 111, endPoint x: 417, endPoint y: 148, distance: 129.5
click at [293, 112] on input "radio" at bounding box center [295, 115] width 9 height 9
radio input "true"
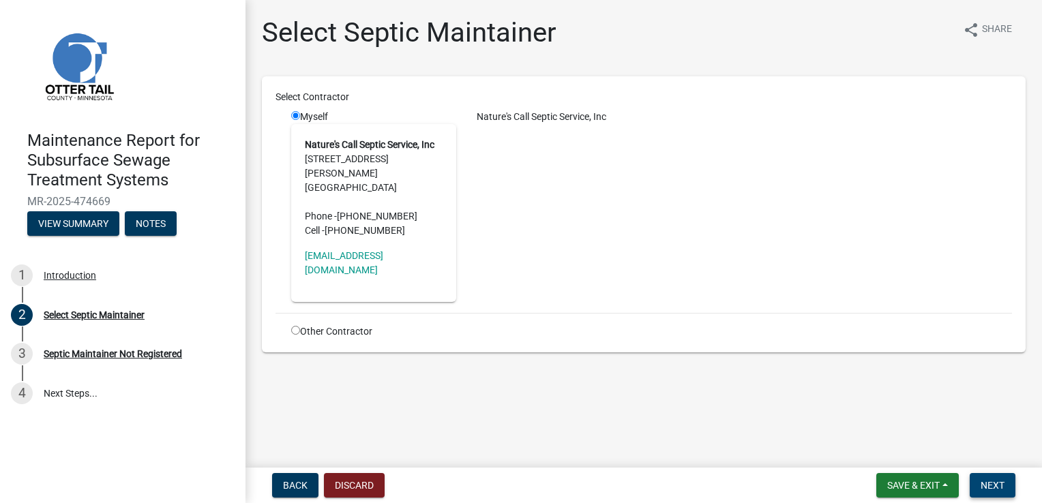
click at [982, 484] on span "Next" at bounding box center [993, 485] width 24 height 11
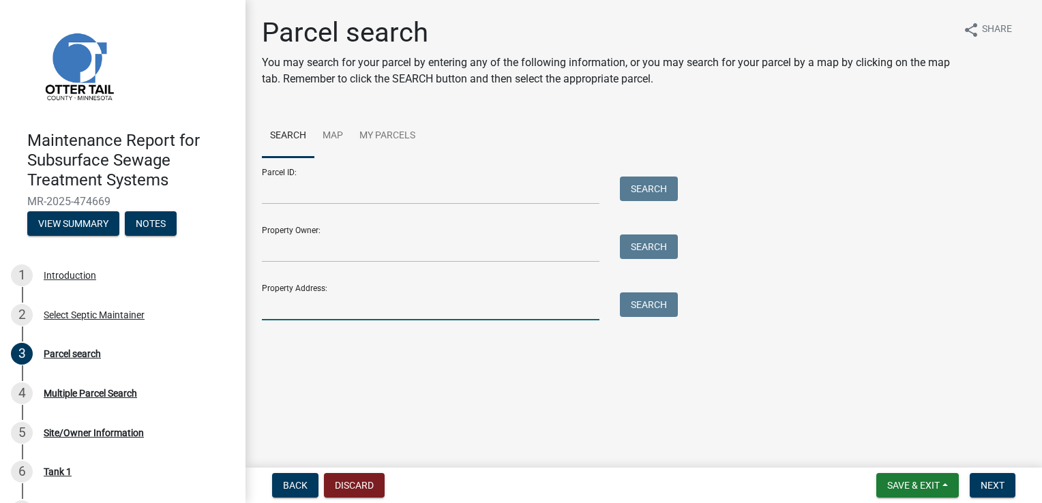
click at [268, 304] on input "Property Address:" at bounding box center [431, 307] width 338 height 28
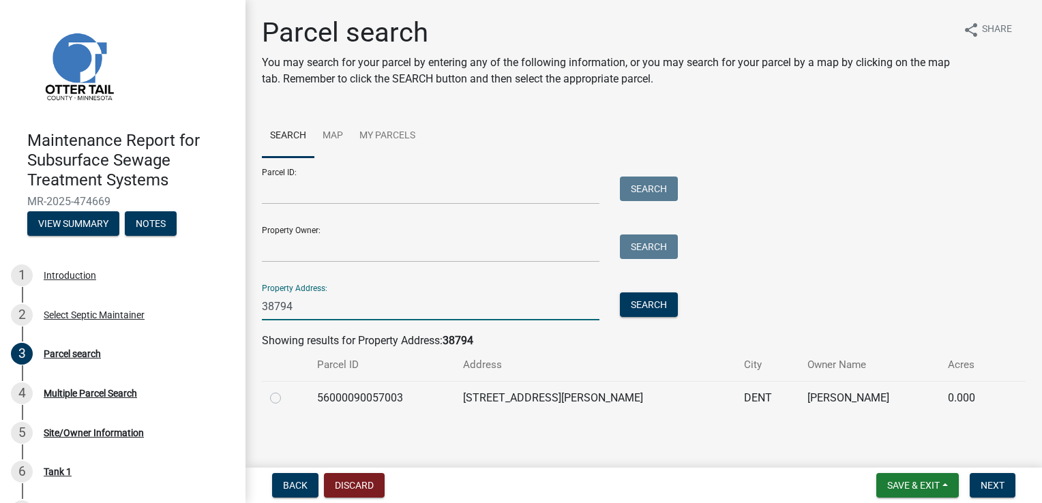
type input "38794"
click at [286, 390] on label at bounding box center [286, 390] width 0 height 0
click at [286, 394] on input "radio" at bounding box center [290, 394] width 9 height 9
radio input "true"
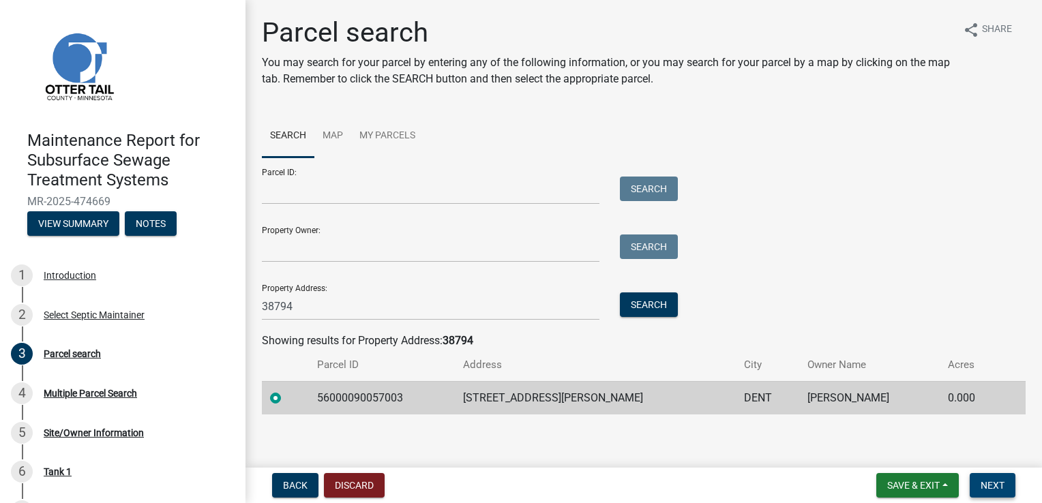
click at [984, 484] on span "Next" at bounding box center [993, 485] width 24 height 11
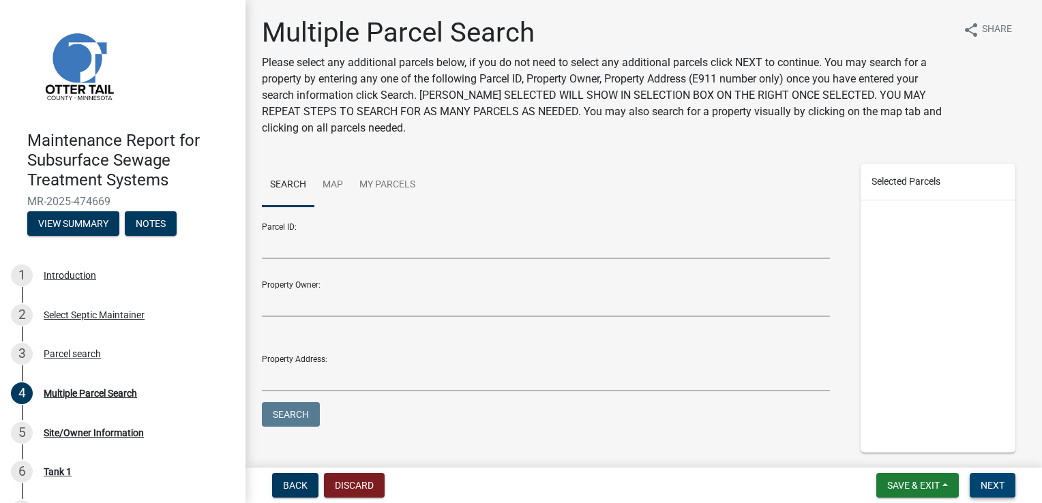
click at [984, 482] on span "Next" at bounding box center [993, 485] width 24 height 11
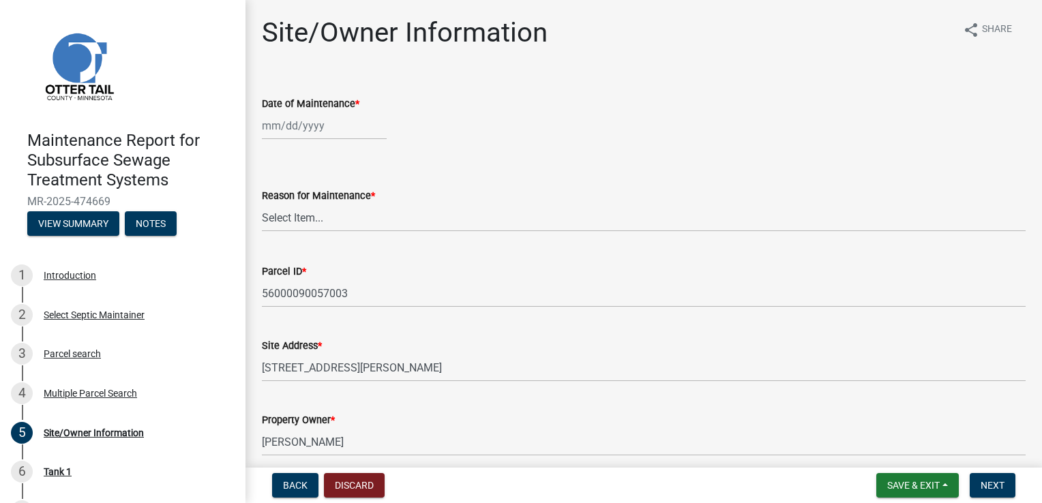
click at [296, 125] on div at bounding box center [324, 126] width 125 height 28
select select "9"
select select "2025"
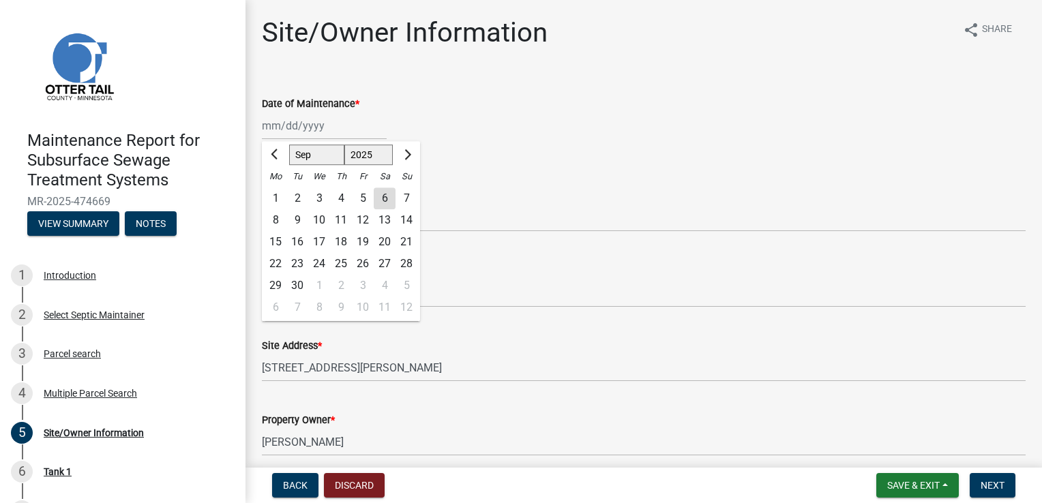
click at [340, 204] on div "4" at bounding box center [341, 199] width 22 height 22
type input "09/04/2025"
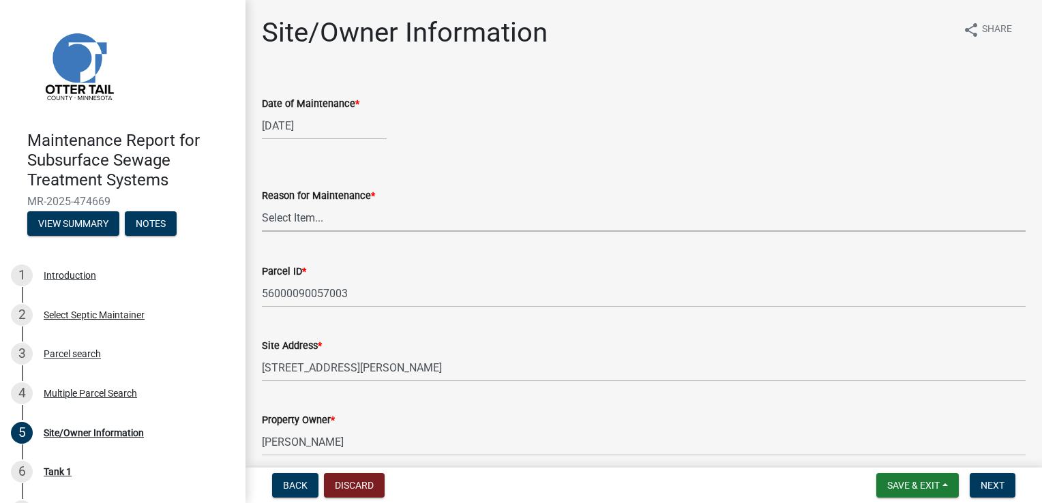
click at [305, 216] on select "Select Item... Called Routine Other" at bounding box center [644, 218] width 764 height 28
click at [262, 204] on select "Select Item... Called Routine Other" at bounding box center [644, 218] width 764 height 28
select select "3ac72b63-7b21-42e4-8192-806faae7a4f1"
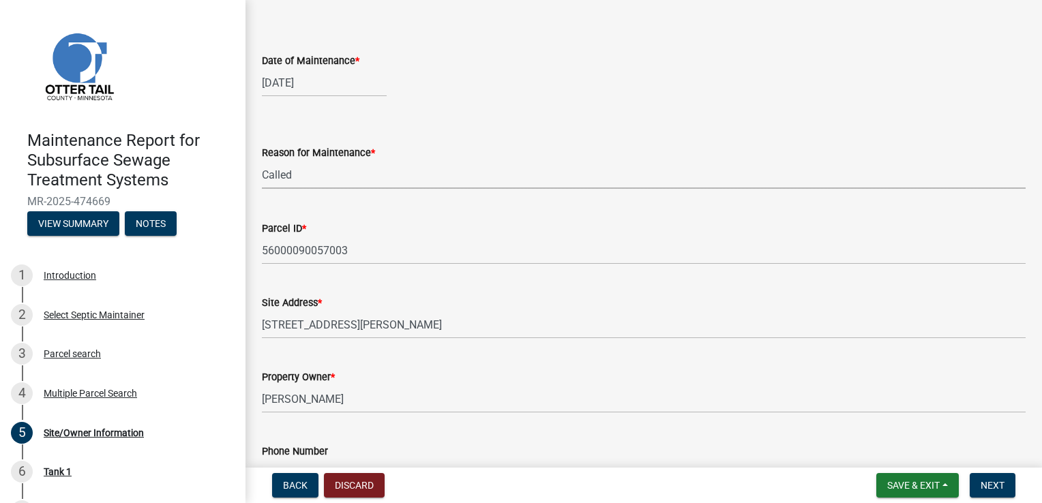
scroll to position [205, 0]
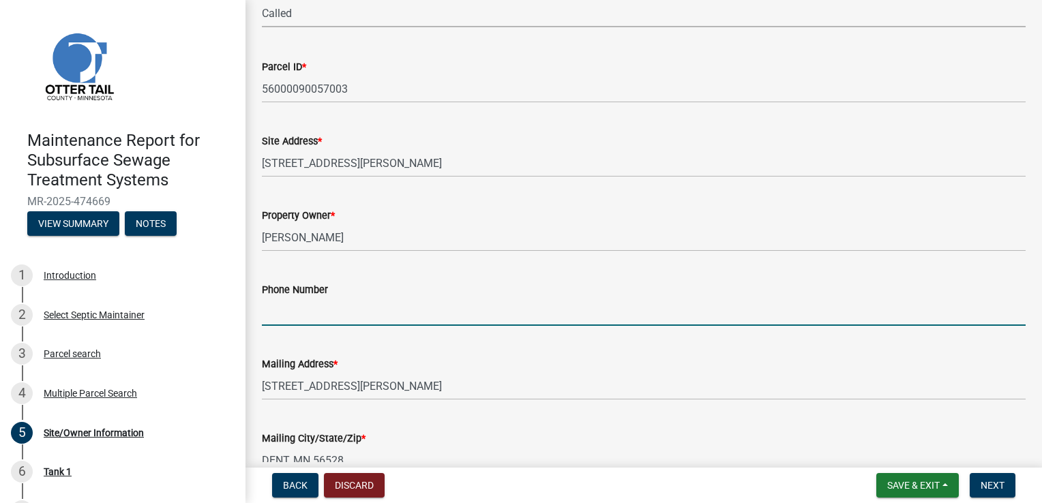
click at [280, 306] on input "Phone Number" at bounding box center [644, 312] width 764 height 28
type input "907-240-1845"
click at [979, 477] on button "Next" at bounding box center [993, 485] width 46 height 25
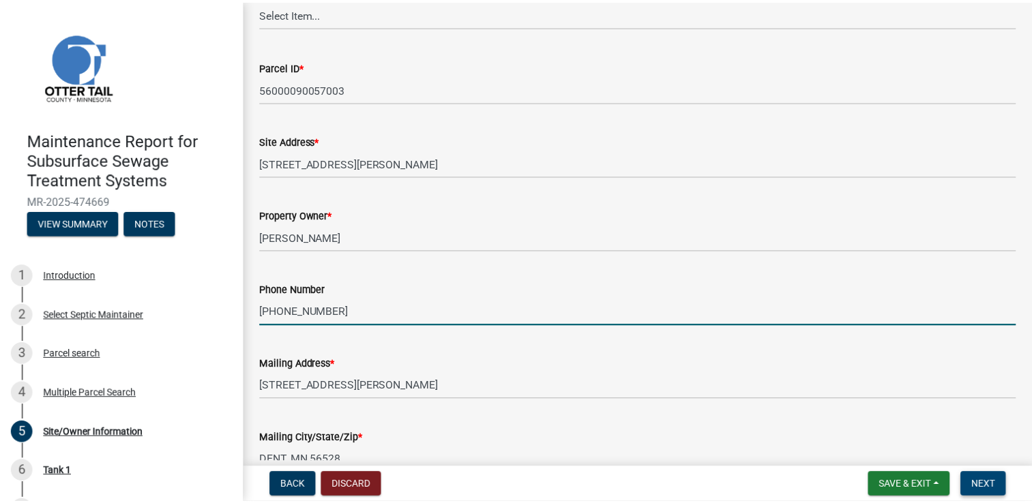
scroll to position [0, 0]
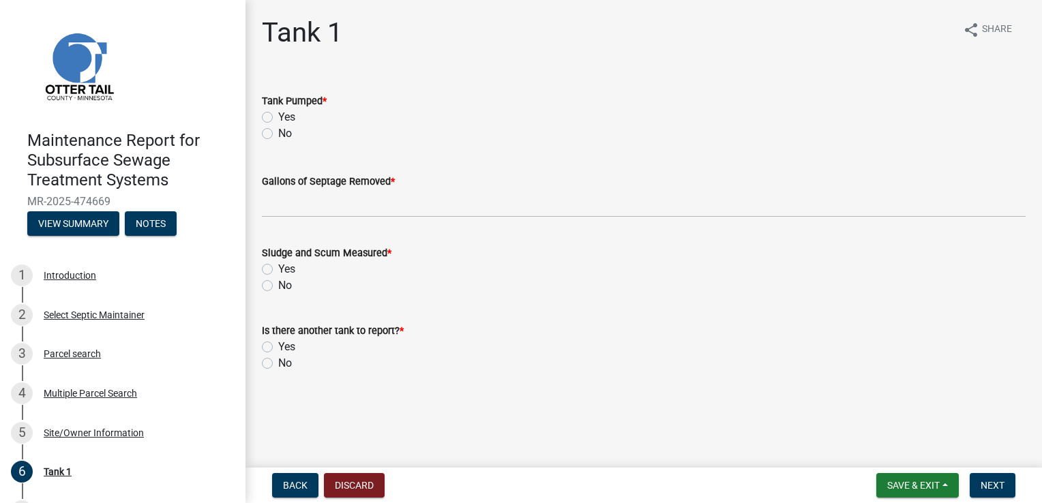
drag, startPoint x: 287, startPoint y: 118, endPoint x: 303, endPoint y: 131, distance: 20.3
click at [287, 117] on label "Yes" at bounding box center [286, 117] width 17 height 16
click at [287, 117] on input "Yes" at bounding box center [282, 113] width 9 height 9
radio input "true"
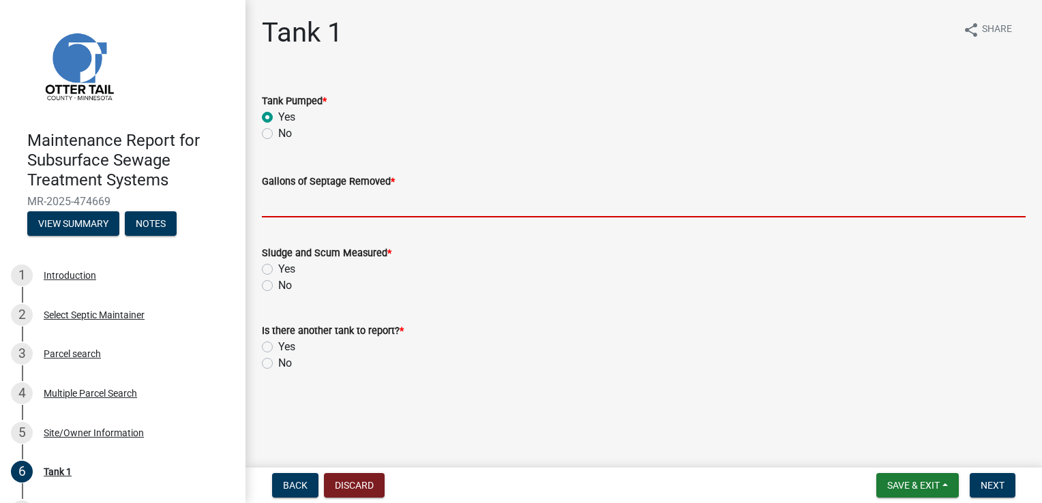
click at [319, 197] on input "Gallons of Septage Removed *" at bounding box center [644, 204] width 764 height 28
type input "1500"
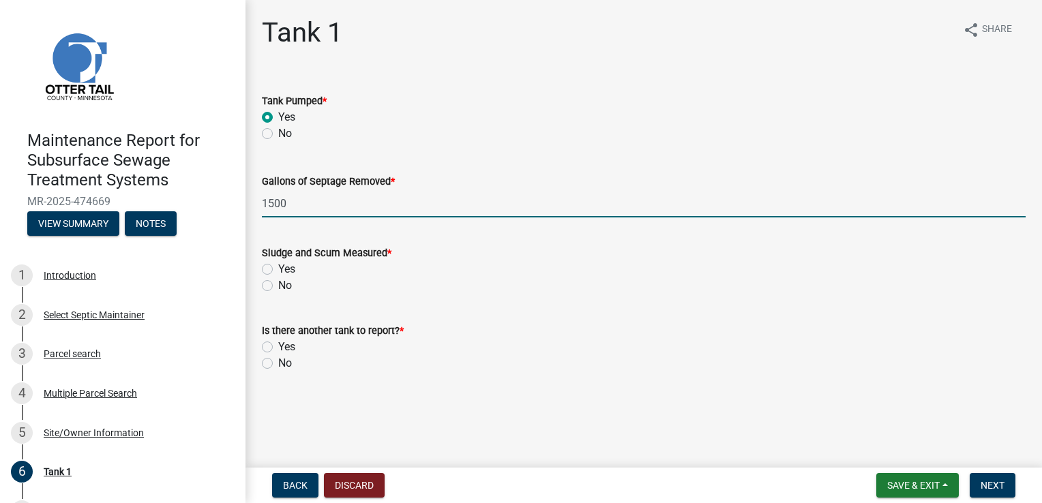
click at [289, 267] on label "Yes" at bounding box center [286, 269] width 17 height 16
click at [287, 267] on input "Yes" at bounding box center [282, 265] width 9 height 9
radio input "true"
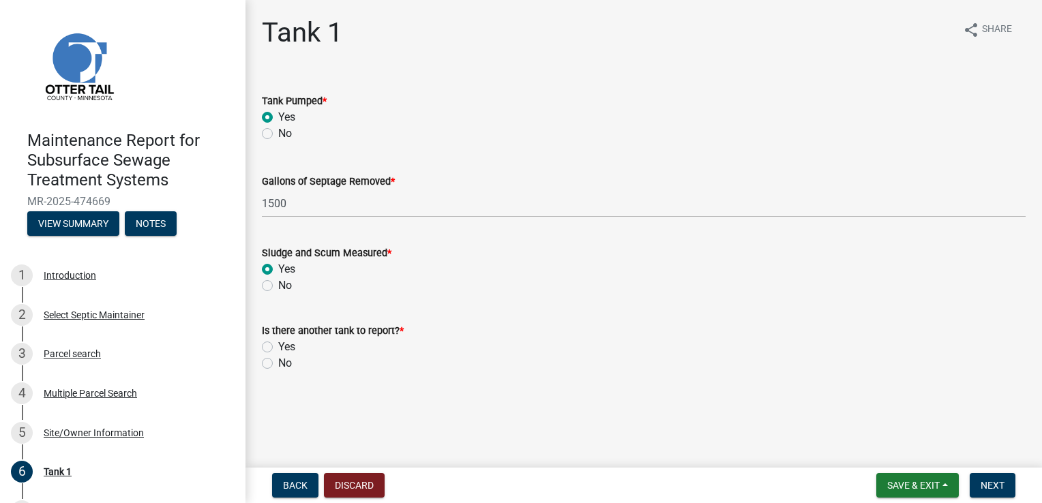
drag, startPoint x: 286, startPoint y: 364, endPoint x: 534, endPoint y: 391, distance: 249.2
click at [286, 364] on label "No" at bounding box center [285, 363] width 14 height 16
click at [286, 364] on input "No" at bounding box center [282, 359] width 9 height 9
radio input "true"
click at [981, 484] on span "Next" at bounding box center [993, 485] width 24 height 11
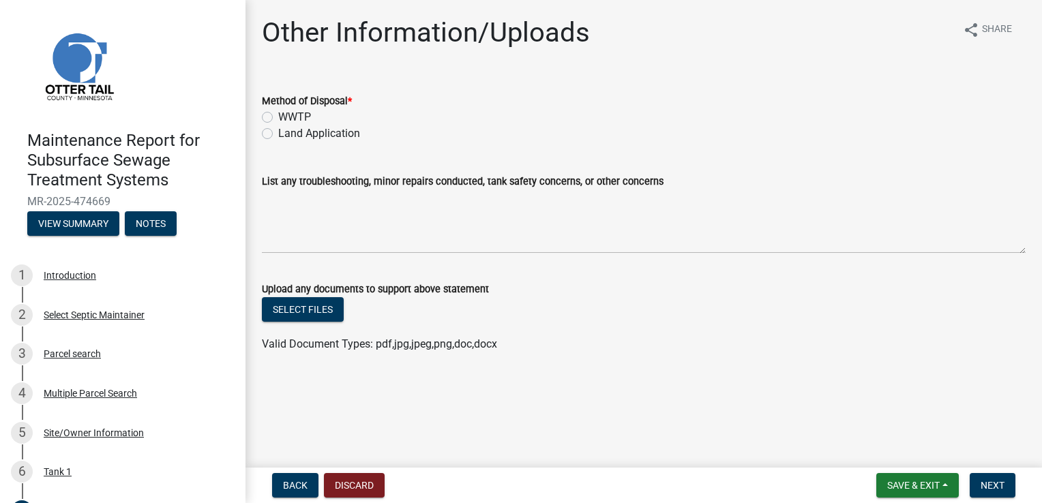
drag, startPoint x: 349, startPoint y: 130, endPoint x: 551, endPoint y: 173, distance: 206.6
click at [349, 130] on label "Land Application" at bounding box center [319, 133] width 82 height 16
click at [287, 130] on input "Land Application" at bounding box center [282, 129] width 9 height 9
radio input "true"
drag, startPoint x: 988, startPoint y: 479, endPoint x: 998, endPoint y: 475, distance: 10.8
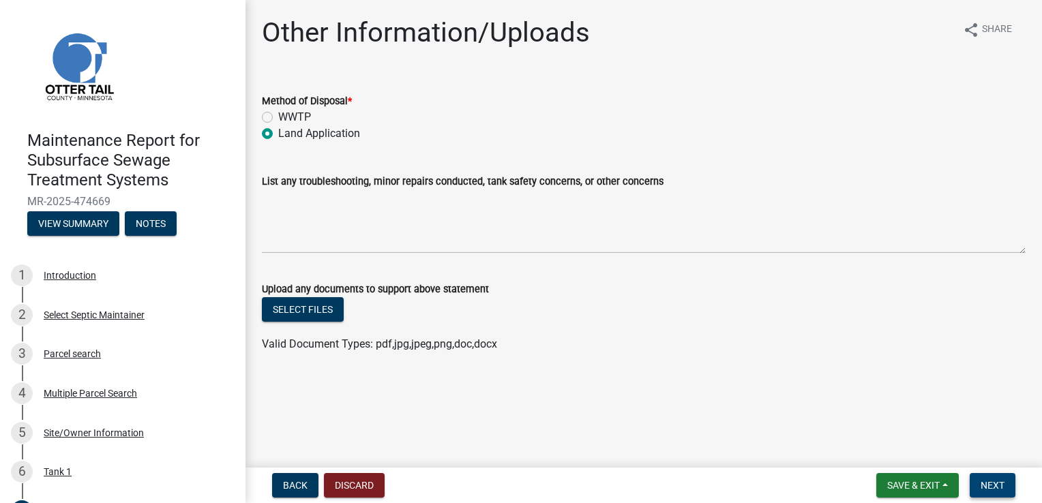
click at [988, 479] on button "Next" at bounding box center [993, 485] width 46 height 25
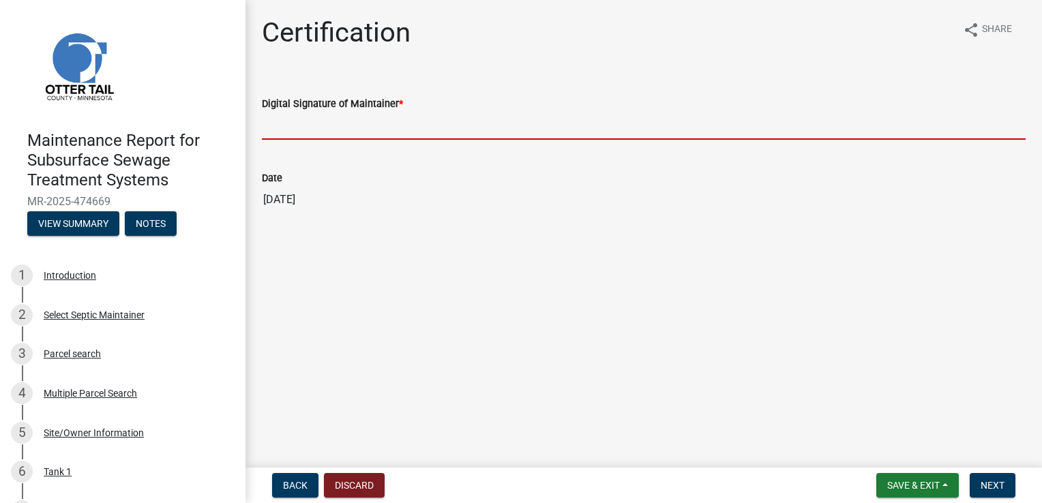
click at [326, 123] on input "Digital Signature of Maintainer *" at bounding box center [644, 126] width 764 height 28
type input "Doug Green"
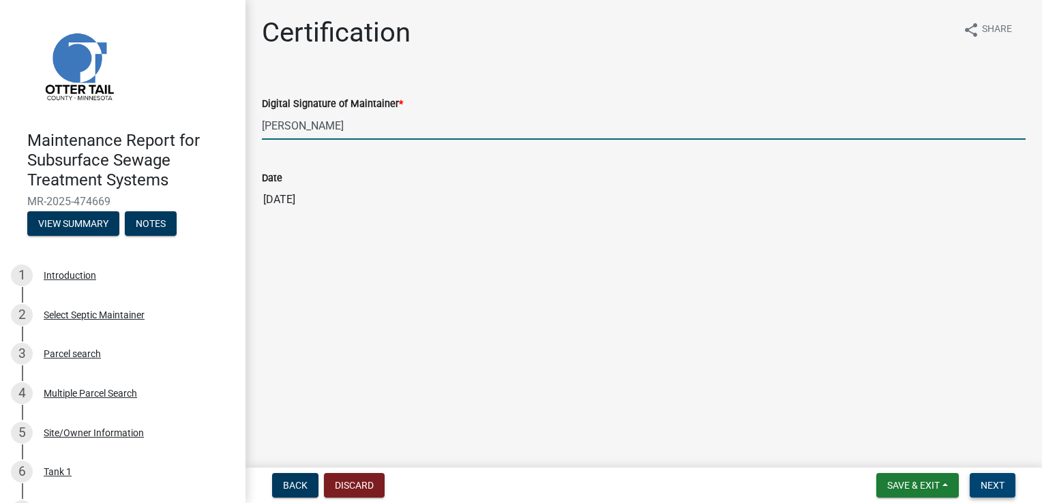
click at [1013, 494] on button "Next" at bounding box center [993, 485] width 46 height 25
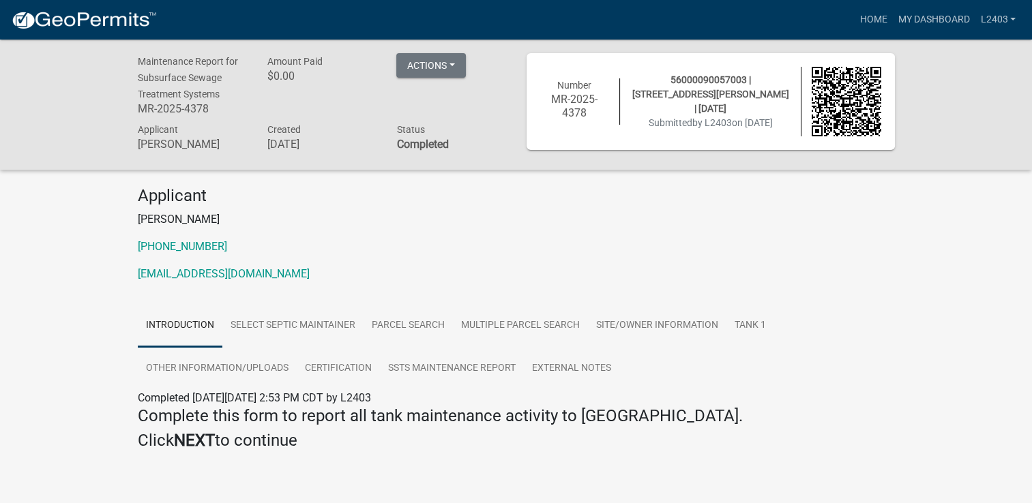
click at [796, 287] on div "Applicant Jacob Bigelow 218-739-4320 naturescallseptic@gmail.com" at bounding box center [517, 239] width 778 height 107
click at [879, 18] on link "Home" at bounding box center [873, 20] width 38 height 26
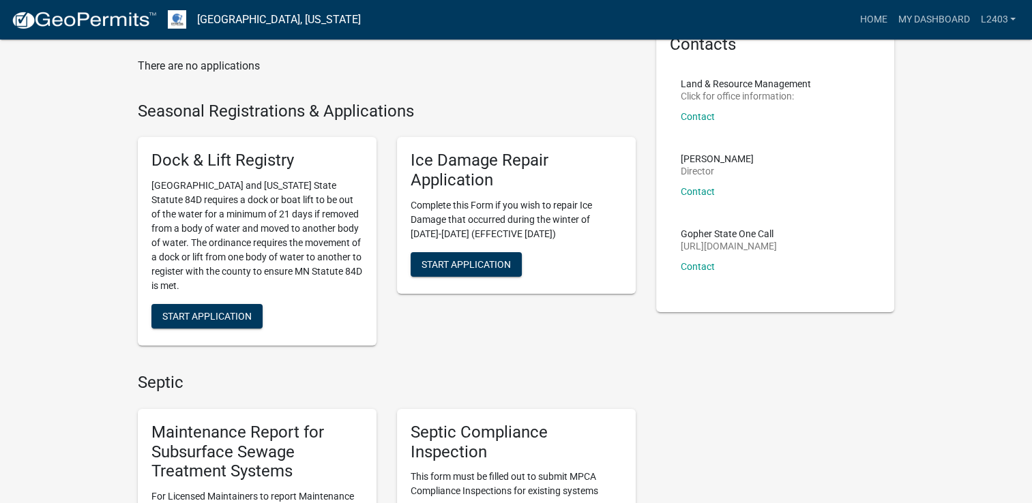
scroll to position [205, 0]
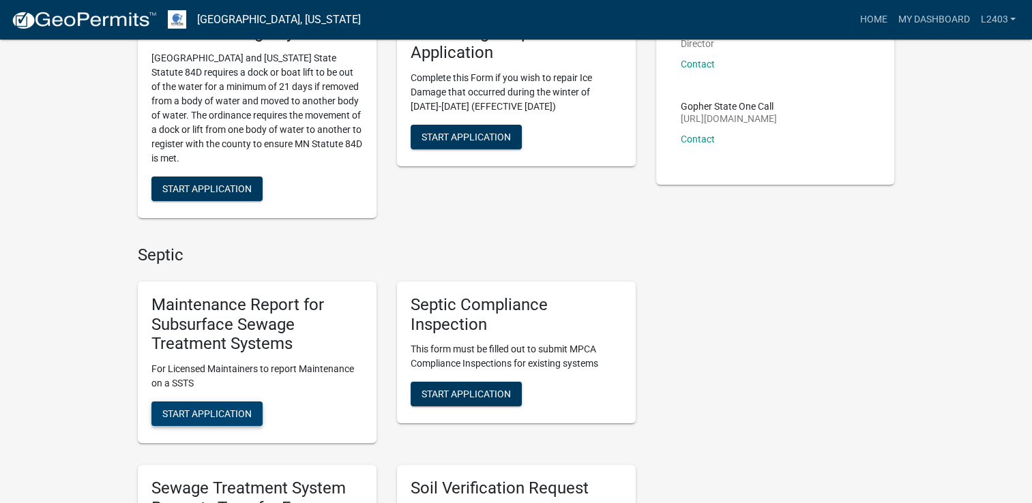
click at [188, 424] on button "Start Application" at bounding box center [206, 414] width 111 height 25
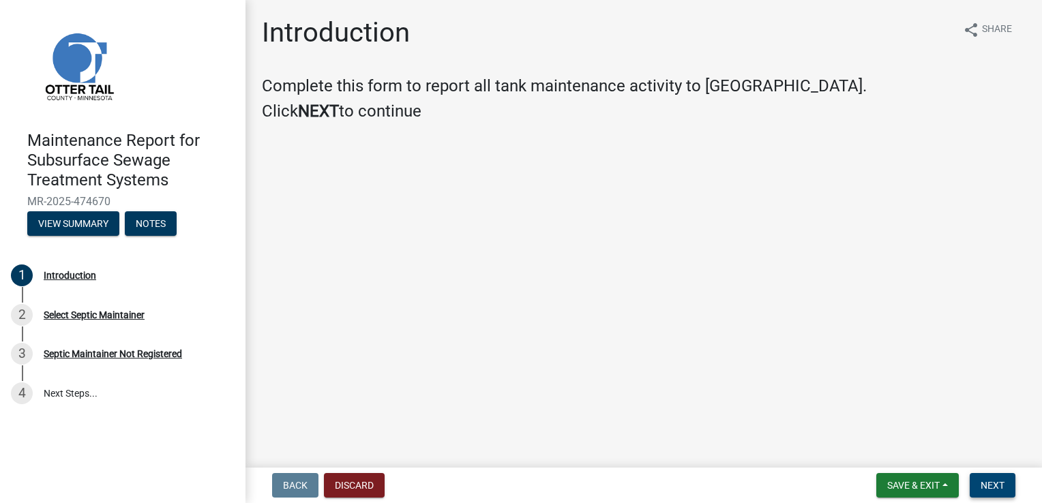
click at [993, 482] on span "Next" at bounding box center [993, 485] width 24 height 11
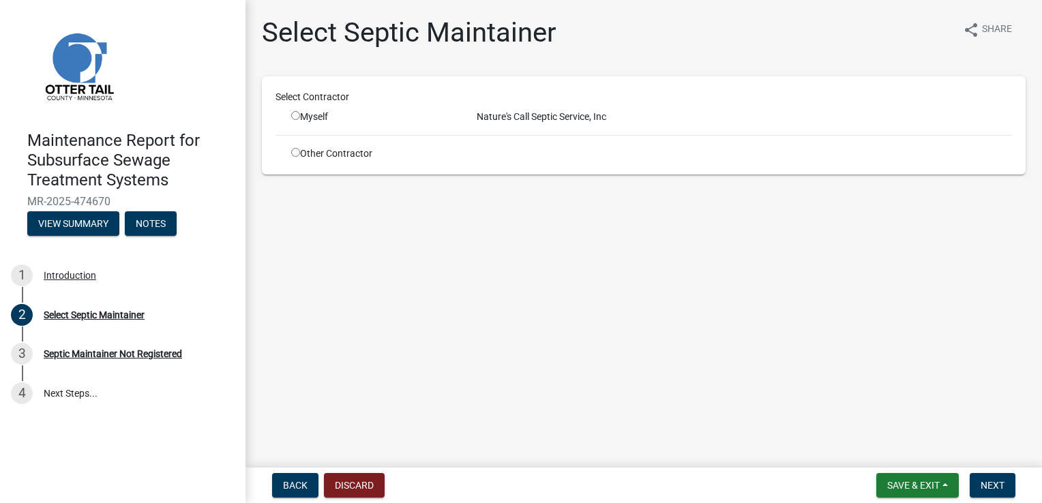
click at [293, 116] on input "radio" at bounding box center [295, 115] width 9 height 9
radio input "true"
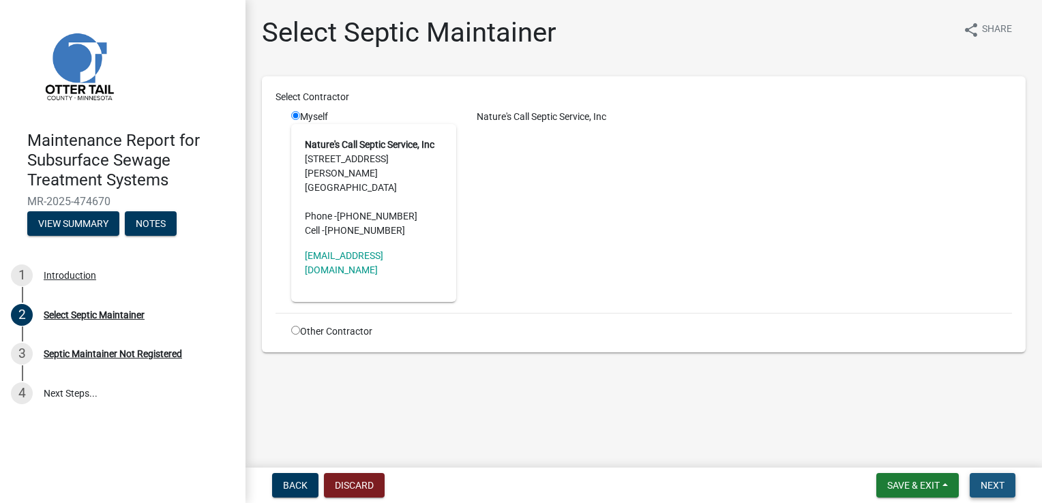
click at [988, 474] on button "Next" at bounding box center [993, 485] width 46 height 25
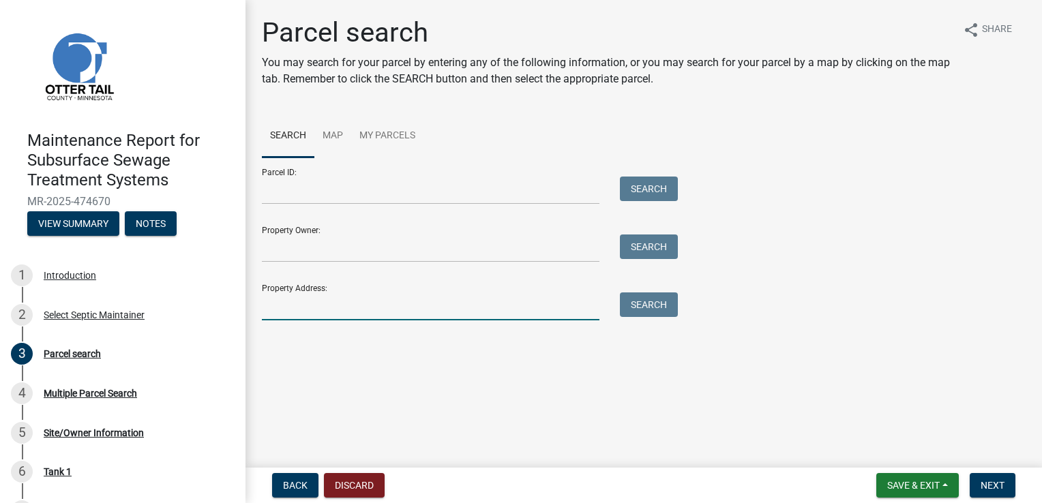
click at [303, 301] on input "Property Address:" at bounding box center [431, 307] width 338 height 28
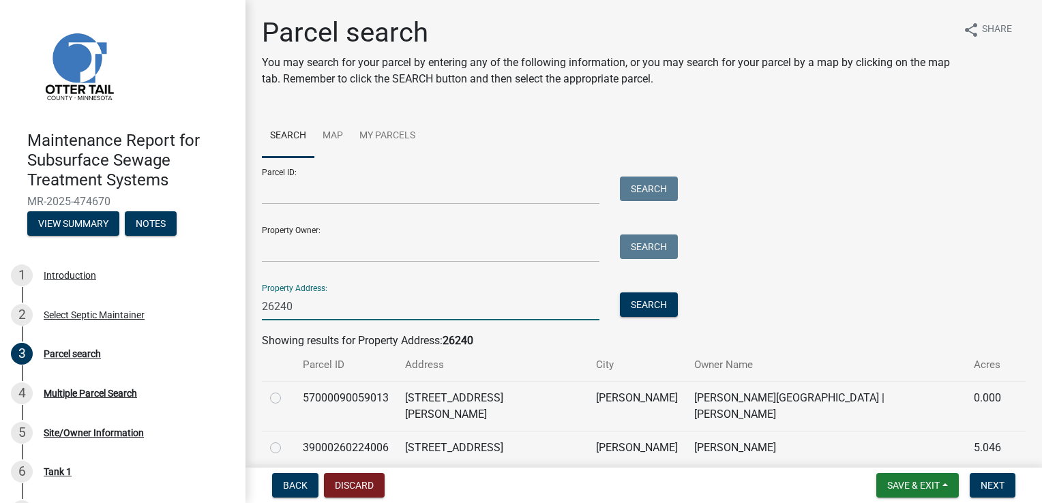
type input "26240"
click at [286, 390] on label at bounding box center [286, 390] width 0 height 0
click at [286, 396] on input "radio" at bounding box center [290, 394] width 9 height 9
radio input "true"
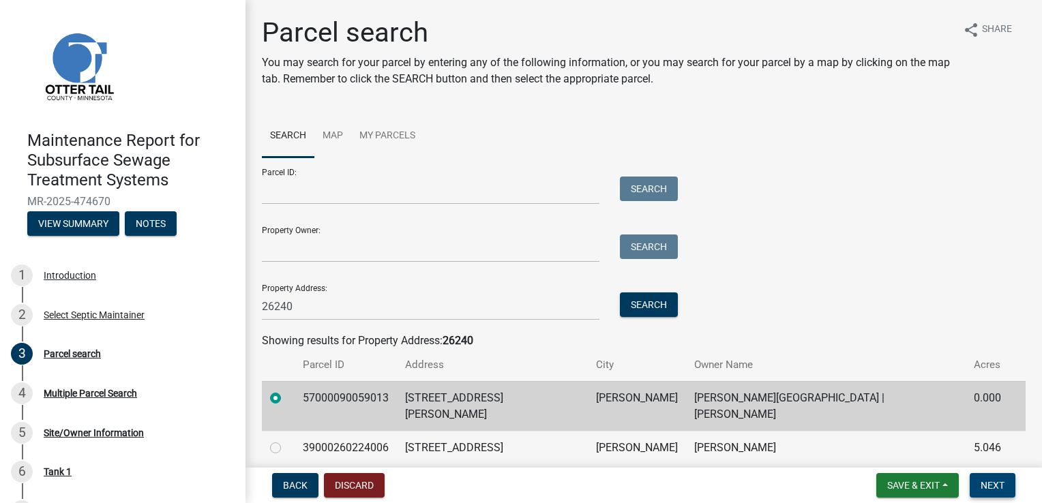
click at [988, 481] on span "Next" at bounding box center [993, 485] width 24 height 11
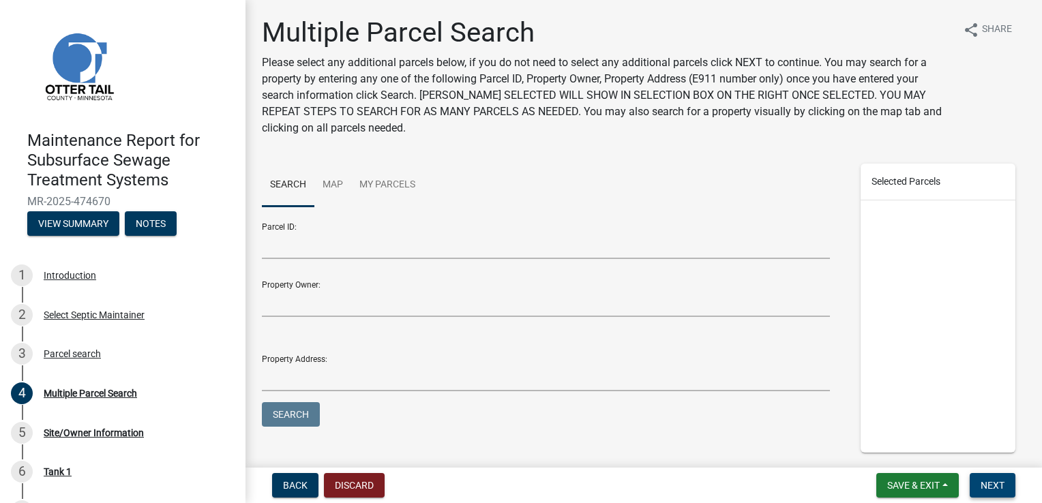
click at [990, 480] on span "Next" at bounding box center [993, 485] width 24 height 11
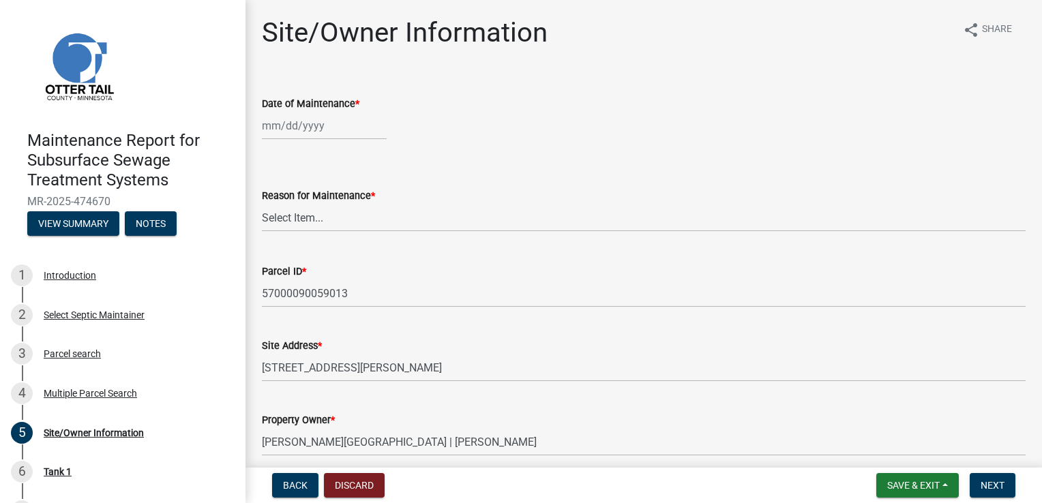
click at [316, 123] on div at bounding box center [324, 126] width 125 height 28
select select "9"
select select "2025"
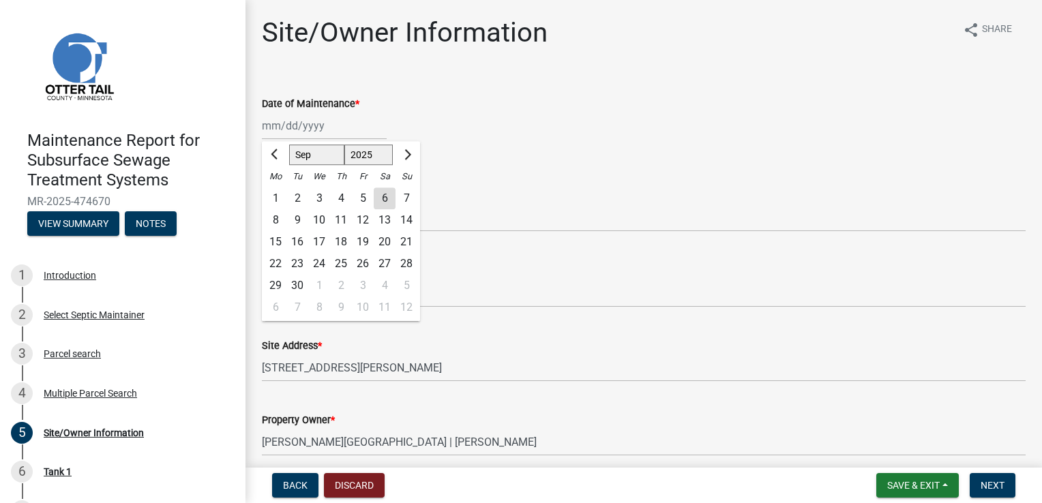
click at [363, 203] on div "5" at bounding box center [363, 199] width 22 height 22
type input "09/05/2025"
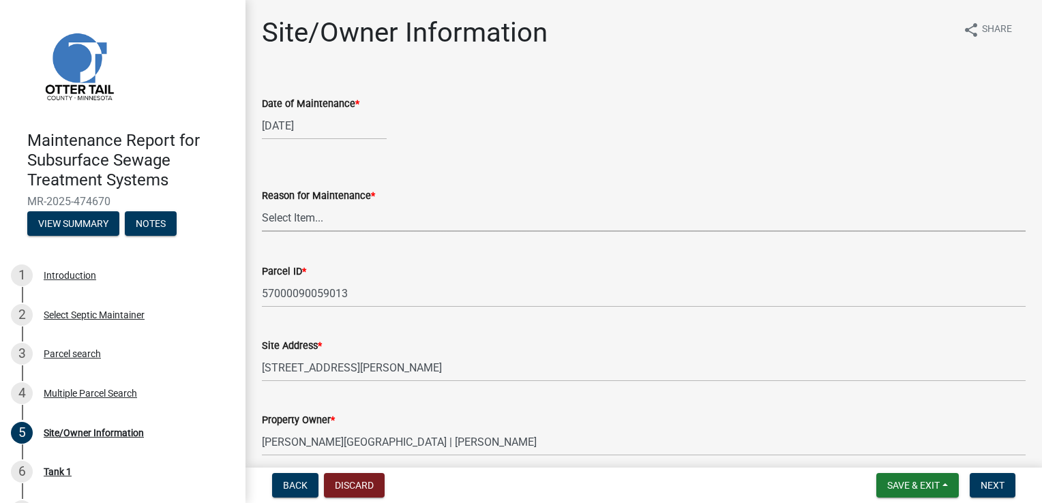
drag, startPoint x: 292, startPoint y: 219, endPoint x: 292, endPoint y: 231, distance: 12.3
click at [292, 219] on select "Select Item... Called Routine Other" at bounding box center [644, 218] width 764 height 28
click at [262, 204] on select "Select Item... Called Routine Other" at bounding box center [644, 218] width 764 height 28
select select "3ac72b63-7b21-42e4-8192-806faae7a4f1"
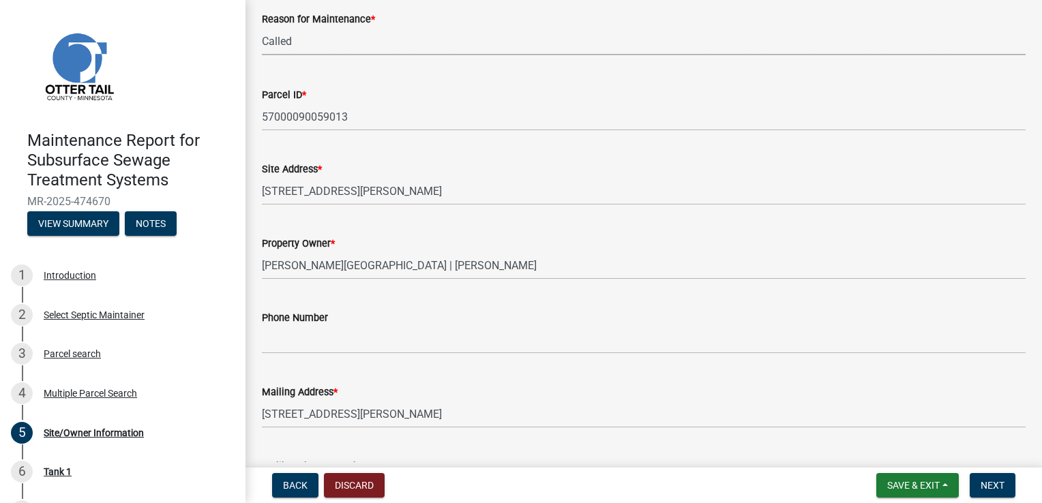
scroll to position [205, 0]
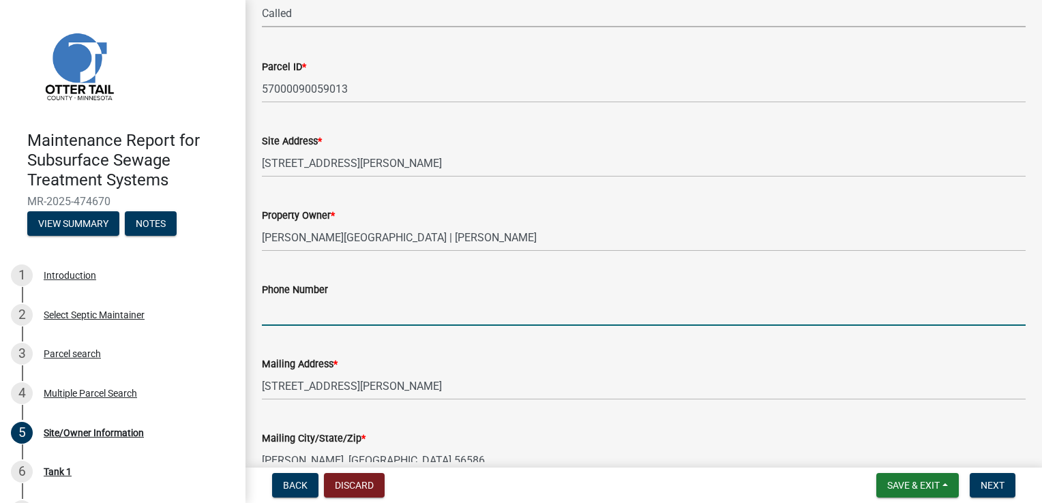
click at [297, 303] on input "Phone Number" at bounding box center [644, 312] width 764 height 28
type input "218-239-0439"
click at [997, 482] on span "Next" at bounding box center [993, 485] width 24 height 11
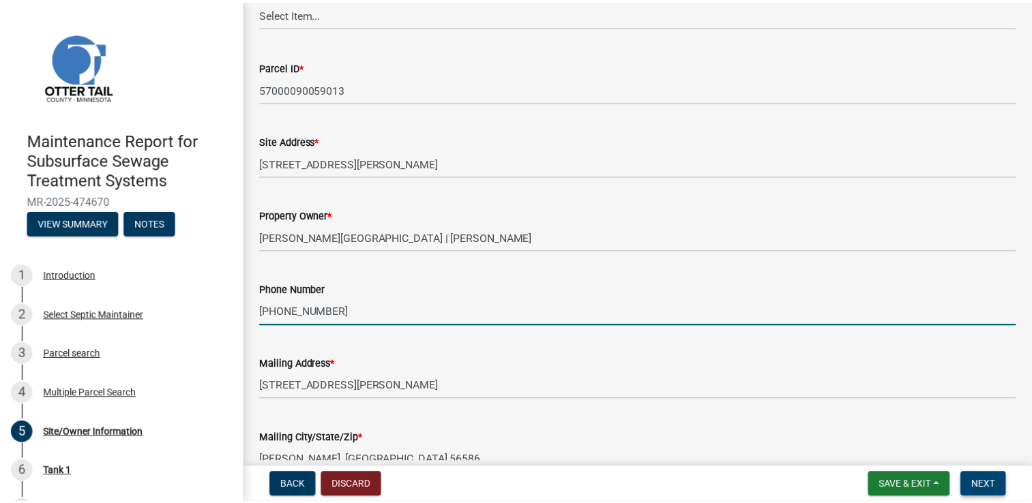
scroll to position [0, 0]
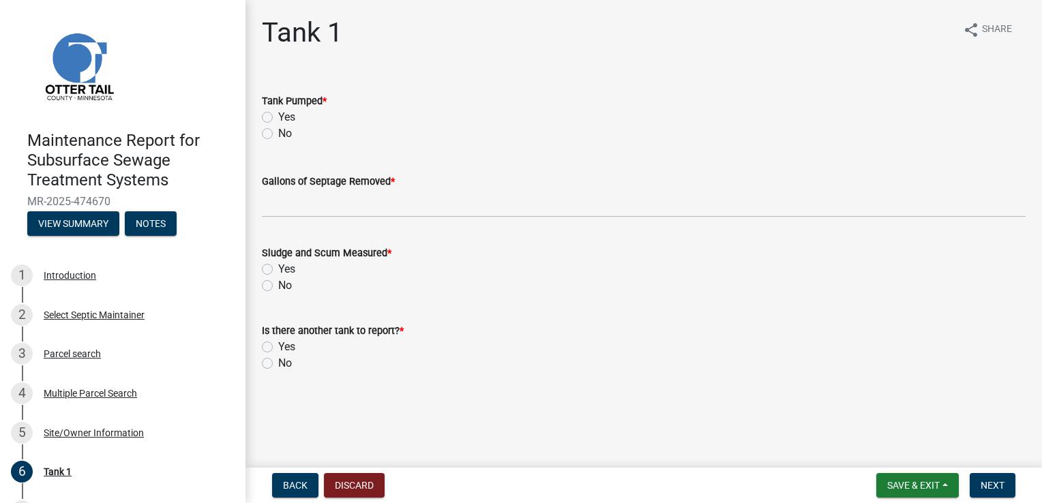
click at [295, 119] on label "Yes" at bounding box center [286, 117] width 17 height 16
click at [287, 118] on input "Yes" at bounding box center [282, 113] width 9 height 9
radio input "true"
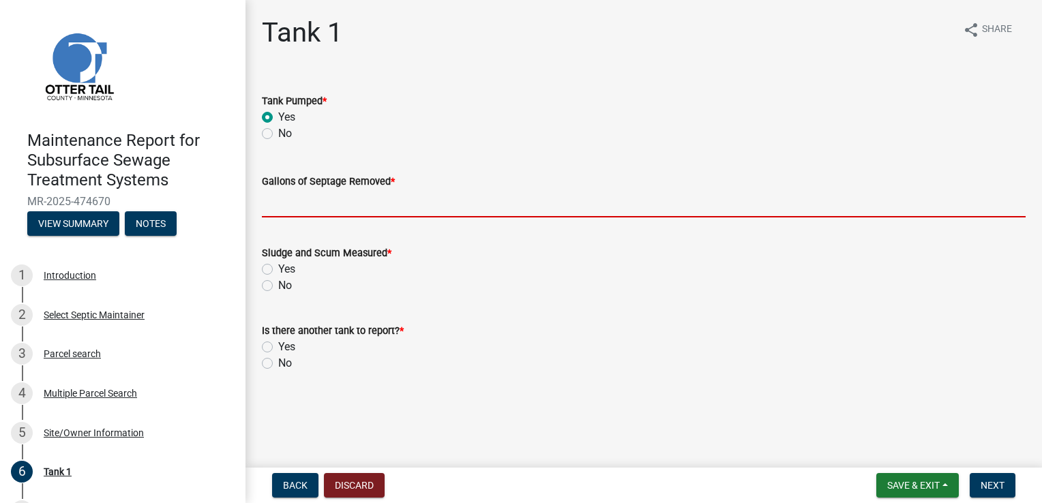
click at [294, 190] on input "Gallons of Septage Removed *" at bounding box center [644, 204] width 764 height 28
type input "2500"
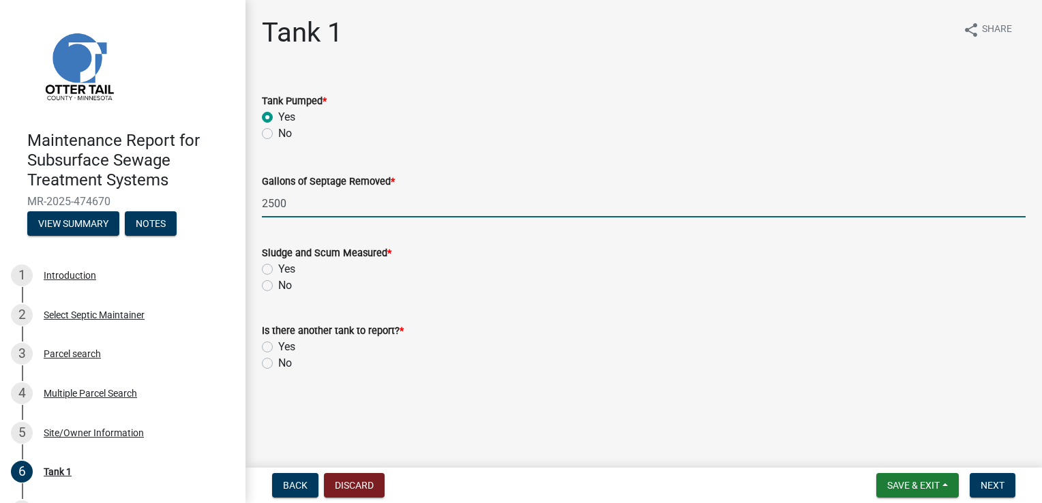
drag, startPoint x: 284, startPoint y: 266, endPoint x: 287, endPoint y: 274, distance: 8.2
click at [284, 266] on label "Yes" at bounding box center [286, 269] width 17 height 16
click at [284, 266] on input "Yes" at bounding box center [282, 265] width 9 height 9
radio input "true"
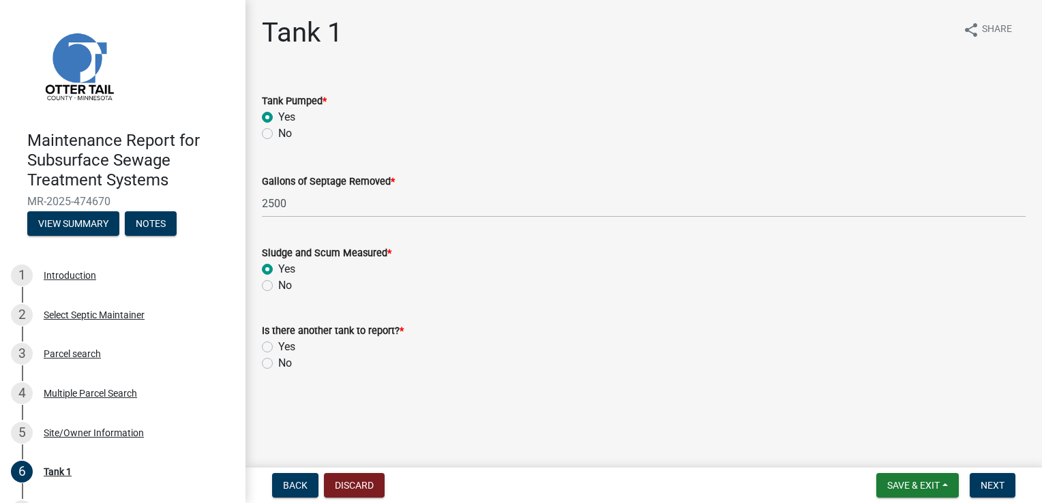
click at [281, 367] on label "No" at bounding box center [285, 363] width 14 height 16
click at [281, 364] on input "No" at bounding box center [282, 359] width 9 height 9
radio input "true"
drag, startPoint x: 970, startPoint y: 487, endPoint x: 985, endPoint y: 487, distance: 15.0
click at [971, 487] on button "Next" at bounding box center [993, 485] width 46 height 25
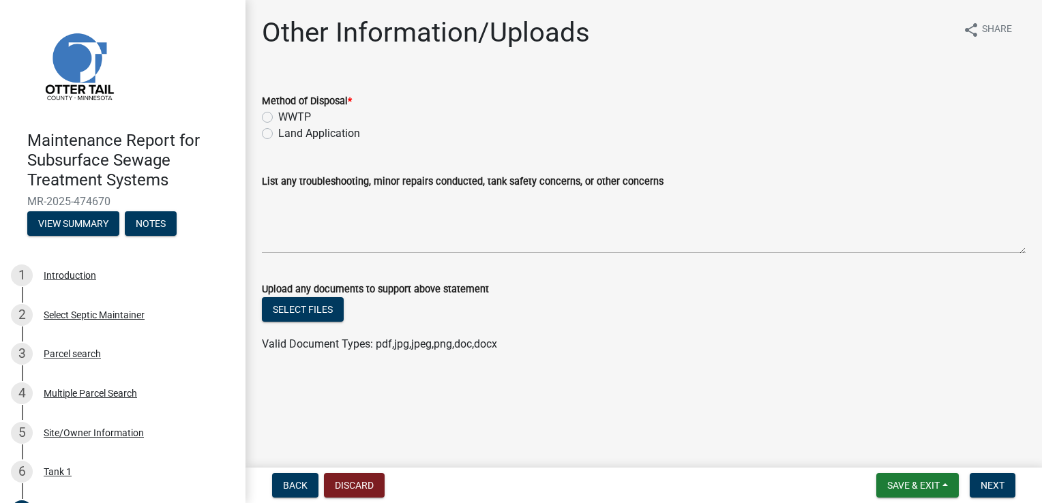
click at [307, 130] on label "Land Application" at bounding box center [319, 133] width 82 height 16
click at [287, 130] on input "Land Application" at bounding box center [282, 129] width 9 height 9
radio input "true"
click at [978, 474] on button "Next" at bounding box center [993, 485] width 46 height 25
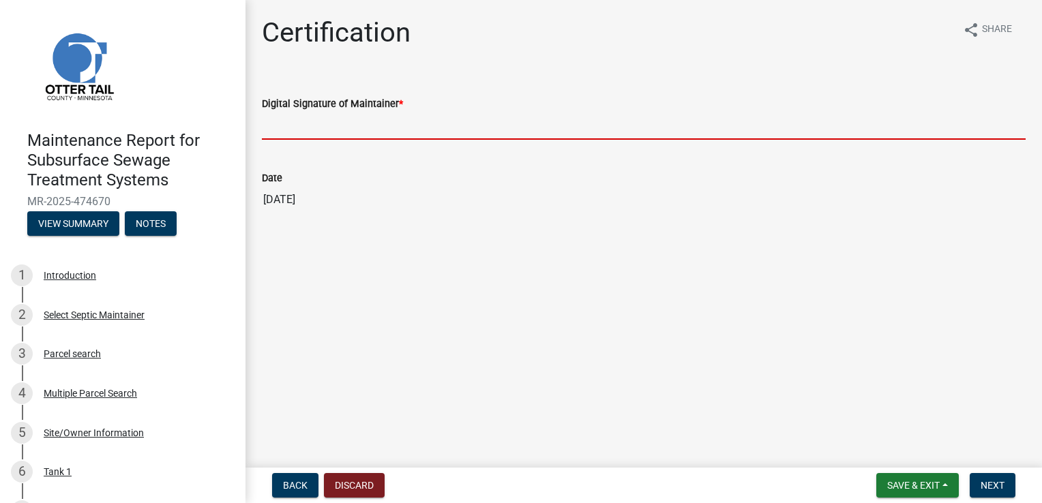
click at [322, 121] on input "Digital Signature of Maintainer *" at bounding box center [644, 126] width 764 height 28
type input "Doug Green"
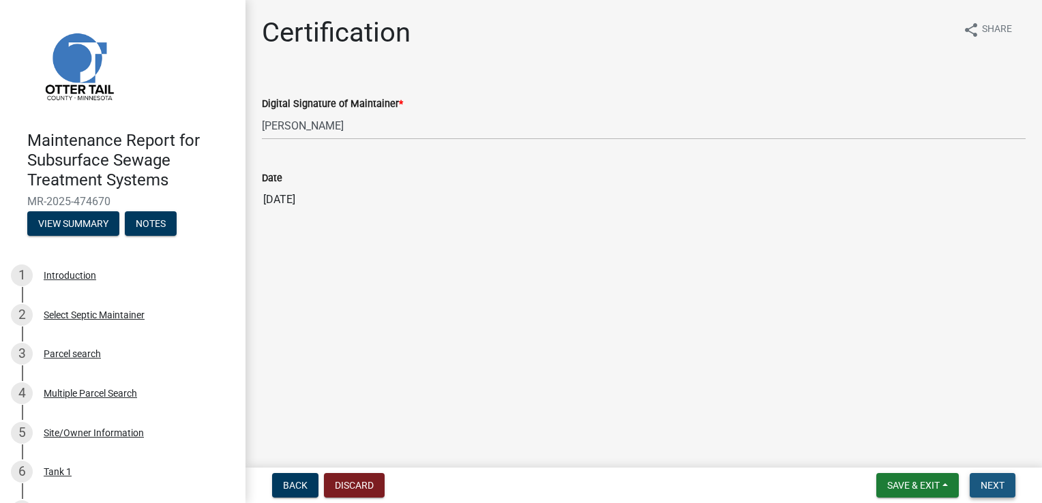
click at [985, 489] on span "Next" at bounding box center [993, 485] width 24 height 11
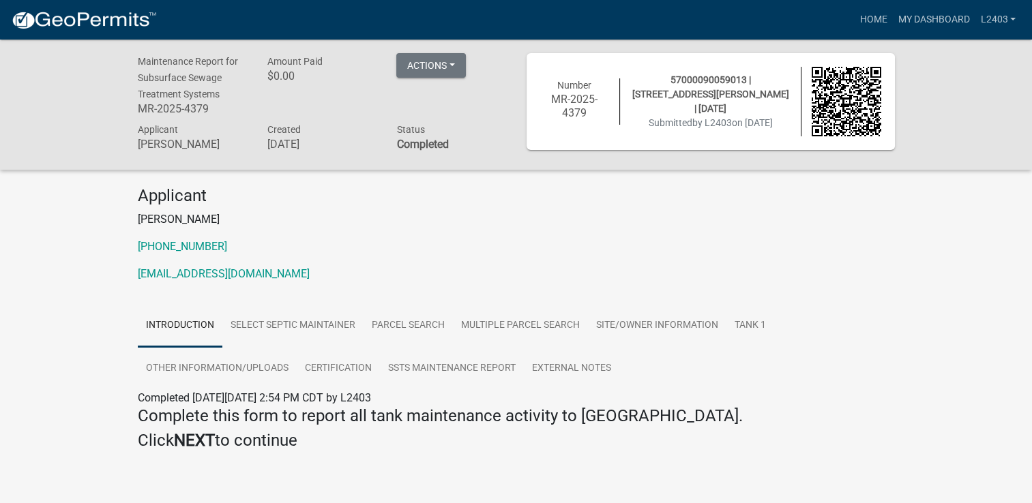
drag, startPoint x: 679, startPoint y: 256, endPoint x: 856, endPoint y: 87, distance: 245.1
click at [679, 255] on div "Applicant Jacob Bigelow 218-739-4320 naturescallseptic@gmail.com" at bounding box center [517, 239] width 778 height 107
click at [876, 22] on link "Home" at bounding box center [873, 20] width 38 height 26
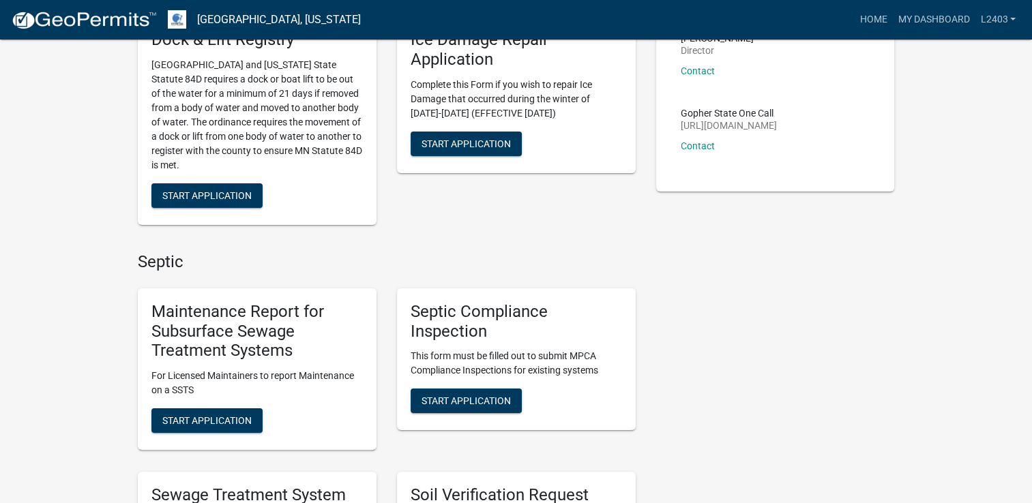
scroll to position [205, 0]
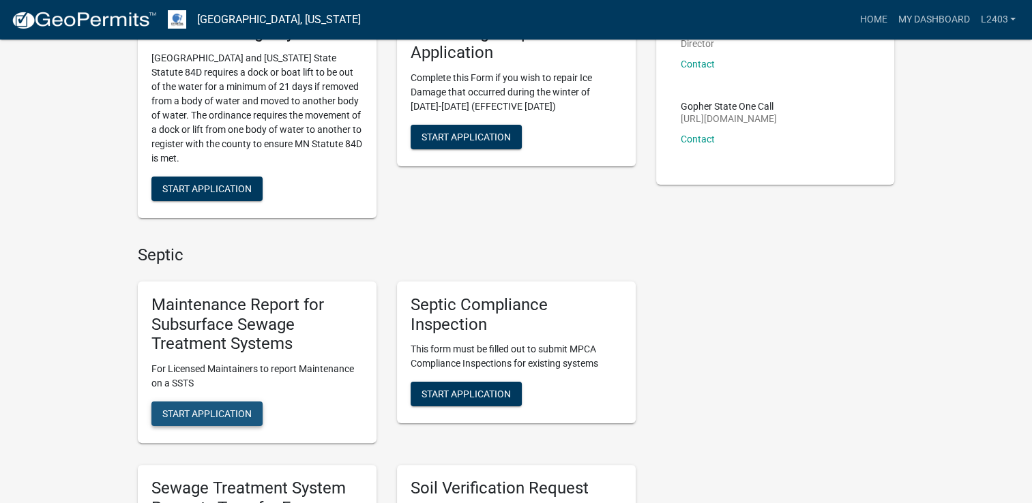
click at [218, 417] on span "Start Application" at bounding box center [206, 414] width 89 height 11
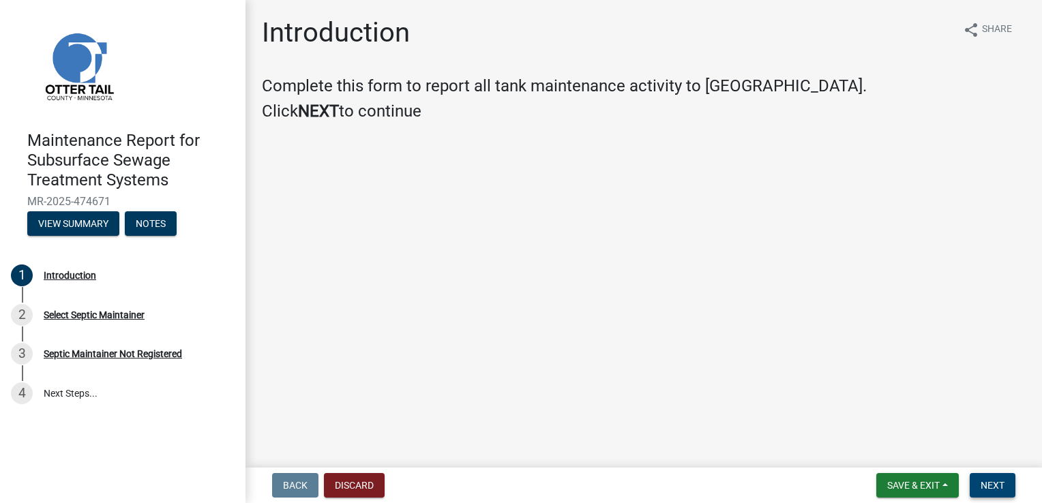
click at [979, 482] on button "Next" at bounding box center [993, 485] width 46 height 25
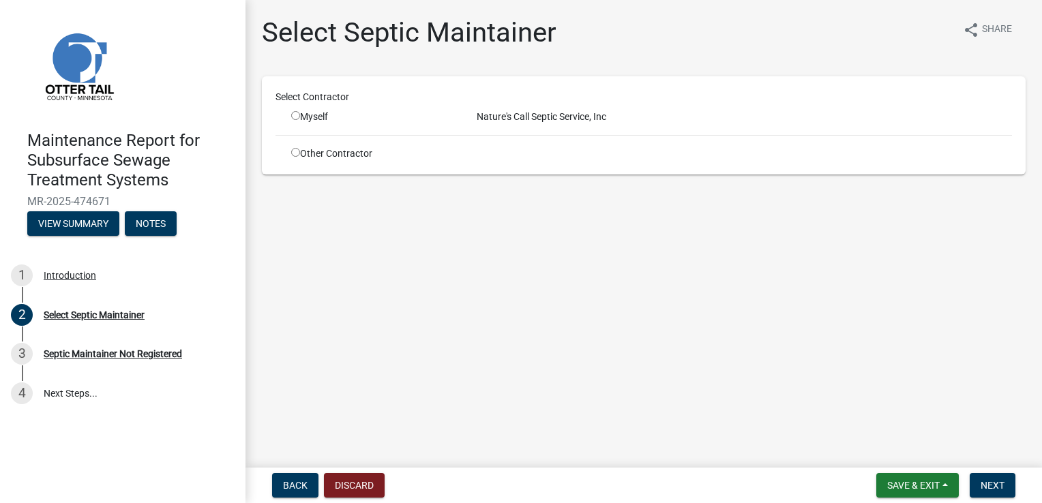
click at [294, 116] on input "radio" at bounding box center [295, 115] width 9 height 9
radio input "true"
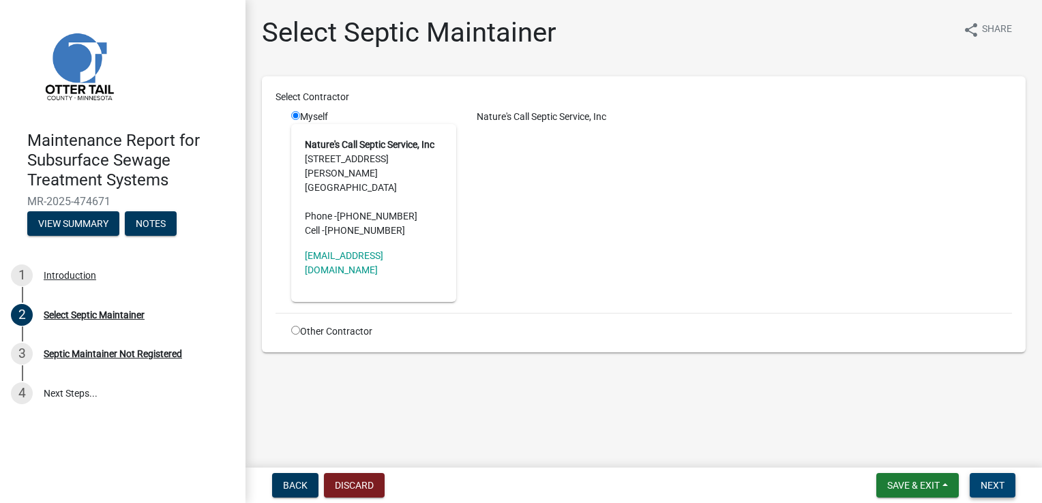
click at [997, 492] on button "Next" at bounding box center [993, 485] width 46 height 25
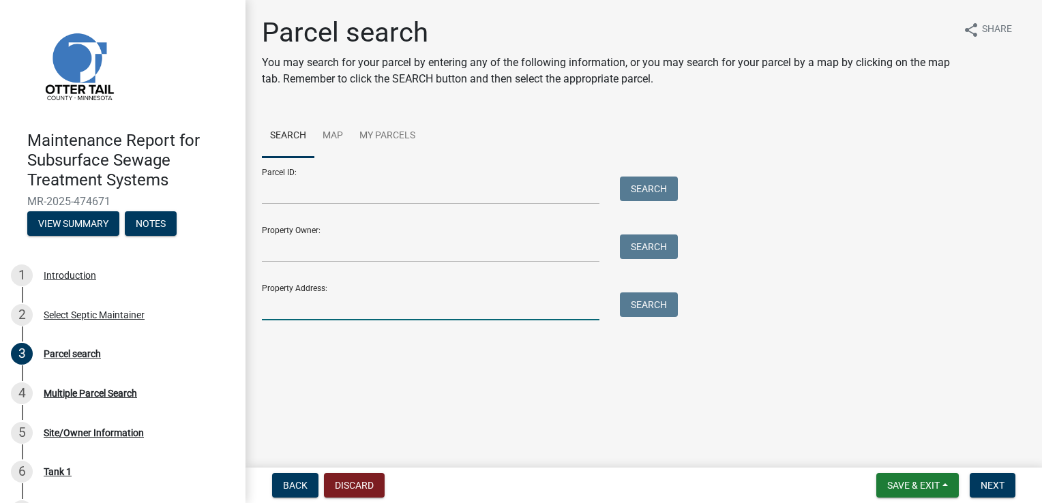
click at [278, 302] on input "Property Address:" at bounding box center [431, 307] width 338 height 28
type input "1"
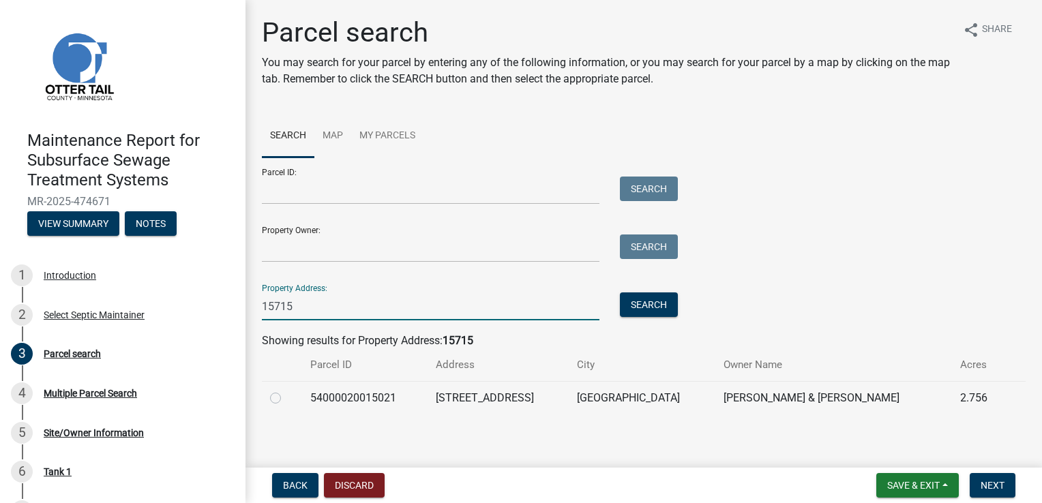
type input "15715"
click at [286, 390] on label at bounding box center [286, 390] width 0 height 0
click at [286, 399] on input "radio" at bounding box center [290, 394] width 9 height 9
radio input "true"
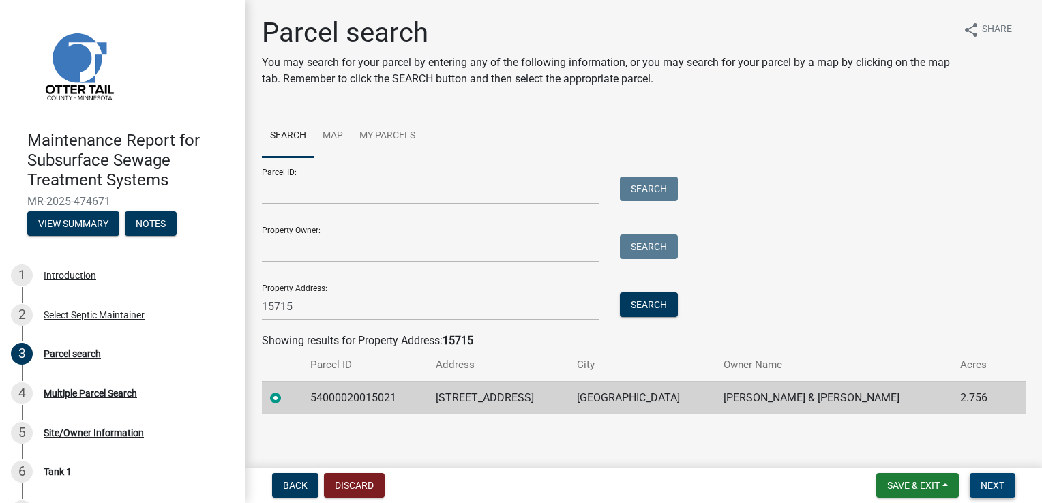
click at [988, 491] on button "Next" at bounding box center [993, 485] width 46 height 25
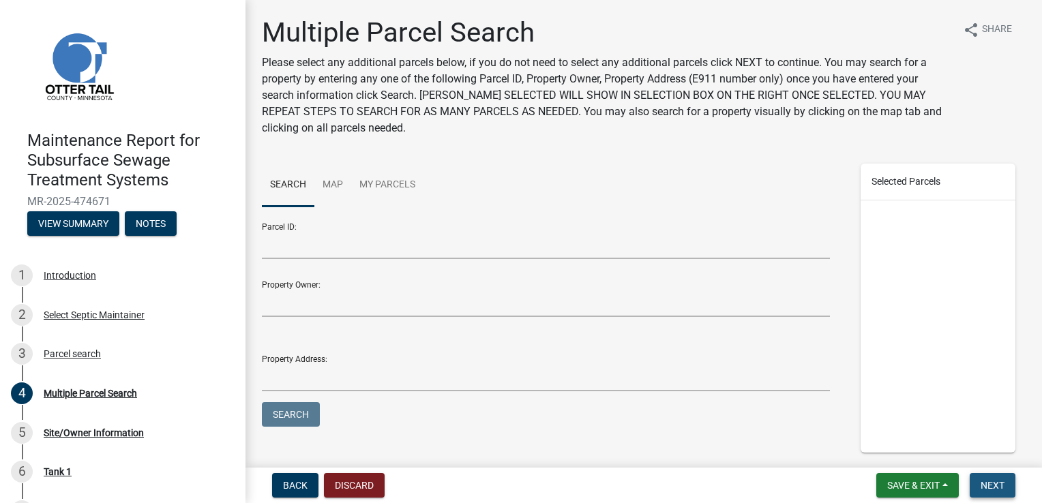
click at [986, 490] on span "Next" at bounding box center [993, 485] width 24 height 11
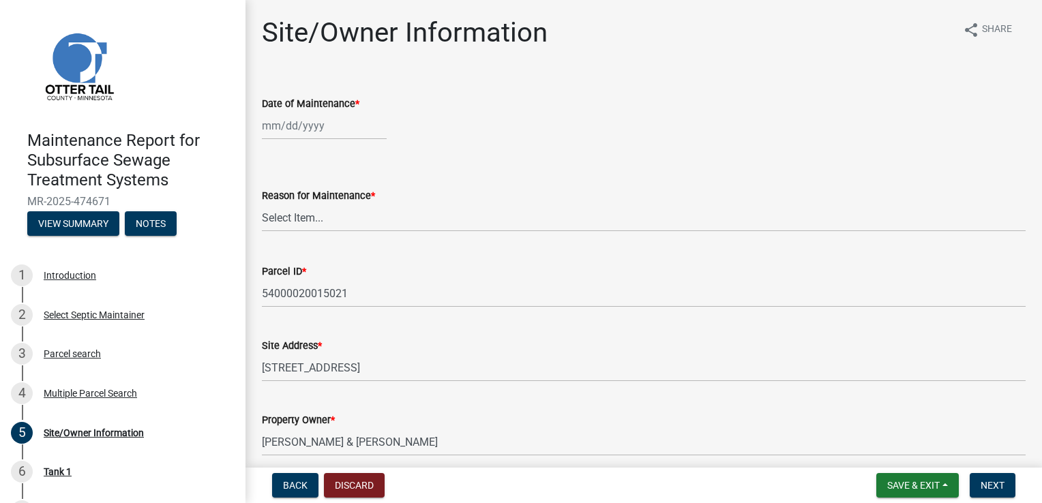
click at [316, 117] on div at bounding box center [324, 126] width 125 height 28
select select "9"
select select "2025"
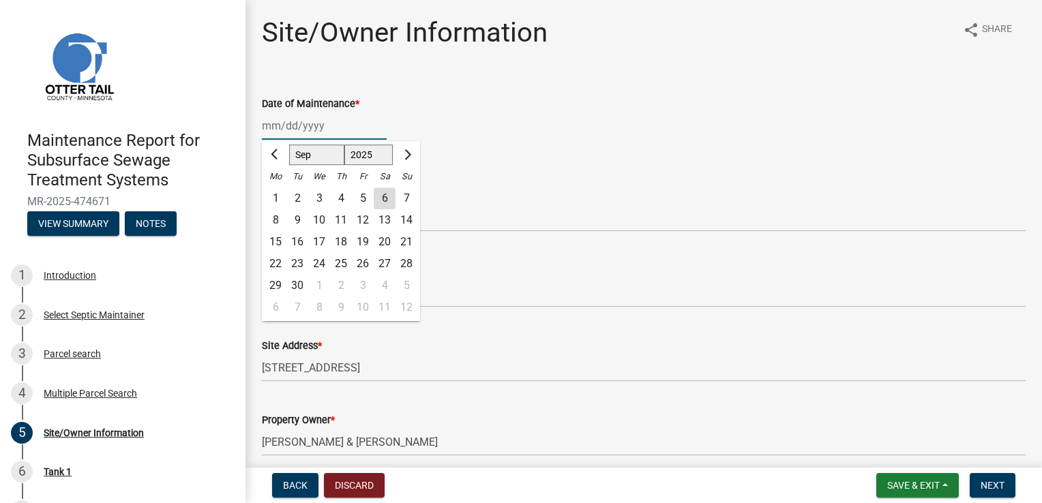
type input "09/05/2025"
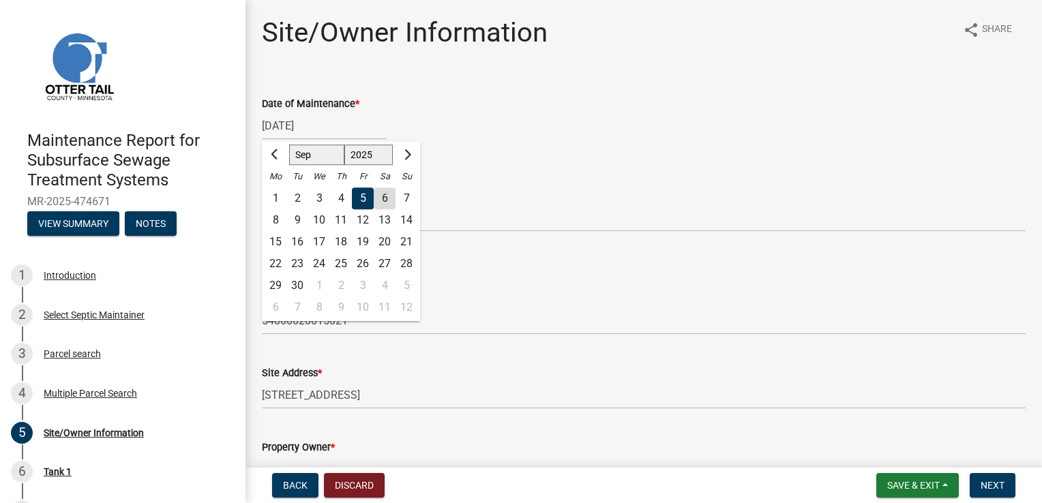
click at [491, 168] on div "Reason for Maintenance * Select Item... Called Routine Other Required" at bounding box center [644, 206] width 764 height 108
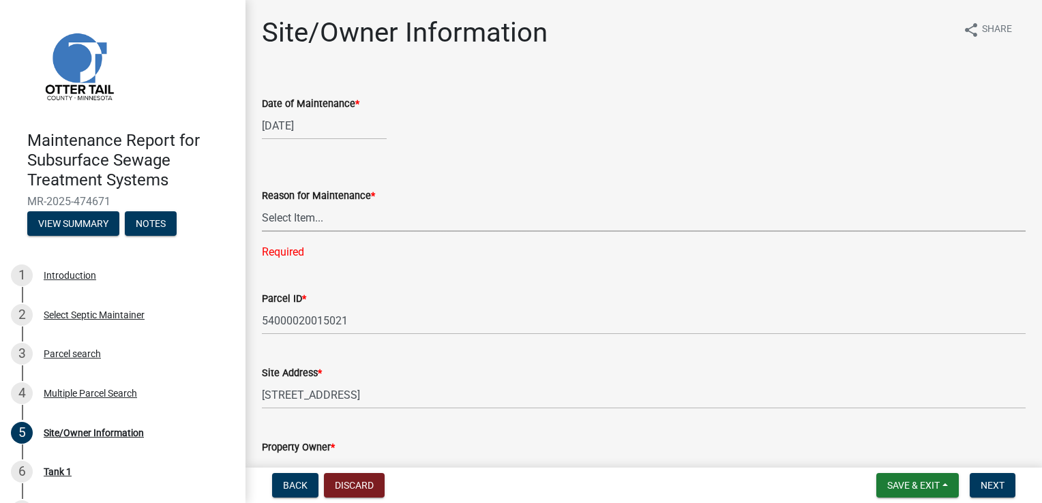
drag, startPoint x: 292, startPoint y: 218, endPoint x: 291, endPoint y: 226, distance: 7.6
click at [292, 218] on select "Select Item... Called Routine Other" at bounding box center [644, 218] width 764 height 28
click at [262, 204] on select "Select Item... Called Routine Other" at bounding box center [644, 218] width 764 height 28
select select "3ac72b63-7b21-42e4-8192-806faae7a4f1"
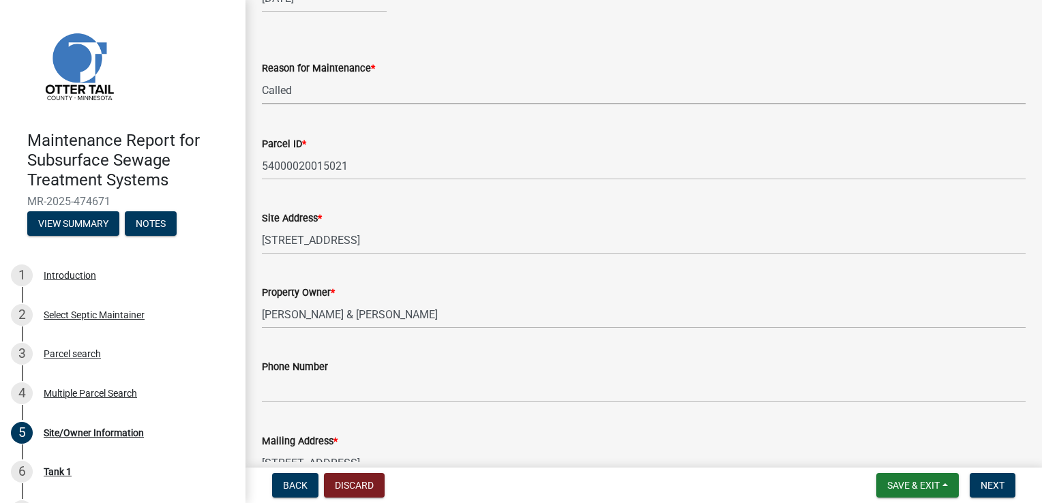
scroll to position [136, 0]
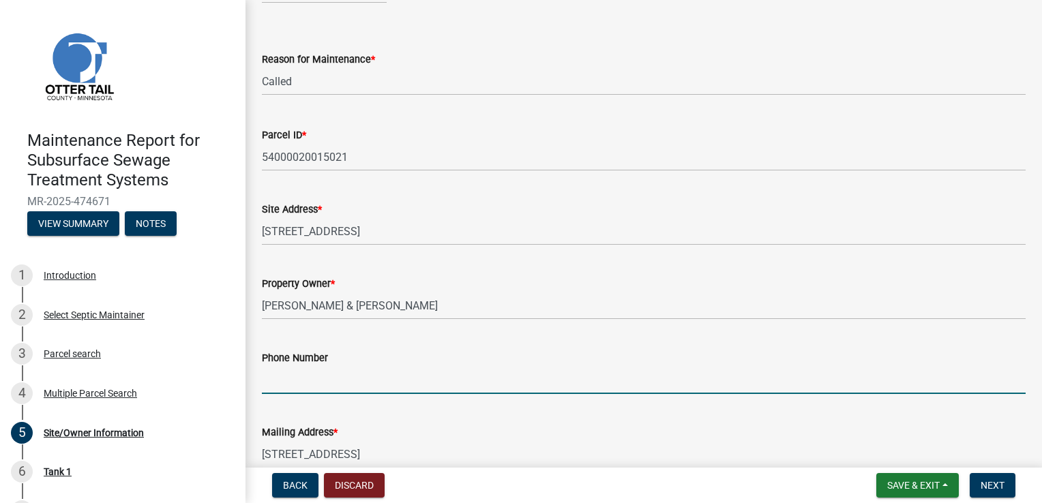
click at [299, 382] on input "Phone Number" at bounding box center [644, 380] width 764 height 28
type input "480-275-9745"
click at [1001, 482] on span "Next" at bounding box center [993, 485] width 24 height 11
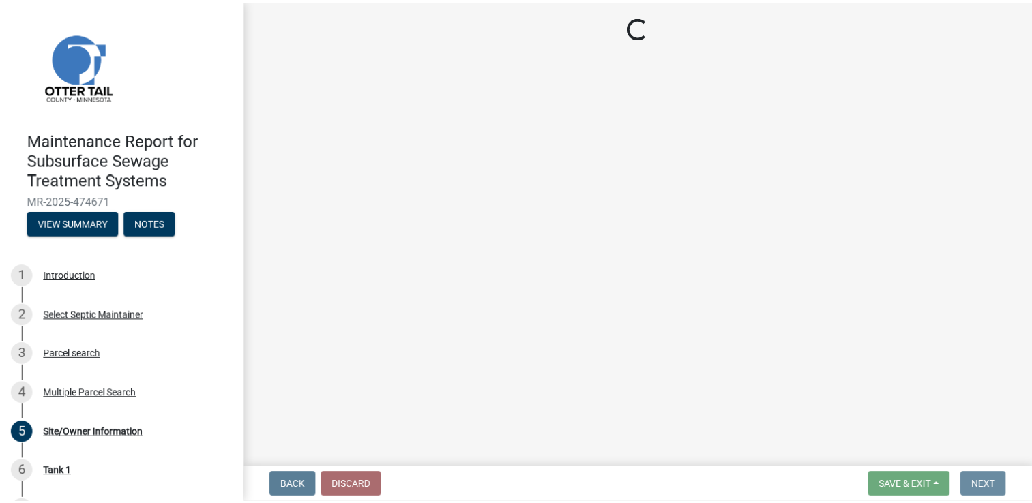
scroll to position [0, 0]
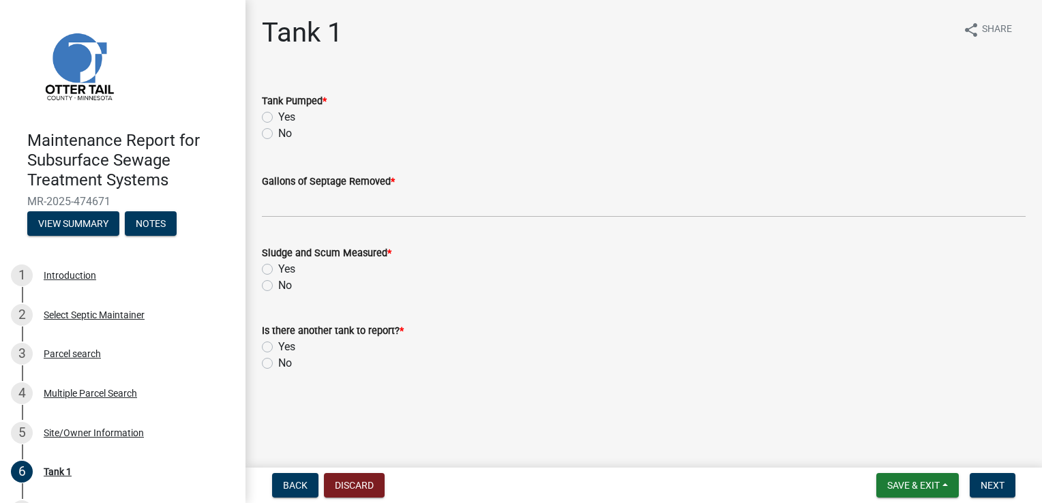
click at [284, 114] on label "Yes" at bounding box center [286, 117] width 17 height 16
click at [284, 114] on input "Yes" at bounding box center [282, 113] width 9 height 9
radio input "true"
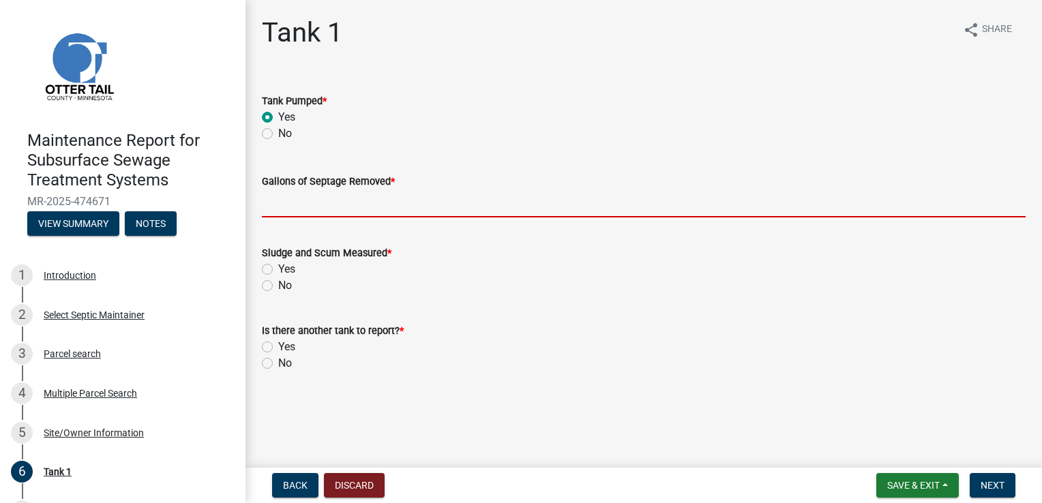
click at [274, 197] on input "Gallons of Septage Removed *" at bounding box center [644, 204] width 764 height 28
type input "1000"
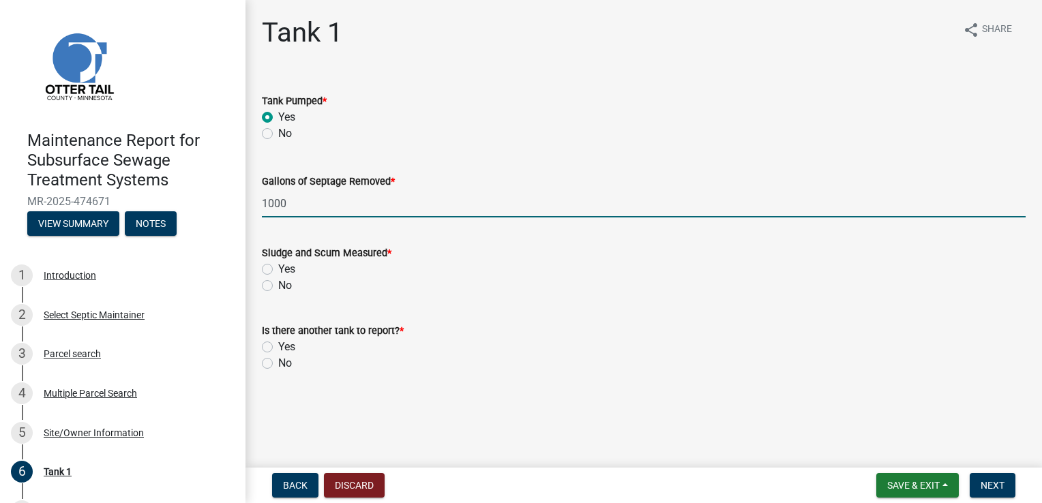
drag, startPoint x: 267, startPoint y: 269, endPoint x: 261, endPoint y: 289, distance: 20.9
click at [278, 269] on label "Yes" at bounding box center [286, 269] width 17 height 16
click at [278, 269] on input "Yes" at bounding box center [282, 265] width 9 height 9
radio input "true"
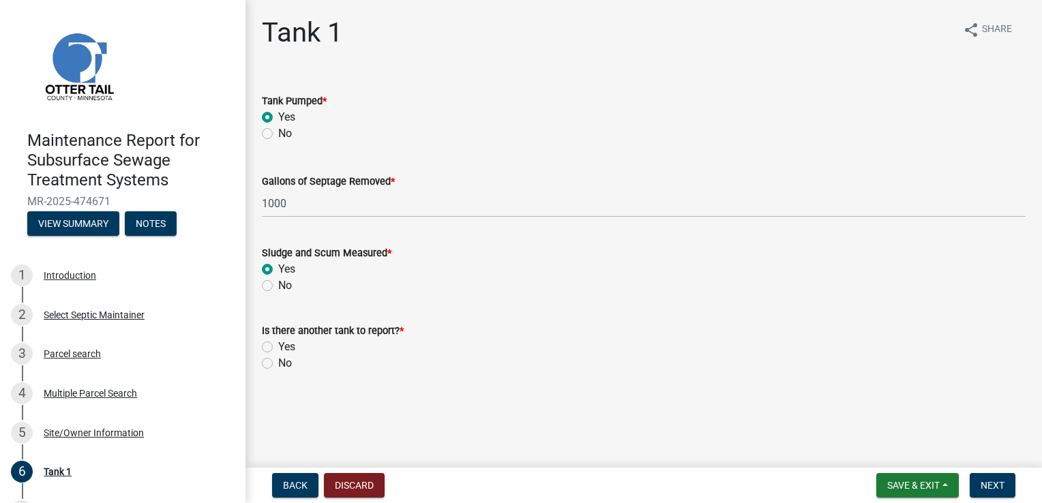
click at [278, 362] on label "No" at bounding box center [285, 363] width 14 height 16
click at [278, 362] on input "No" at bounding box center [282, 359] width 9 height 9
radio input "true"
click at [1004, 482] on button "Next" at bounding box center [993, 485] width 46 height 25
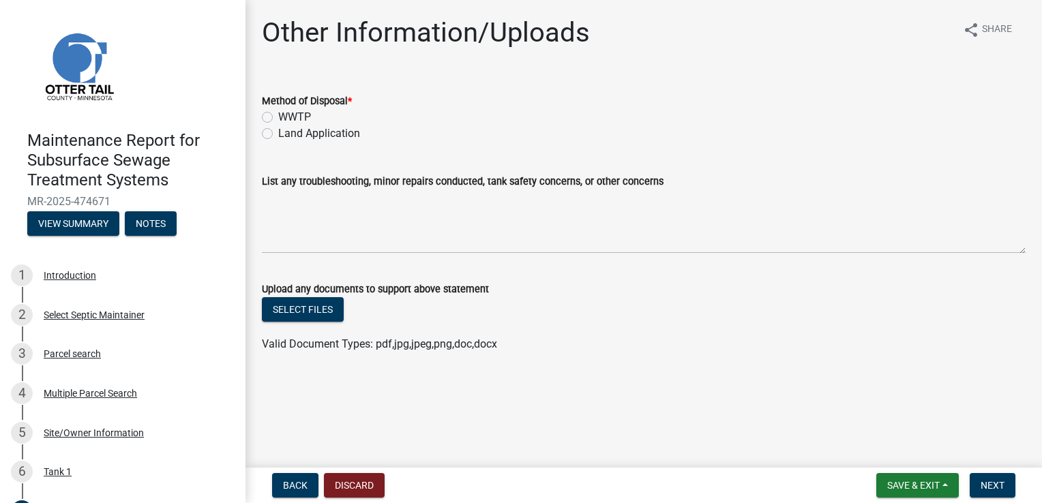
click at [297, 130] on label "Land Application" at bounding box center [319, 133] width 82 height 16
click at [287, 130] on input "Land Application" at bounding box center [282, 129] width 9 height 9
radio input "true"
click at [999, 477] on button "Next" at bounding box center [993, 485] width 46 height 25
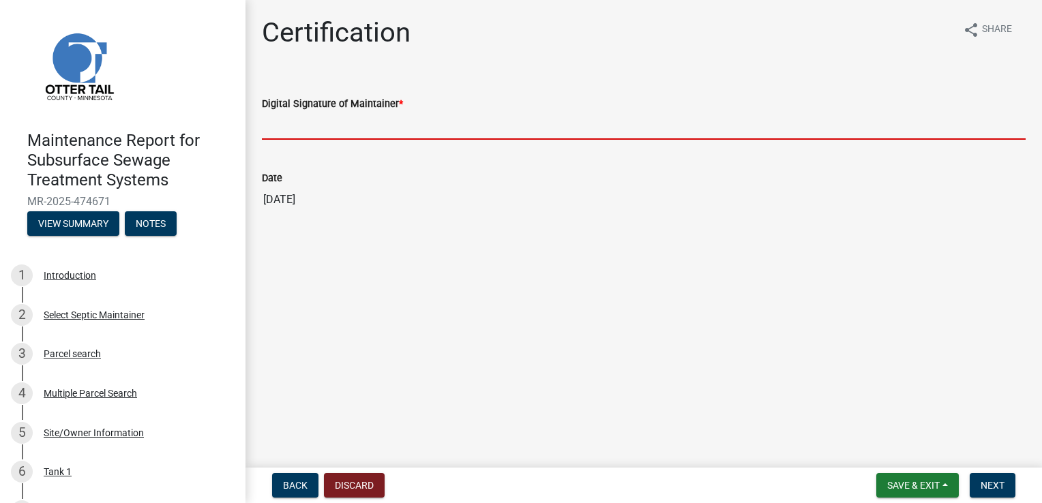
click at [319, 123] on input "Digital Signature of Maintainer *" at bounding box center [644, 126] width 764 height 28
type input "Doug Green"
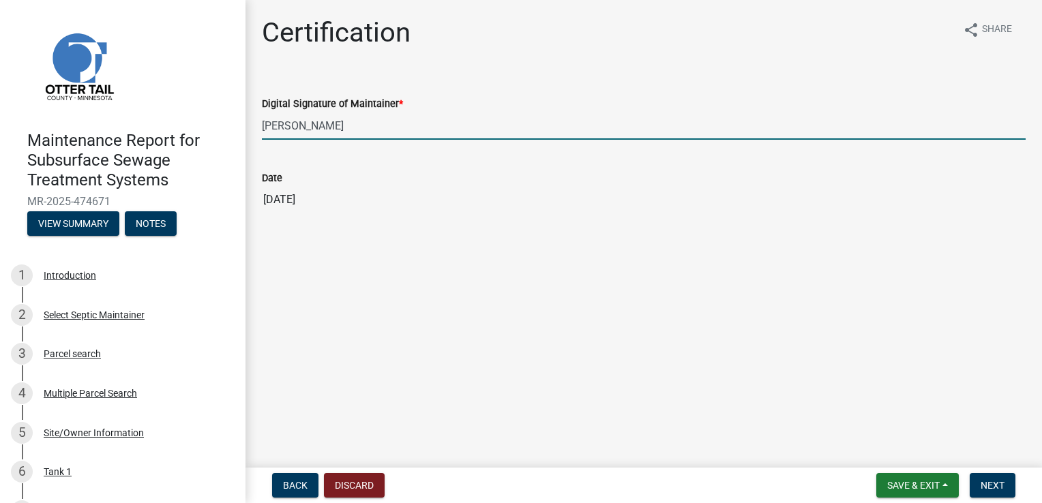
click at [967, 473] on form "Save & Exit Save Save & Exit Next" at bounding box center [946, 485] width 150 height 25
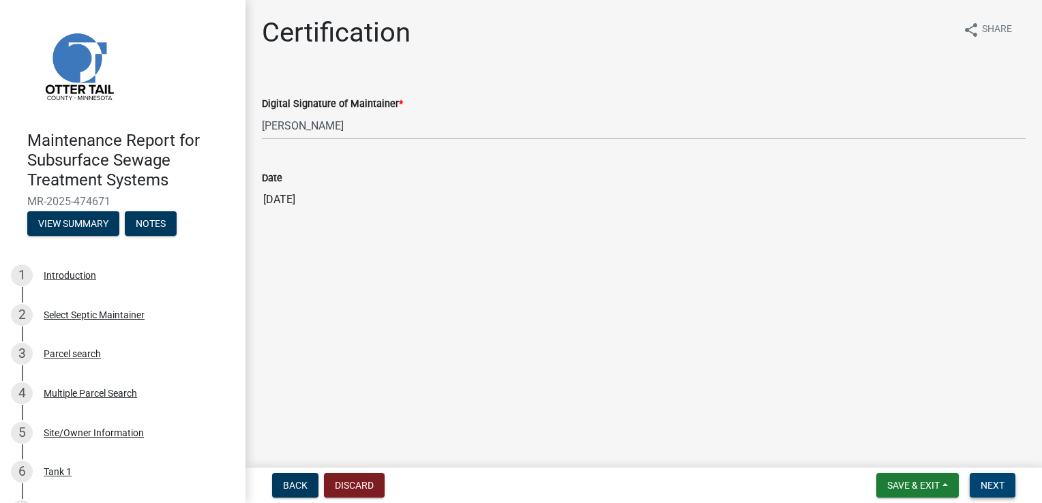
click at [998, 486] on span "Next" at bounding box center [993, 485] width 24 height 11
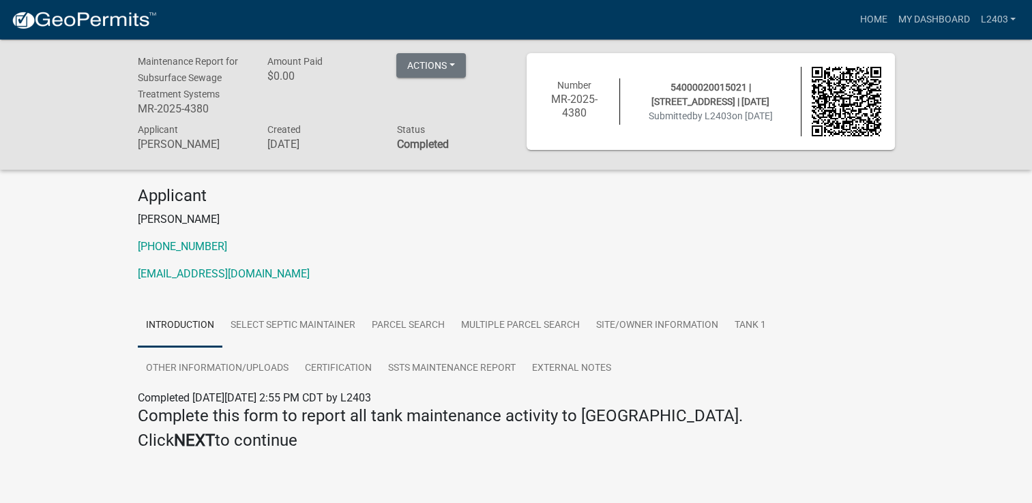
drag, startPoint x: 550, startPoint y: 231, endPoint x: 562, endPoint y: 217, distance: 18.4
click at [550, 231] on div "Applicant Jacob Bigelow 218-739-4320 naturescallseptic@gmail.com" at bounding box center [517, 239] width 778 height 107
click at [877, 15] on link "Home" at bounding box center [873, 20] width 38 height 26
